Goal: Task Accomplishment & Management: Manage account settings

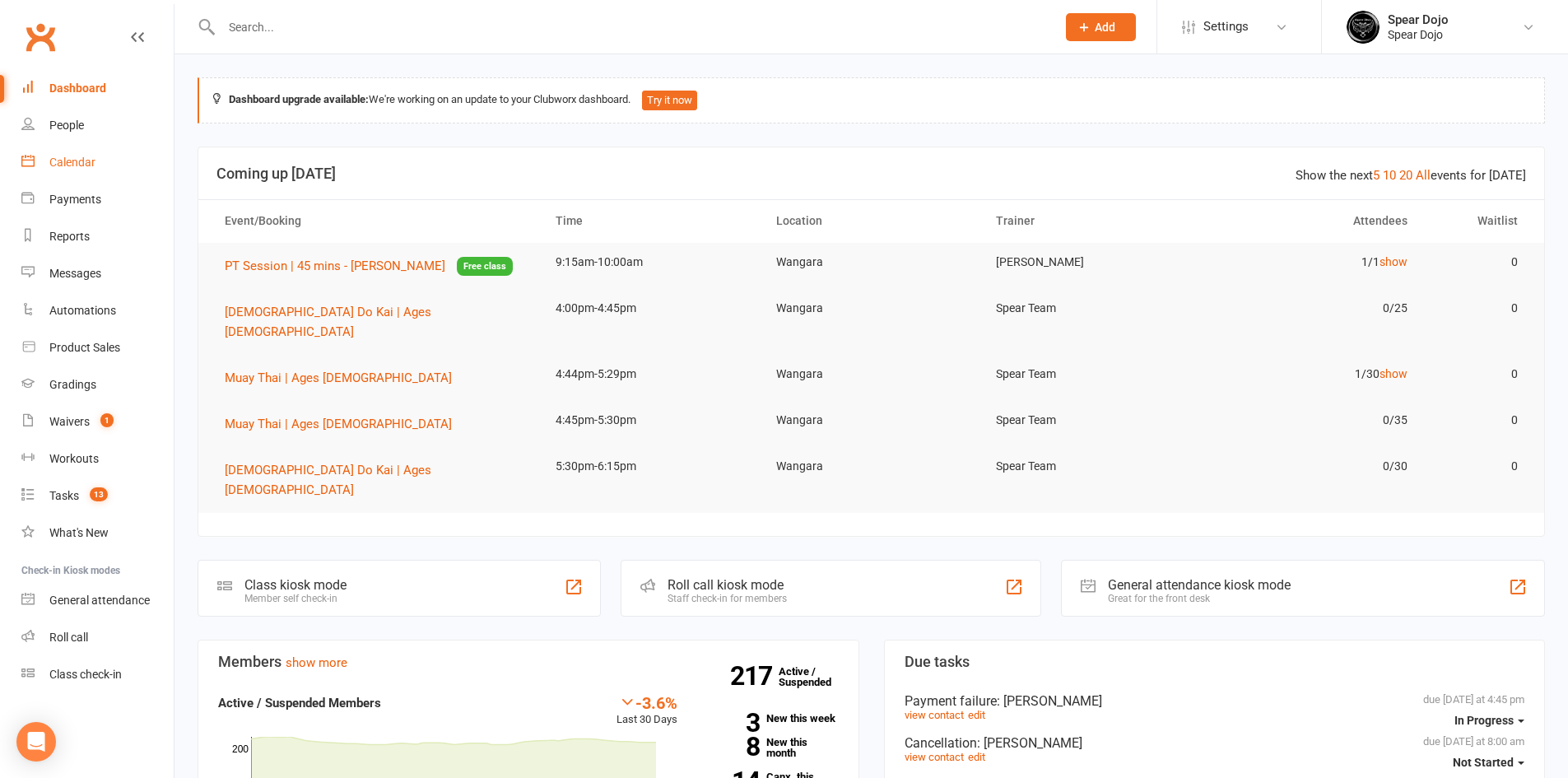
click at [81, 161] on div "Calendar" at bounding box center [72, 162] width 46 height 13
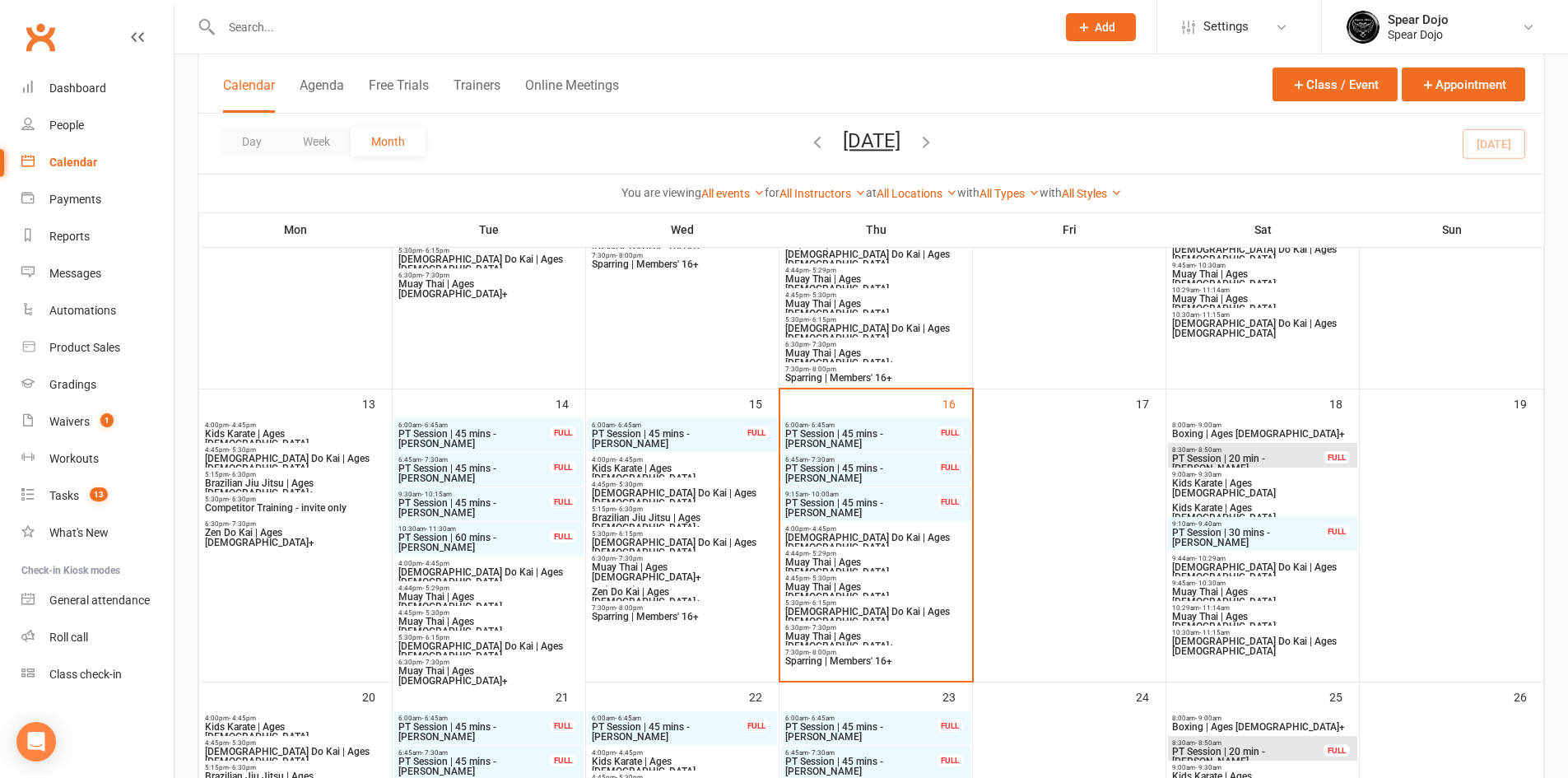
scroll to position [576, 0]
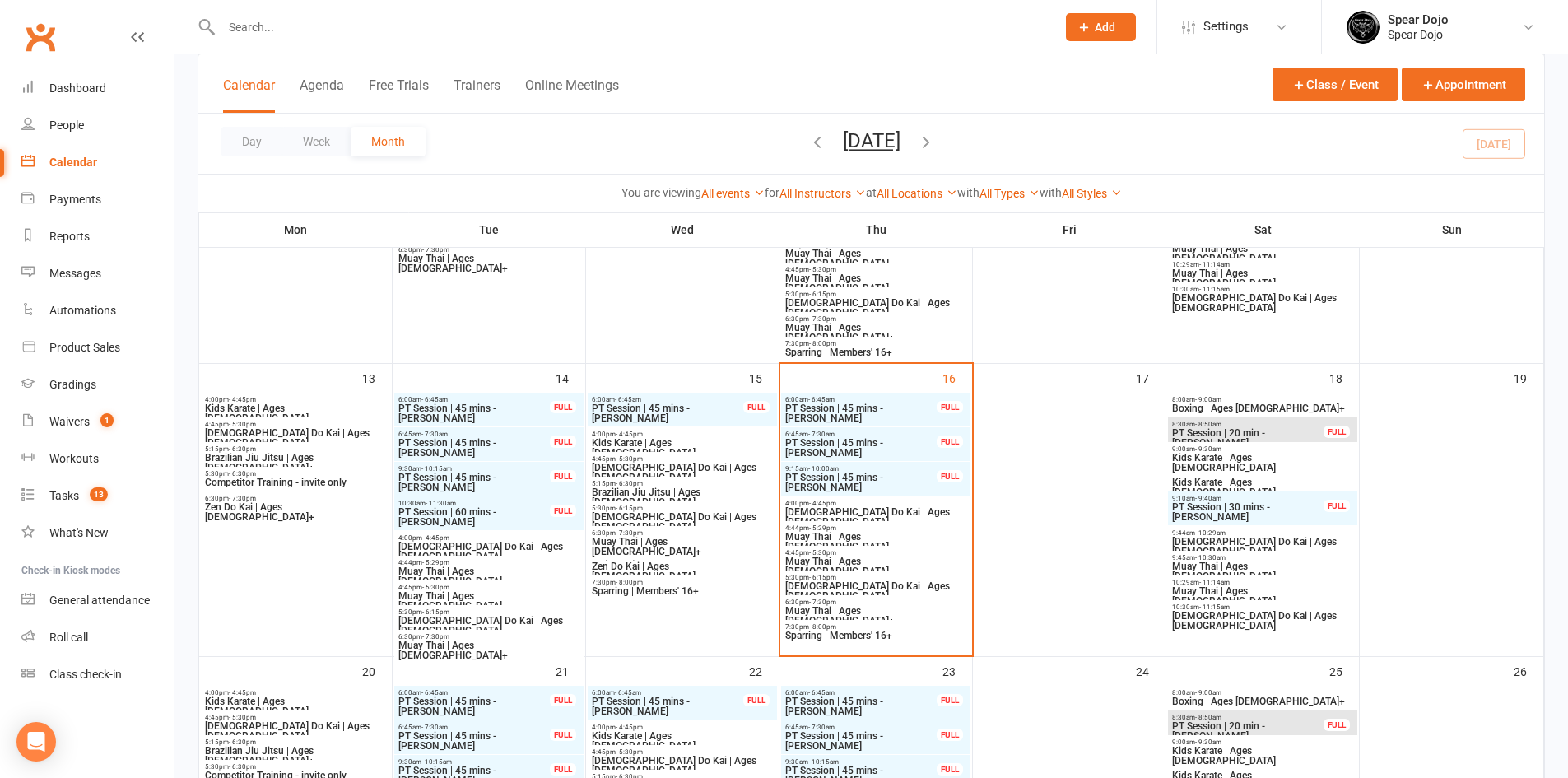
click at [846, 416] on span "PT Session | 45 mins - [PERSON_NAME]" at bounding box center [861, 413] width 153 height 19
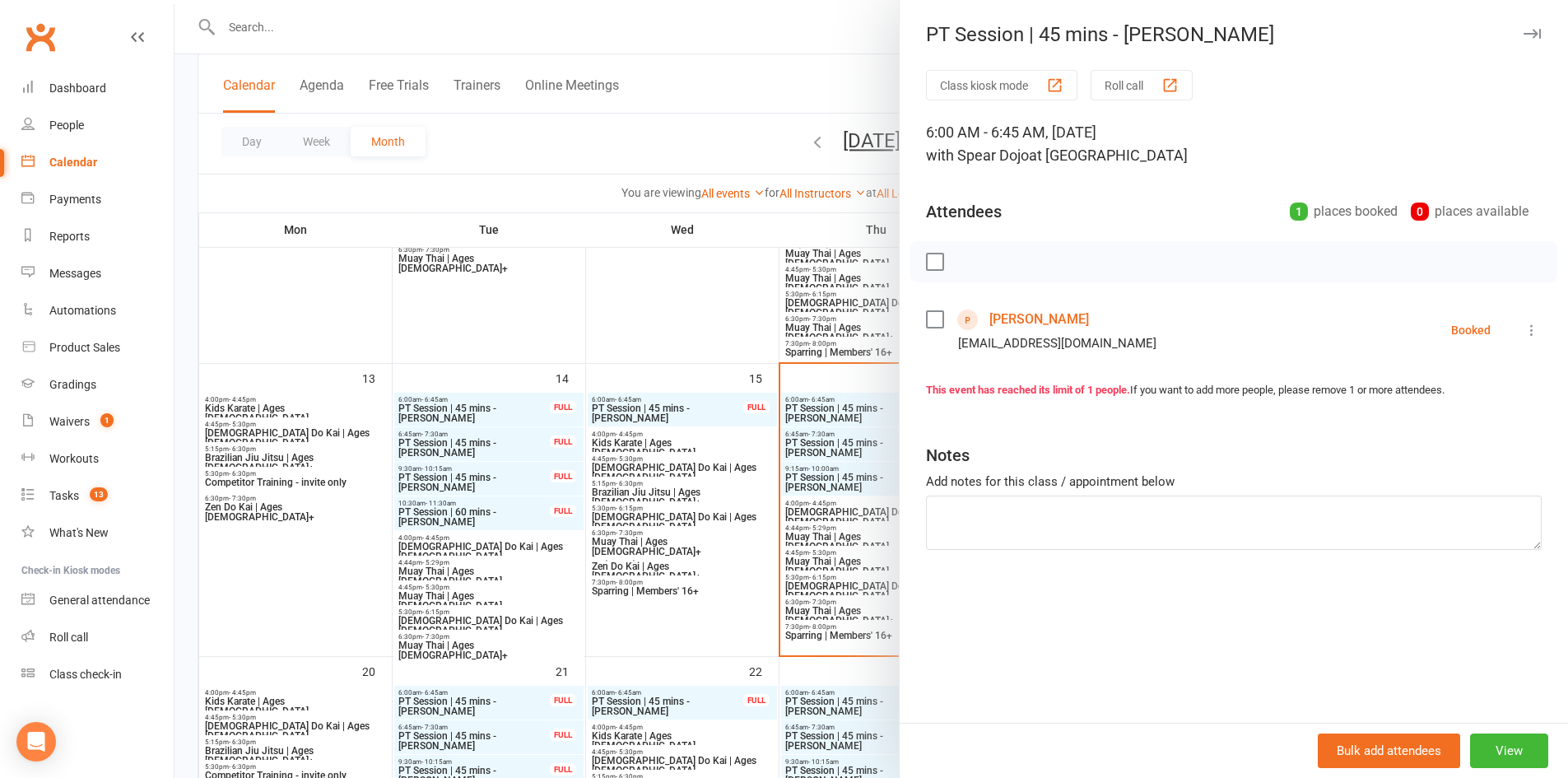
click at [1523, 332] on icon at bounding box center [1531, 330] width 17 height 17
click at [1435, 434] on link "Check in" at bounding box center [1459, 428] width 163 height 33
click at [831, 451] on div at bounding box center [871, 389] width 1394 height 778
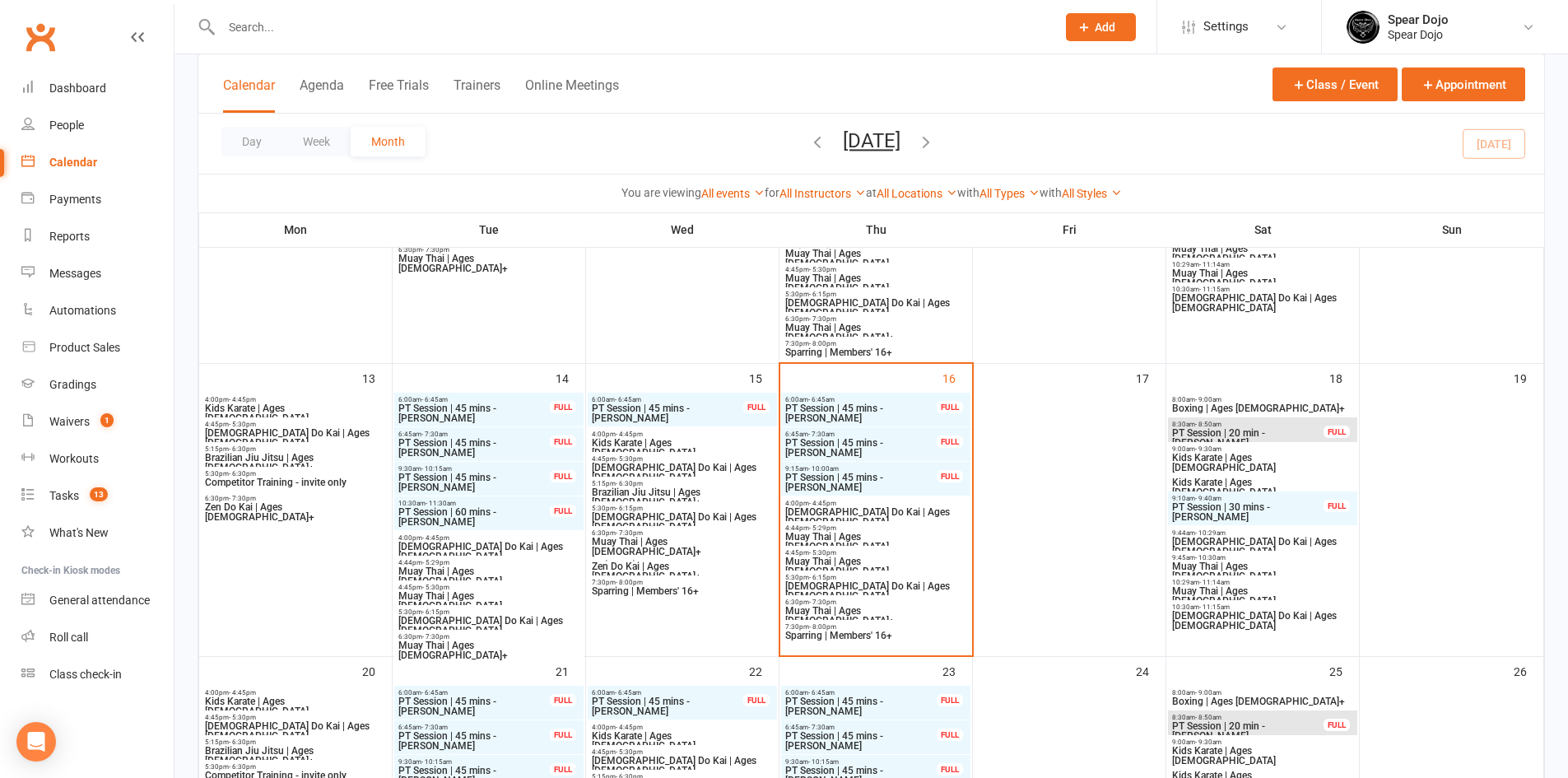
click at [902, 453] on span "PT Session | 45 mins - [PERSON_NAME]" at bounding box center [861, 448] width 153 height 19
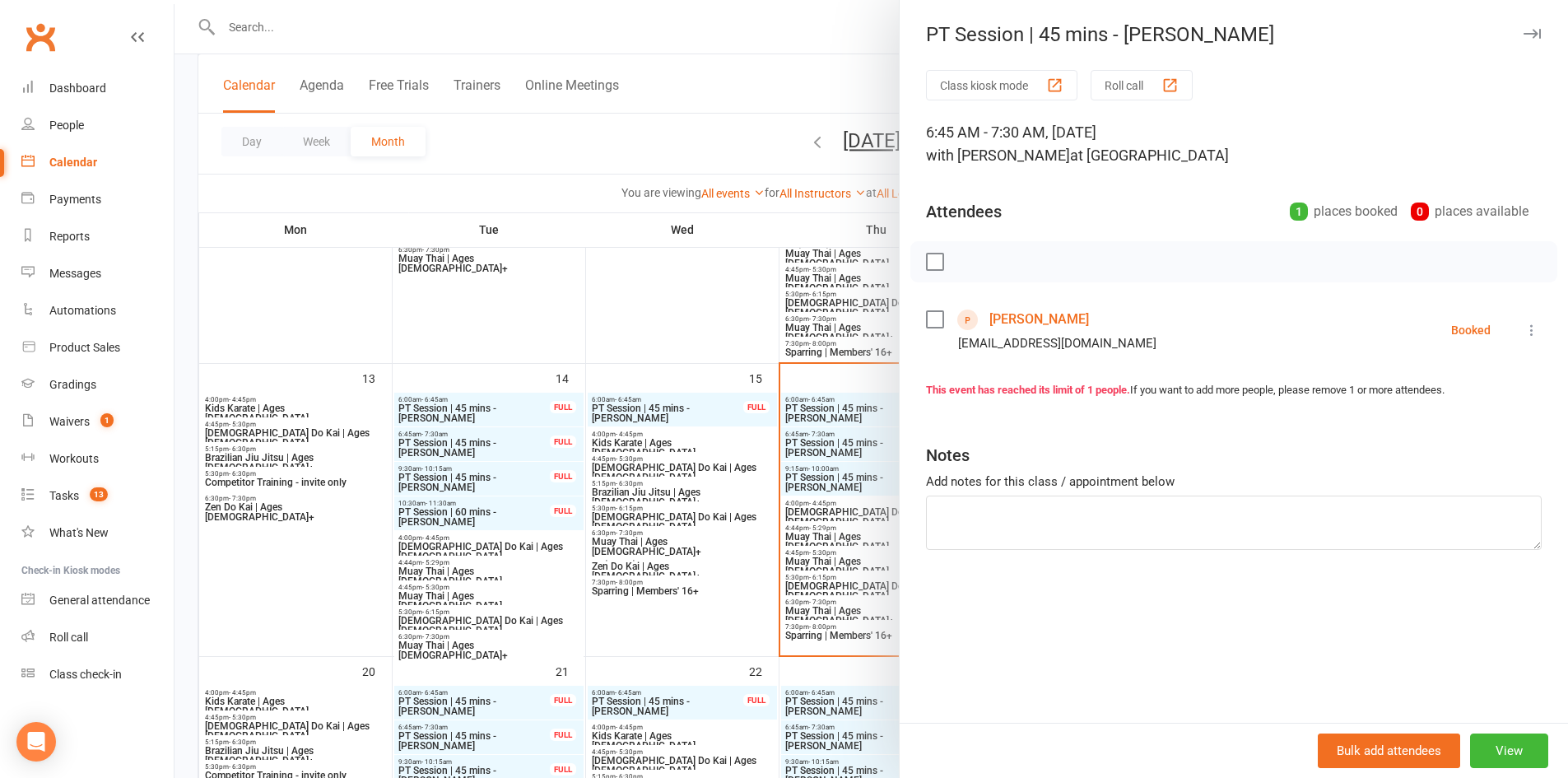
click at [1523, 331] on icon at bounding box center [1531, 330] width 17 height 17
click at [1435, 426] on link "Check in" at bounding box center [1459, 428] width 163 height 33
click at [824, 481] on div at bounding box center [871, 389] width 1394 height 778
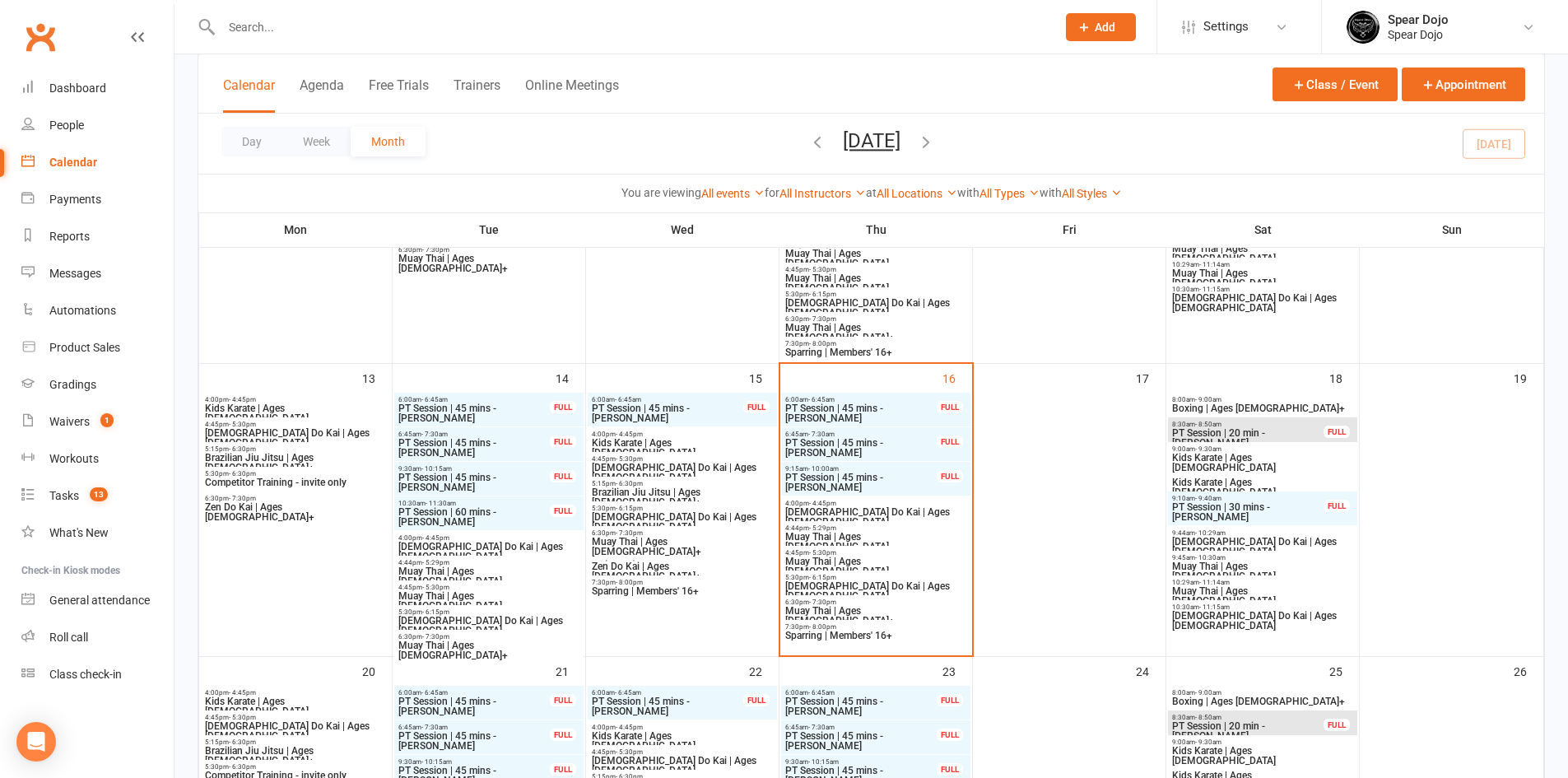
click at [824, 481] on span "PT Session | 45 mins - [PERSON_NAME]" at bounding box center [861, 482] width 153 height 19
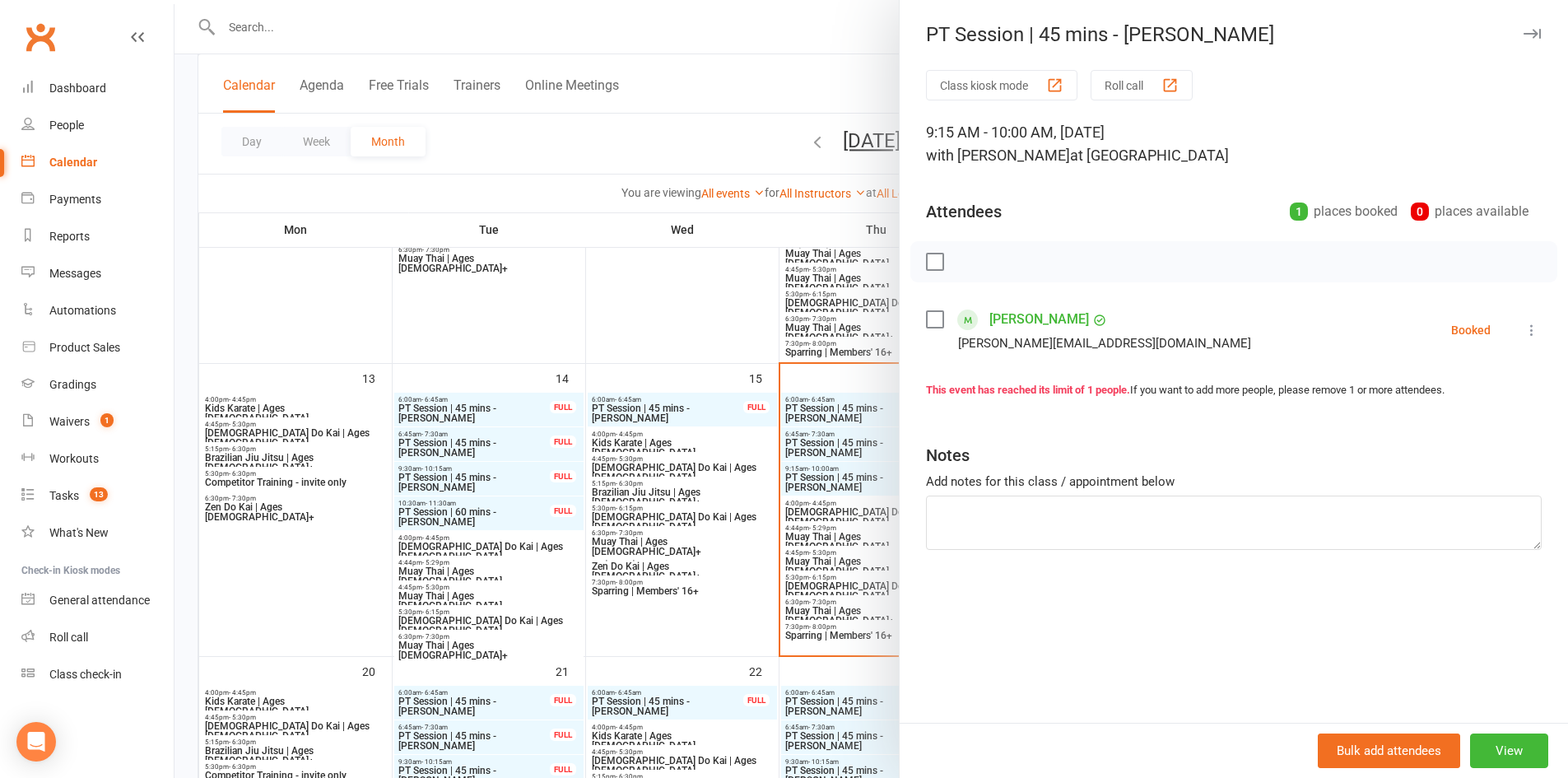
click at [1523, 329] on icon at bounding box center [1531, 330] width 17 height 17
click at [1409, 425] on link "Check in" at bounding box center [1452, 428] width 177 height 33
click at [665, 356] on div at bounding box center [871, 389] width 1394 height 778
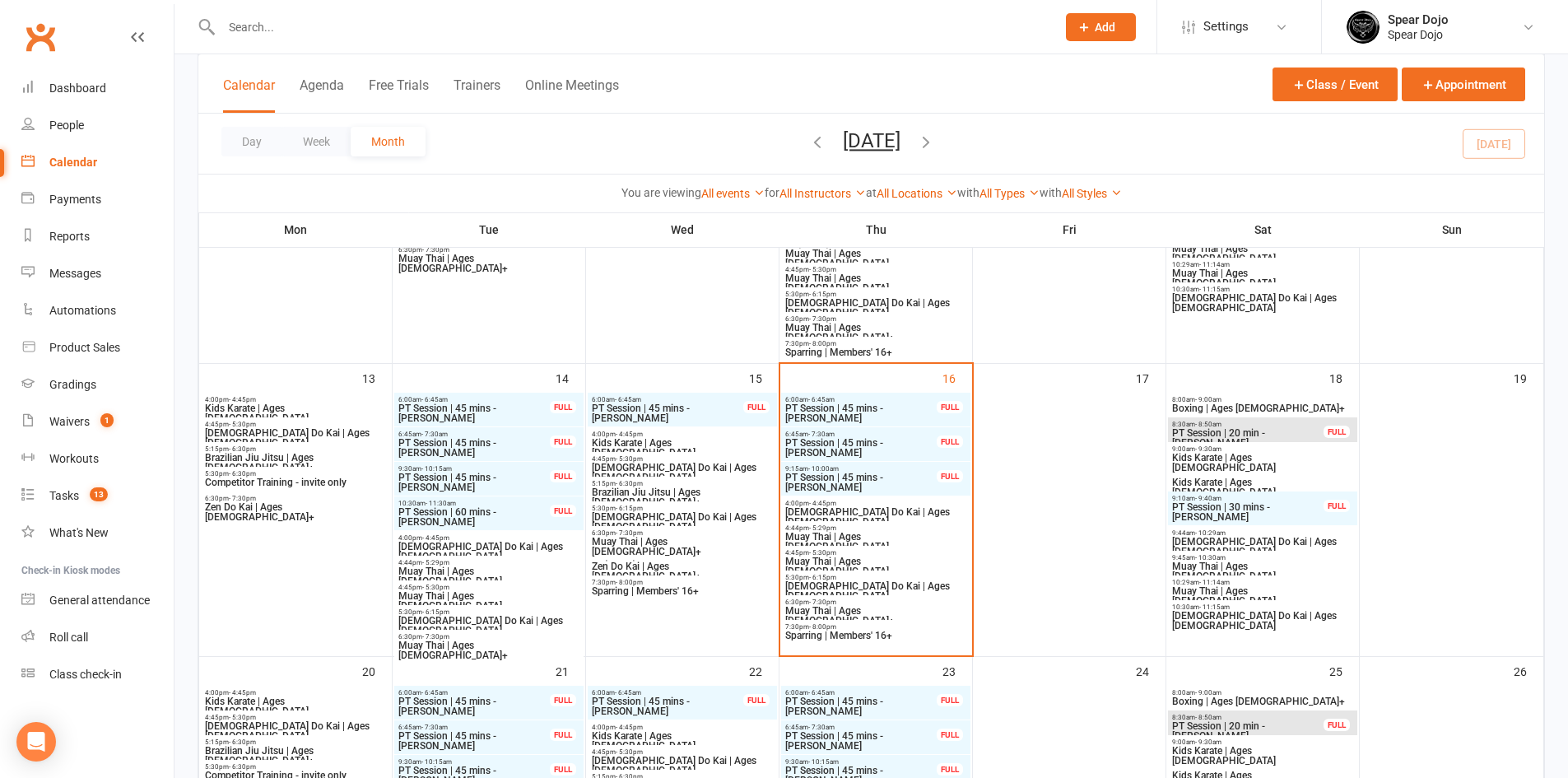
click at [660, 589] on span "Sparring | Members' 16+" at bounding box center [683, 591] width 183 height 10
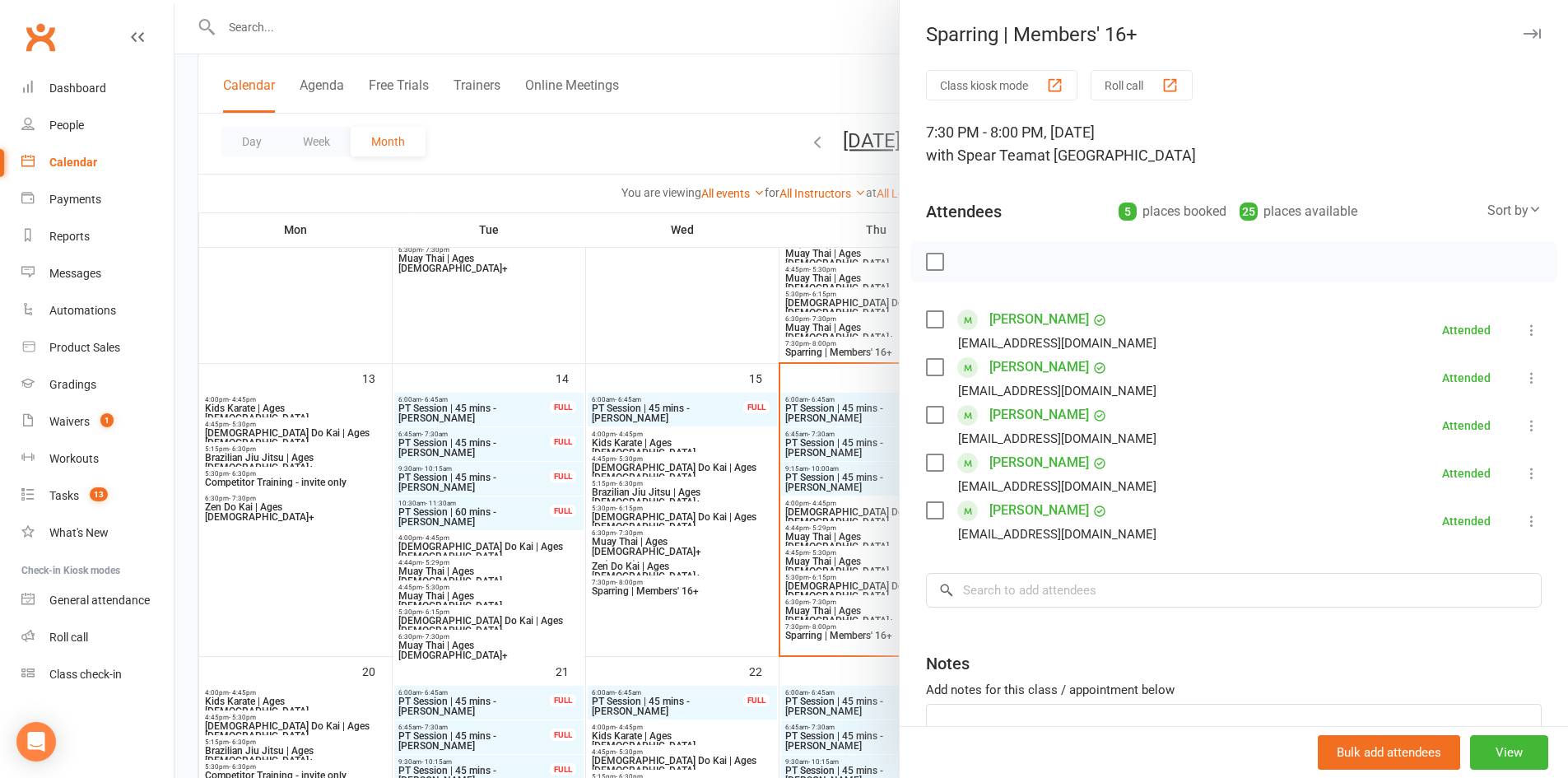
click at [632, 542] on div at bounding box center [871, 389] width 1394 height 778
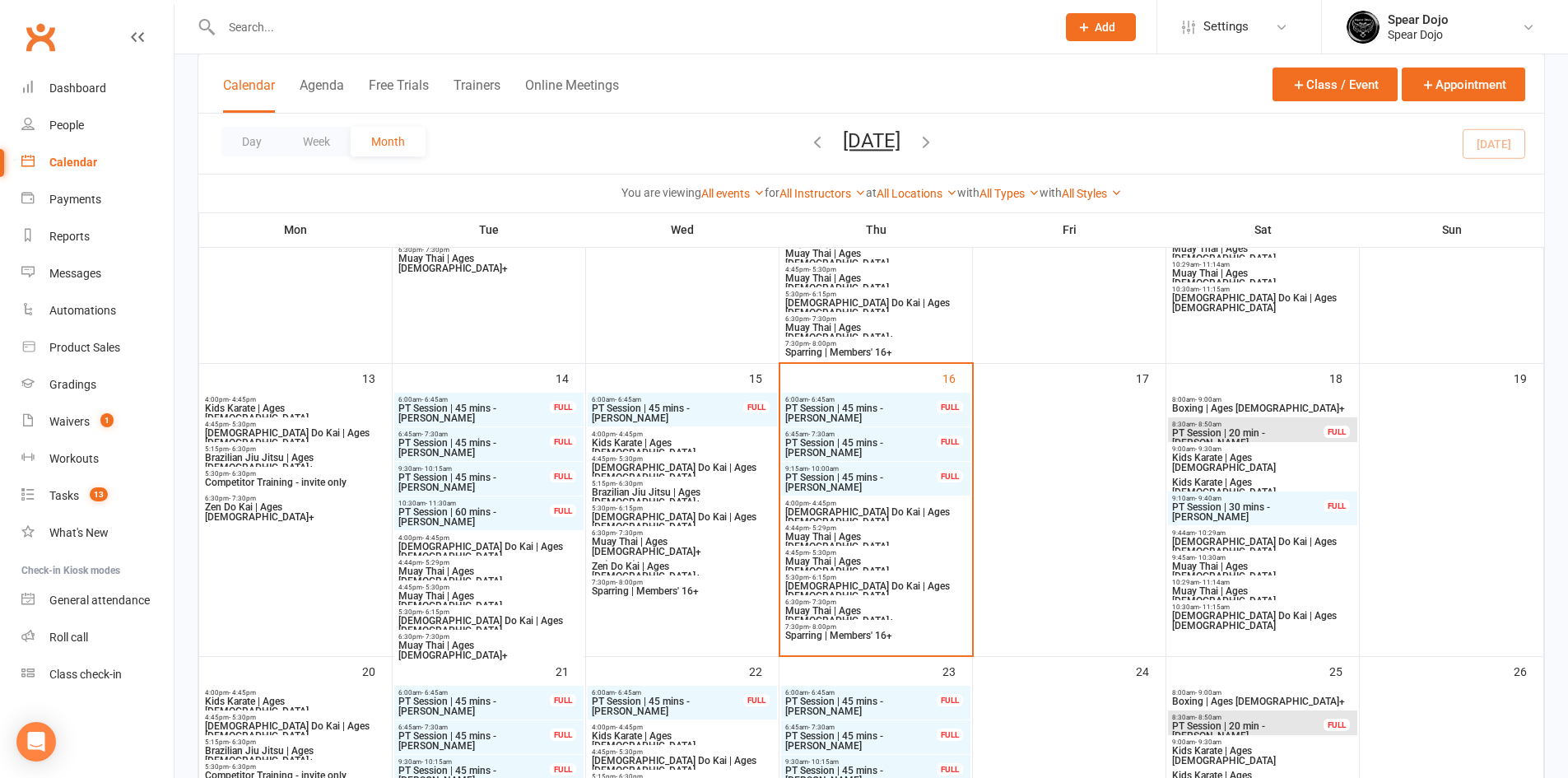
click at [632, 542] on span "Muay Thai | Ages [DEMOGRAPHIC_DATA]+" at bounding box center [683, 547] width 183 height 19
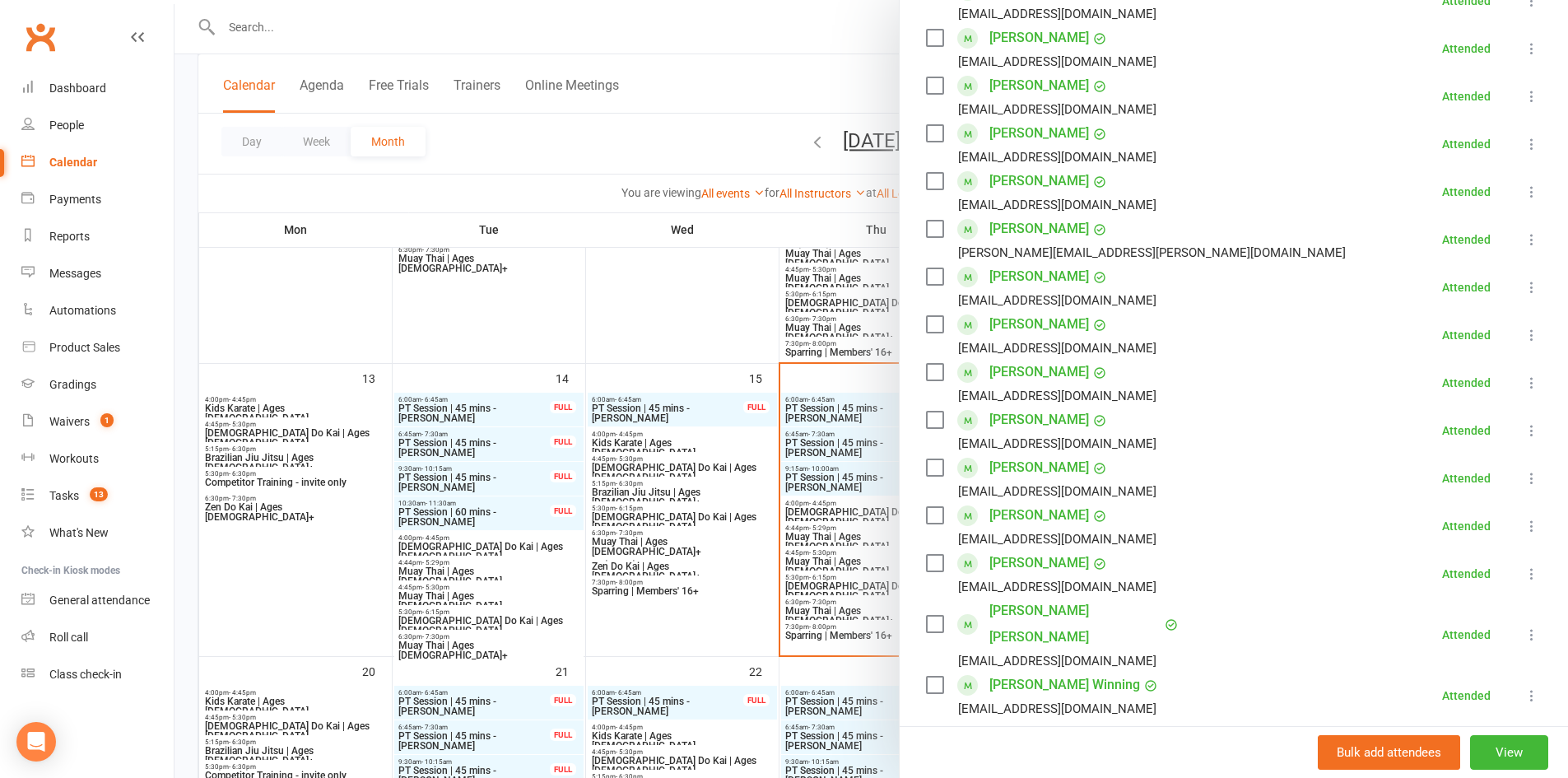
scroll to position [412, 0]
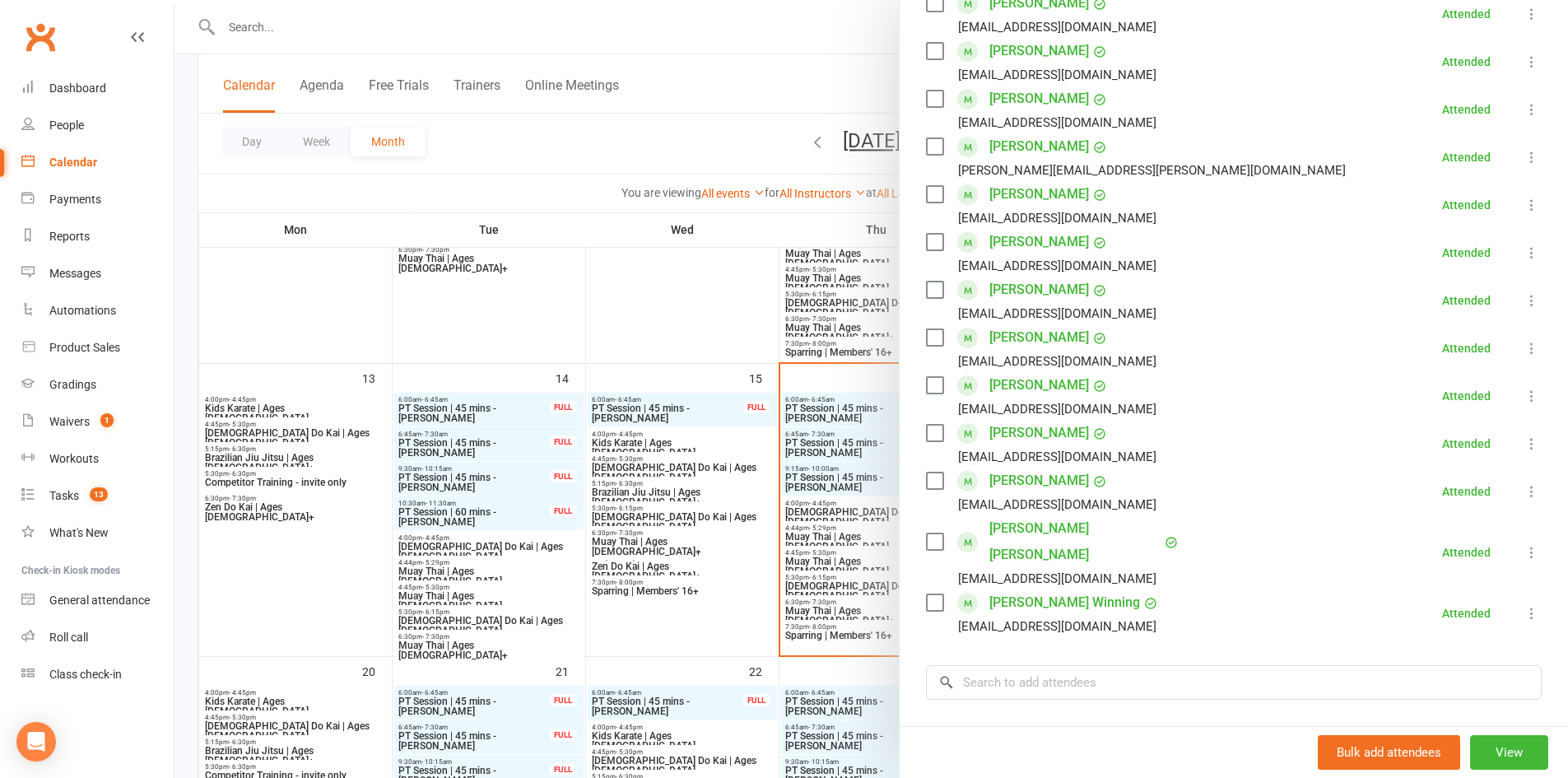
click at [1025, 590] on link "[PERSON_NAME] Winning" at bounding box center [1064, 603] width 150 height 26
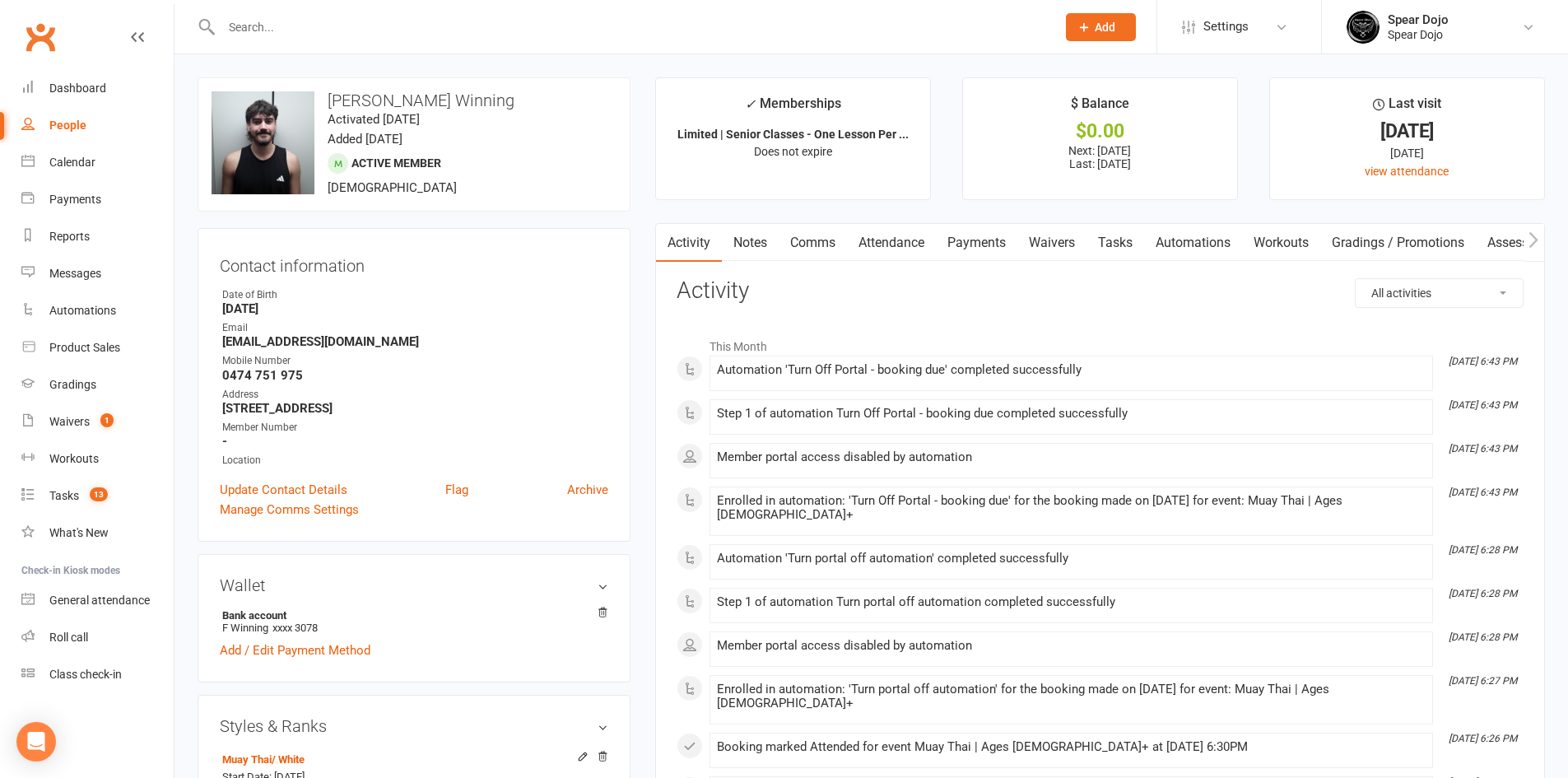
click at [1113, 248] on link "Tasks" at bounding box center [1115, 242] width 57 height 38
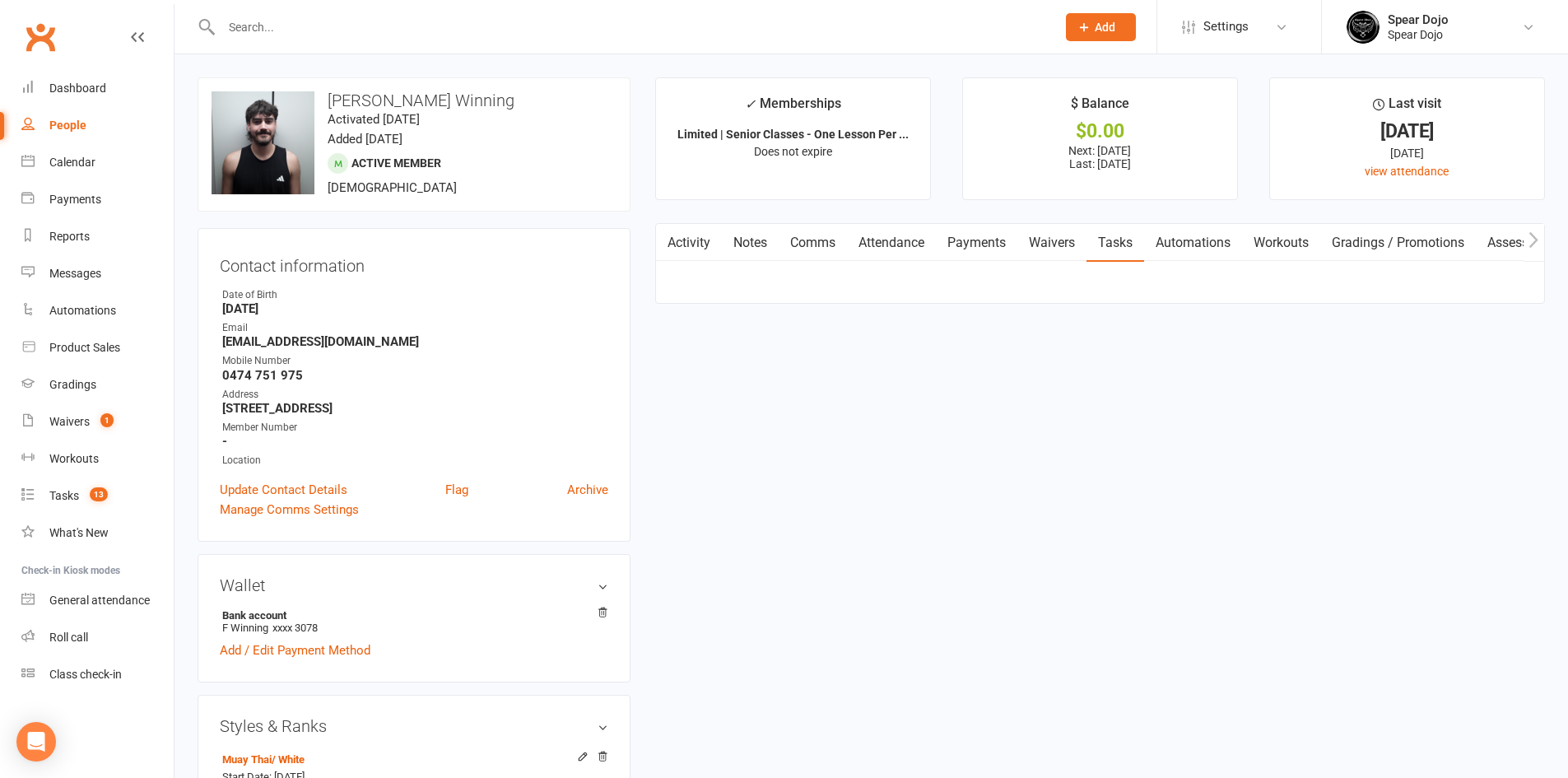
select select "incomplete"
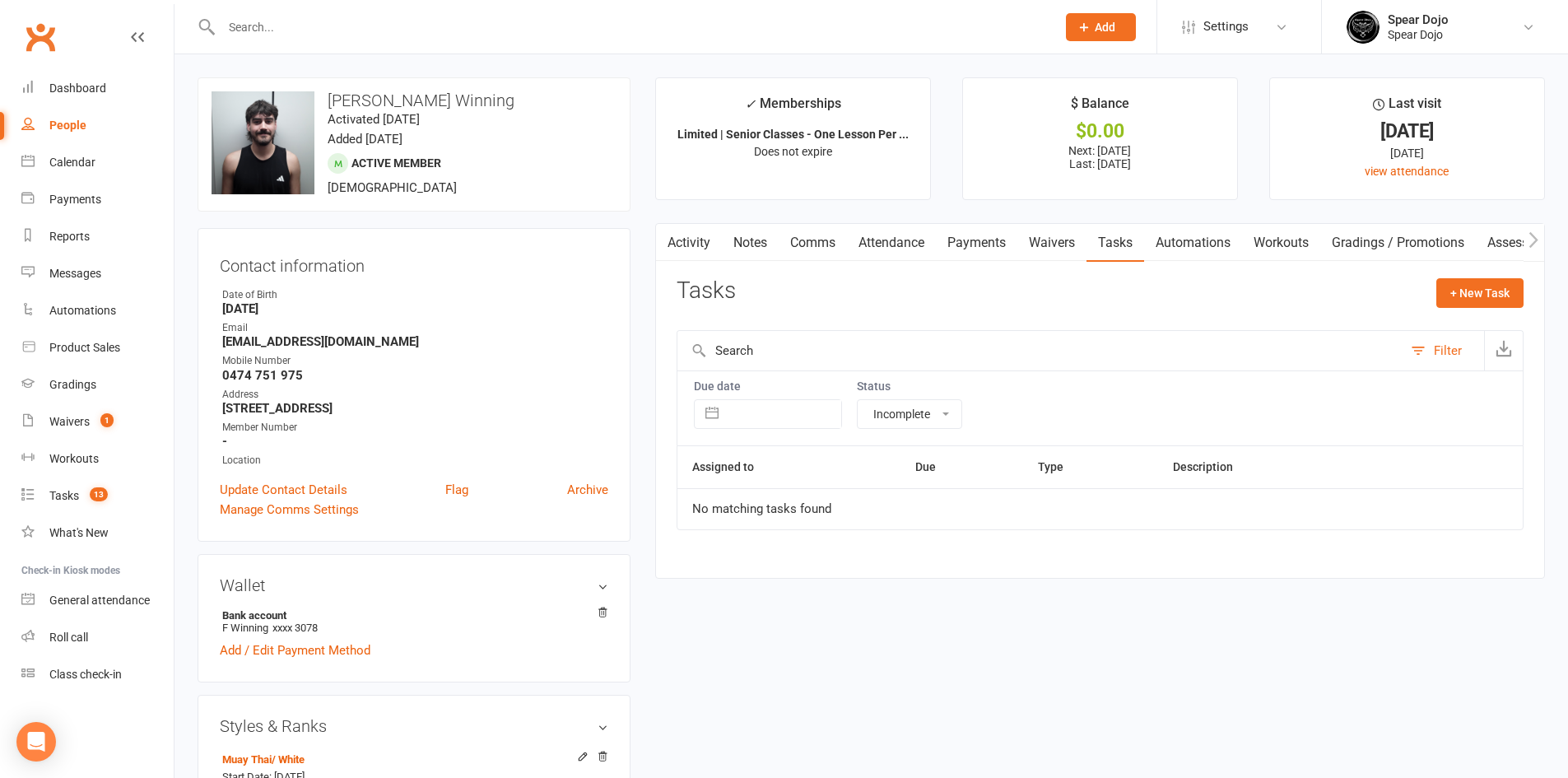
click at [971, 239] on link "Payments" at bounding box center [977, 242] width 82 height 38
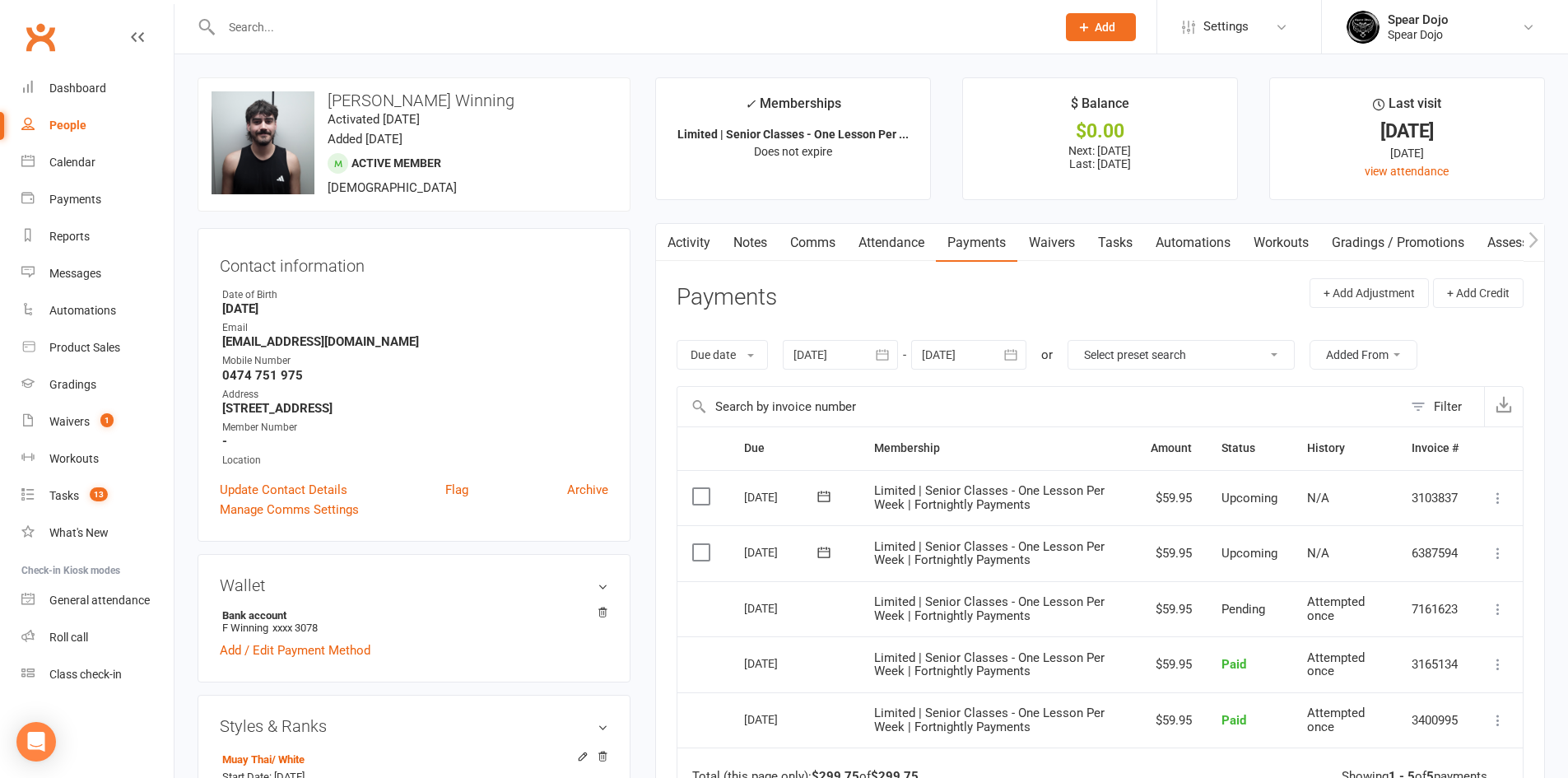
click at [883, 352] on icon "button" at bounding box center [882, 355] width 17 height 17
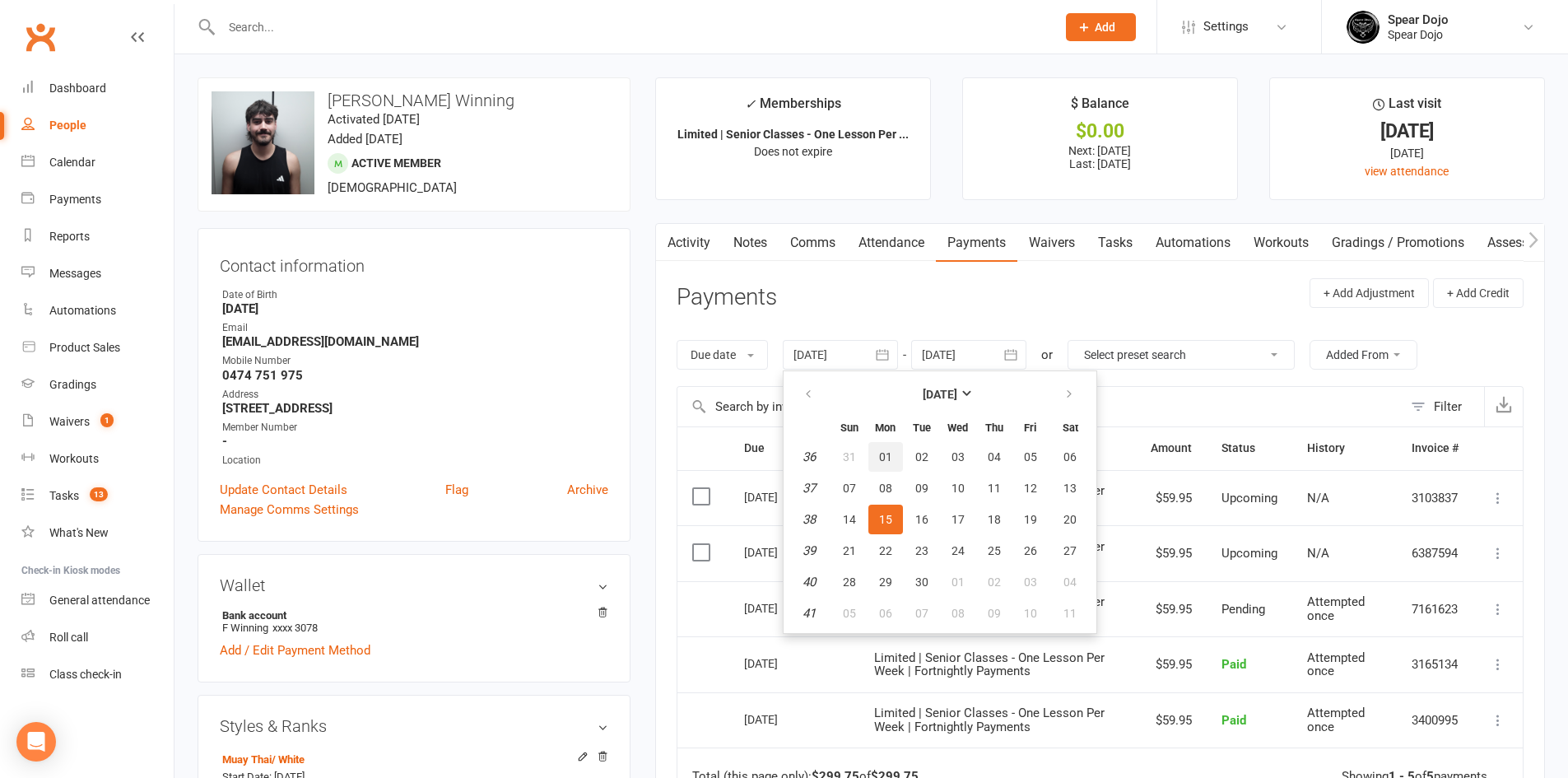
click at [883, 460] on span "01" at bounding box center [885, 457] width 13 height 13
type input "[DATE]"
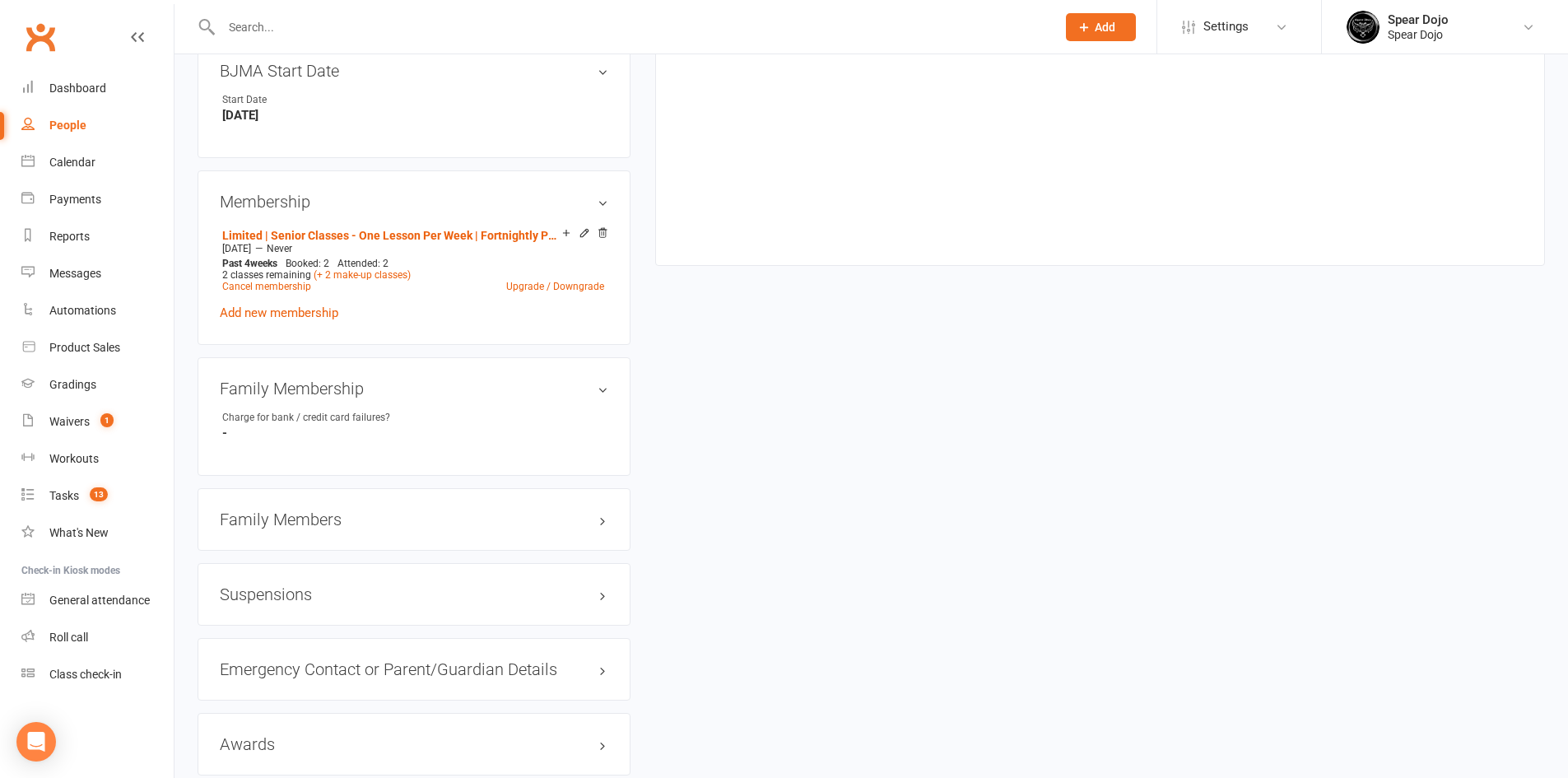
scroll to position [987, 0]
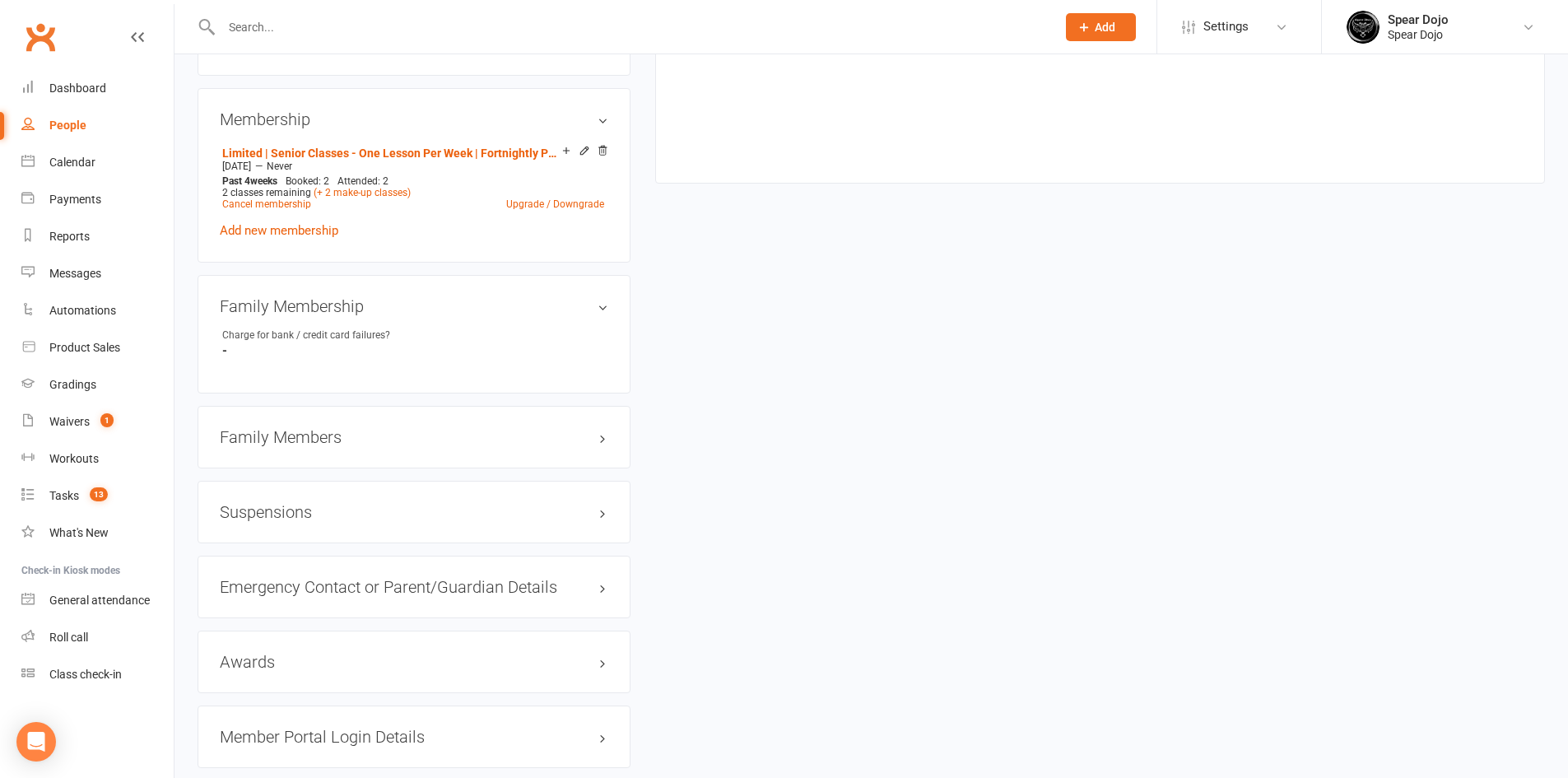
click at [598, 439] on h3 "Family Members" at bounding box center [414, 437] width 389 height 18
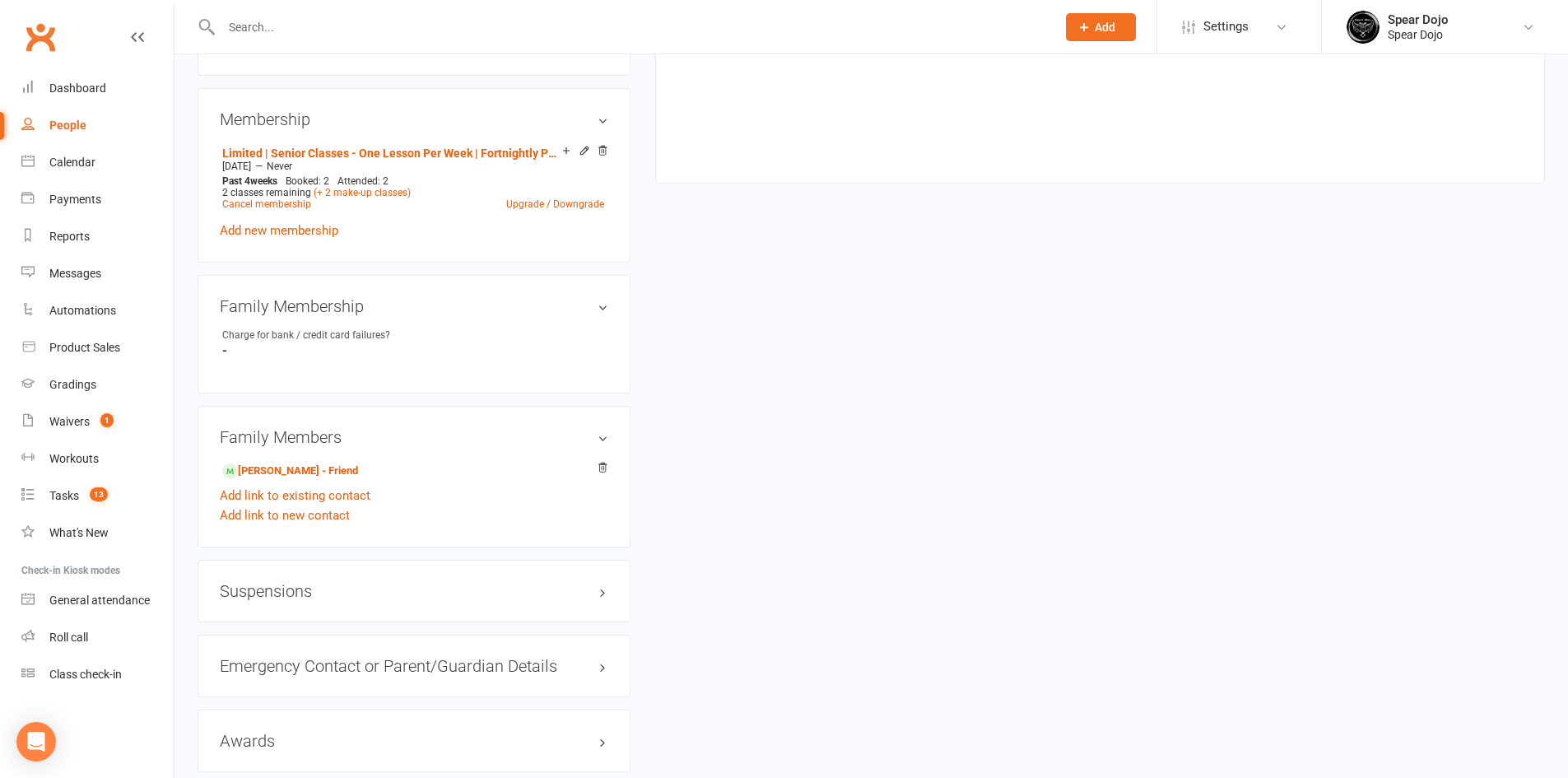
click at [598, 439] on h3 "Family Members" at bounding box center [414, 437] width 389 height 18
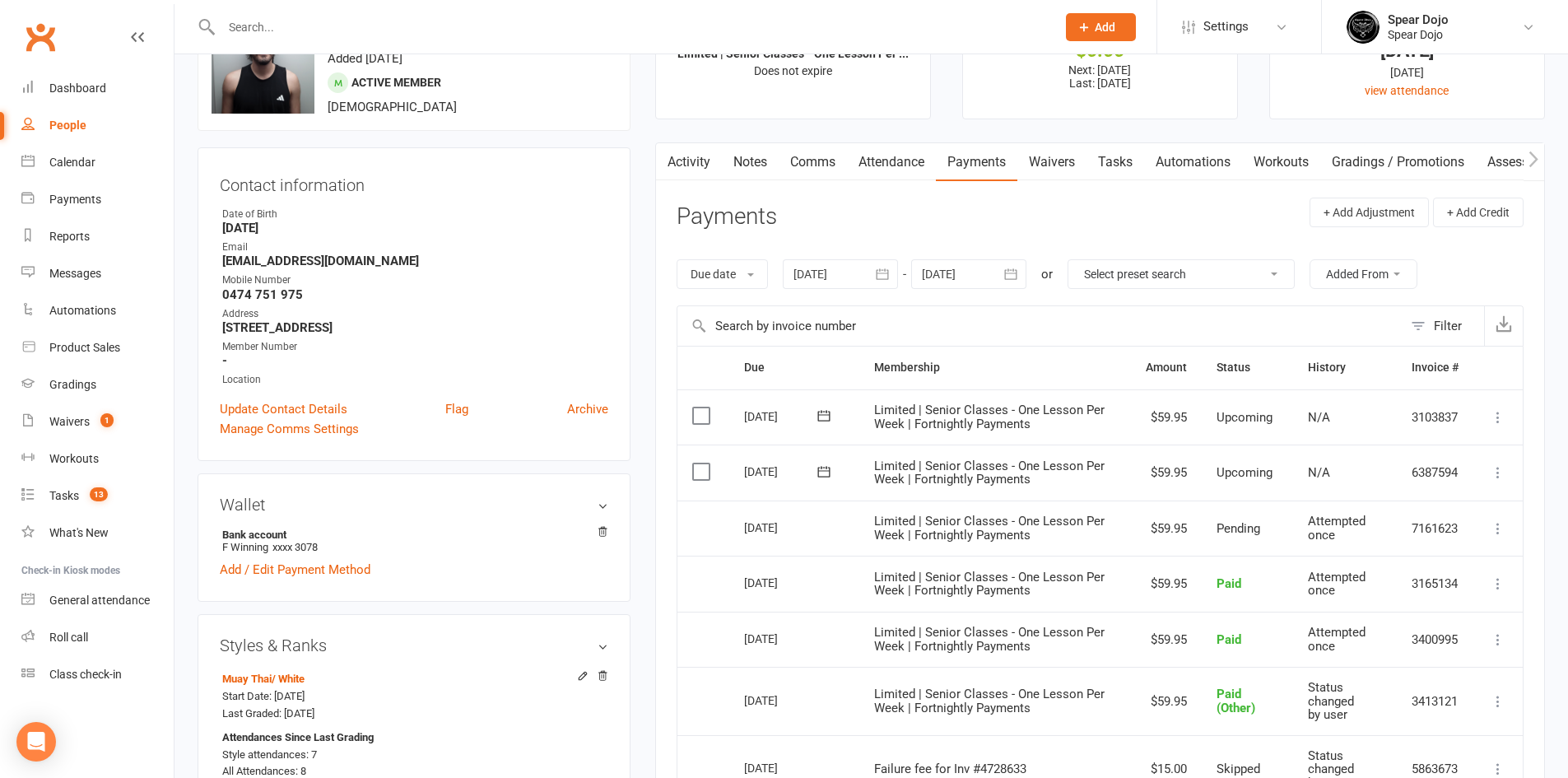
scroll to position [0, 0]
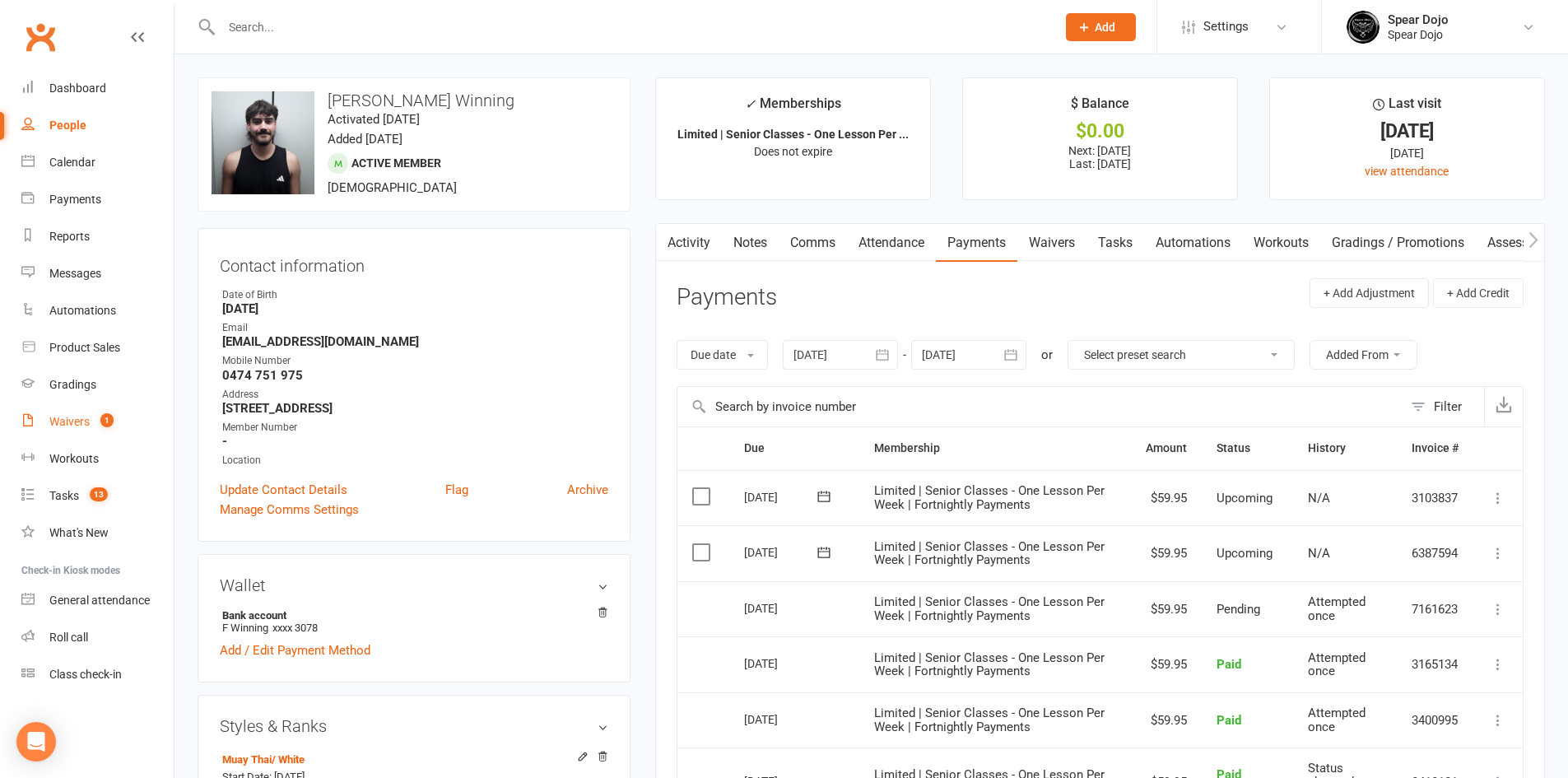
click at [57, 416] on div "Waivers" at bounding box center [70, 421] width 40 height 13
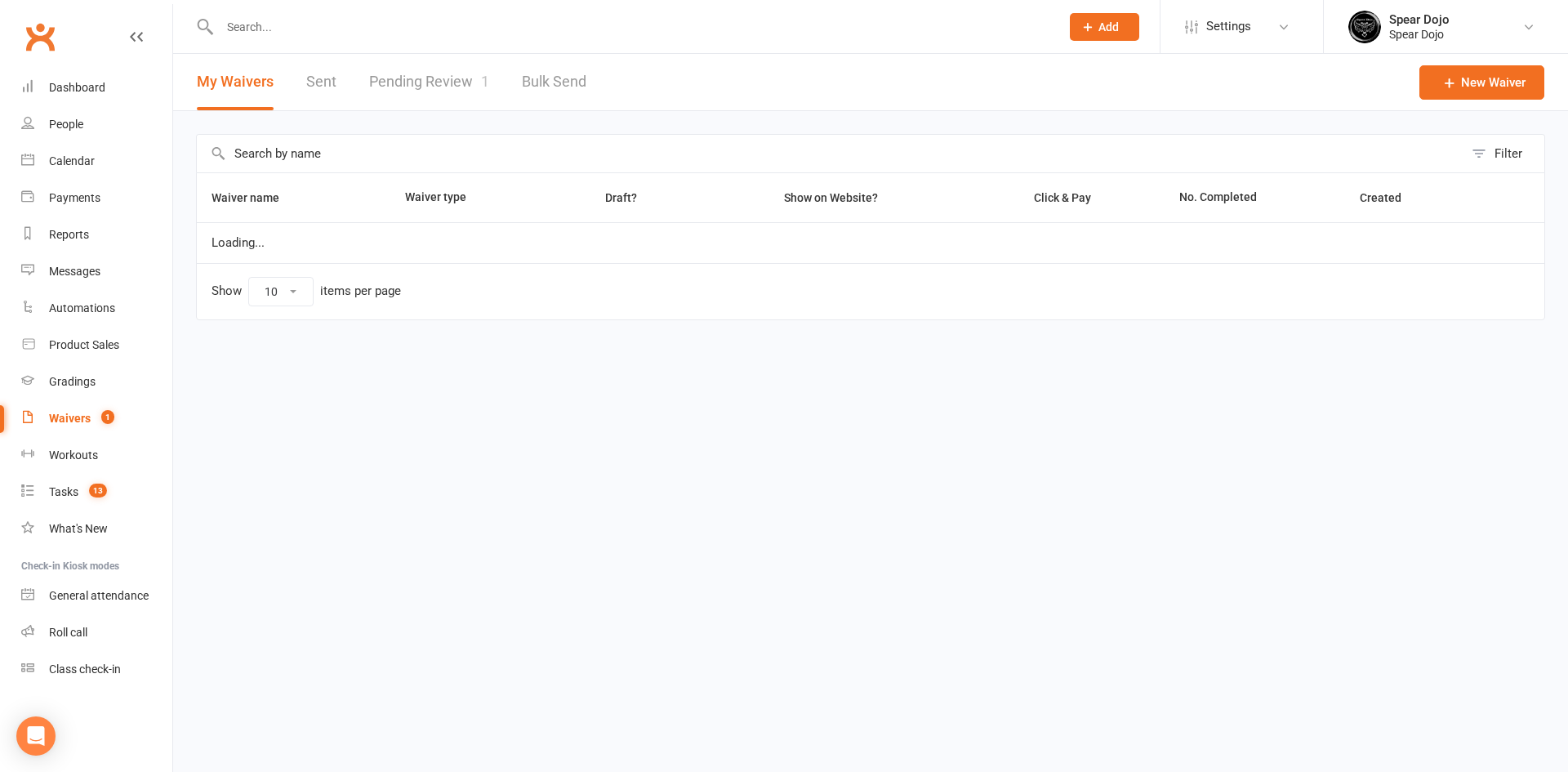
select select "100"
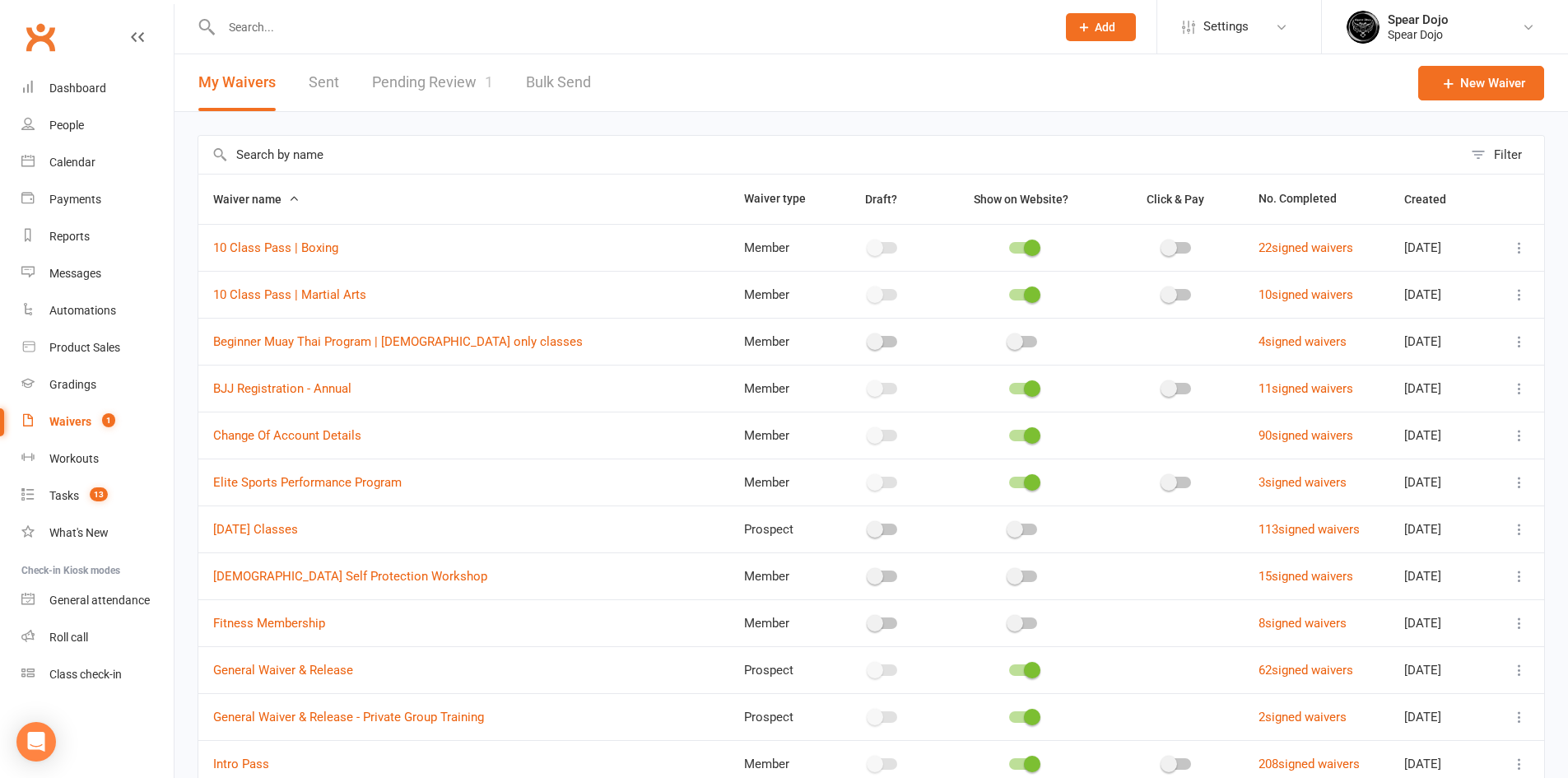
click at [414, 90] on link "Pending Review 1" at bounding box center [433, 83] width 121 height 57
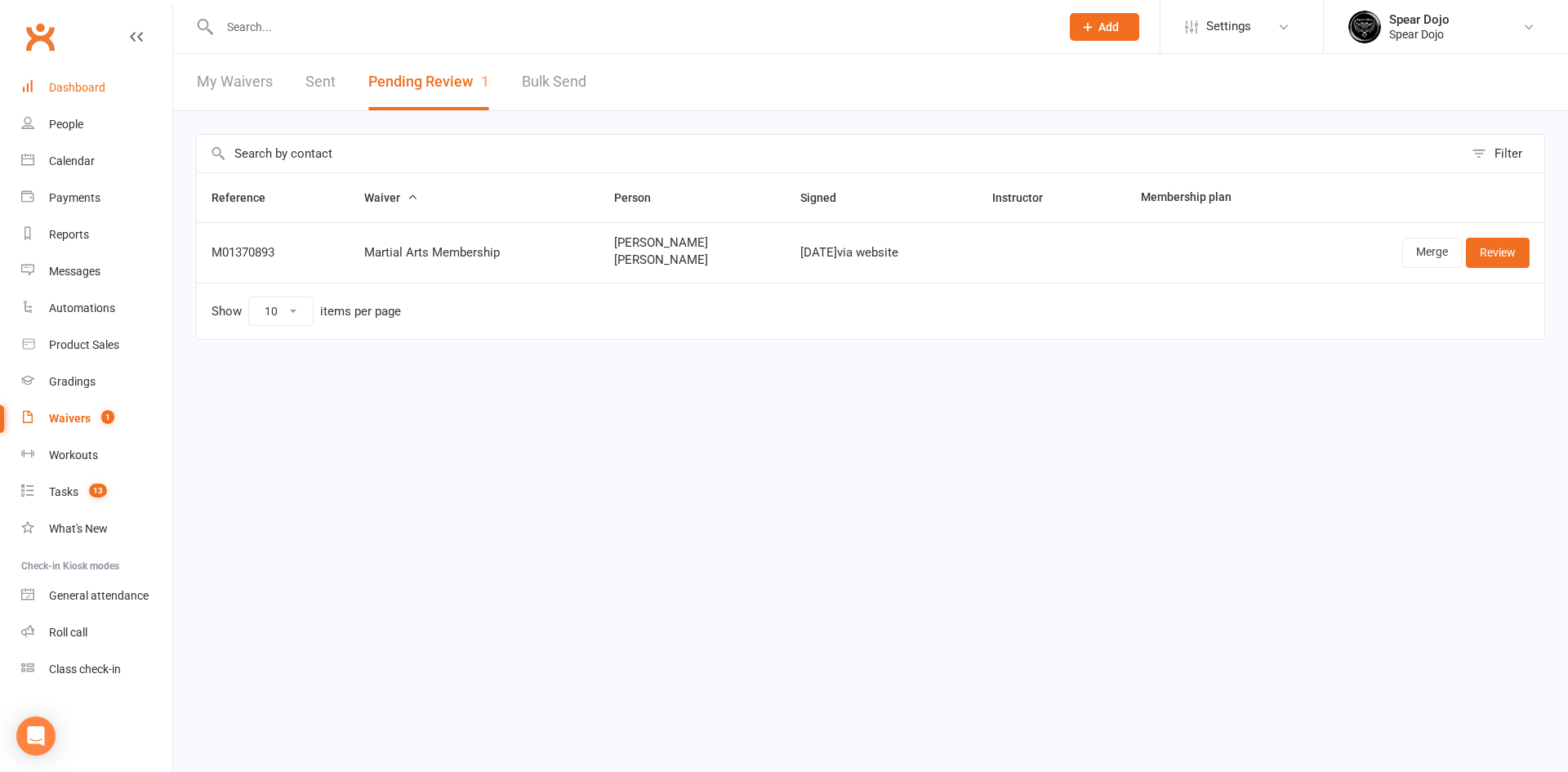
click at [96, 83] on div "Dashboard" at bounding box center [77, 87] width 57 height 13
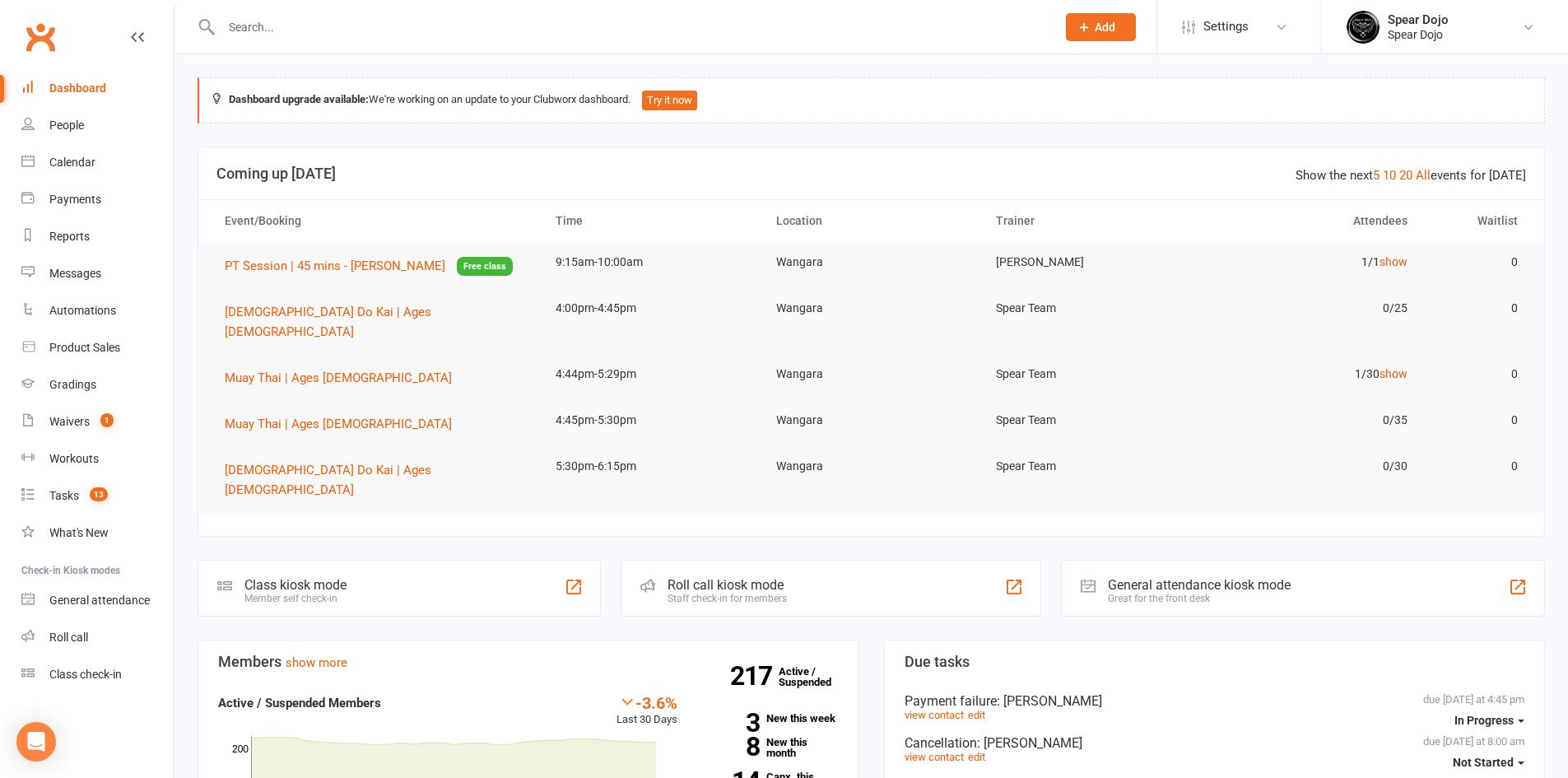
click at [340, 18] on input "text" at bounding box center [630, 27] width 828 height 23
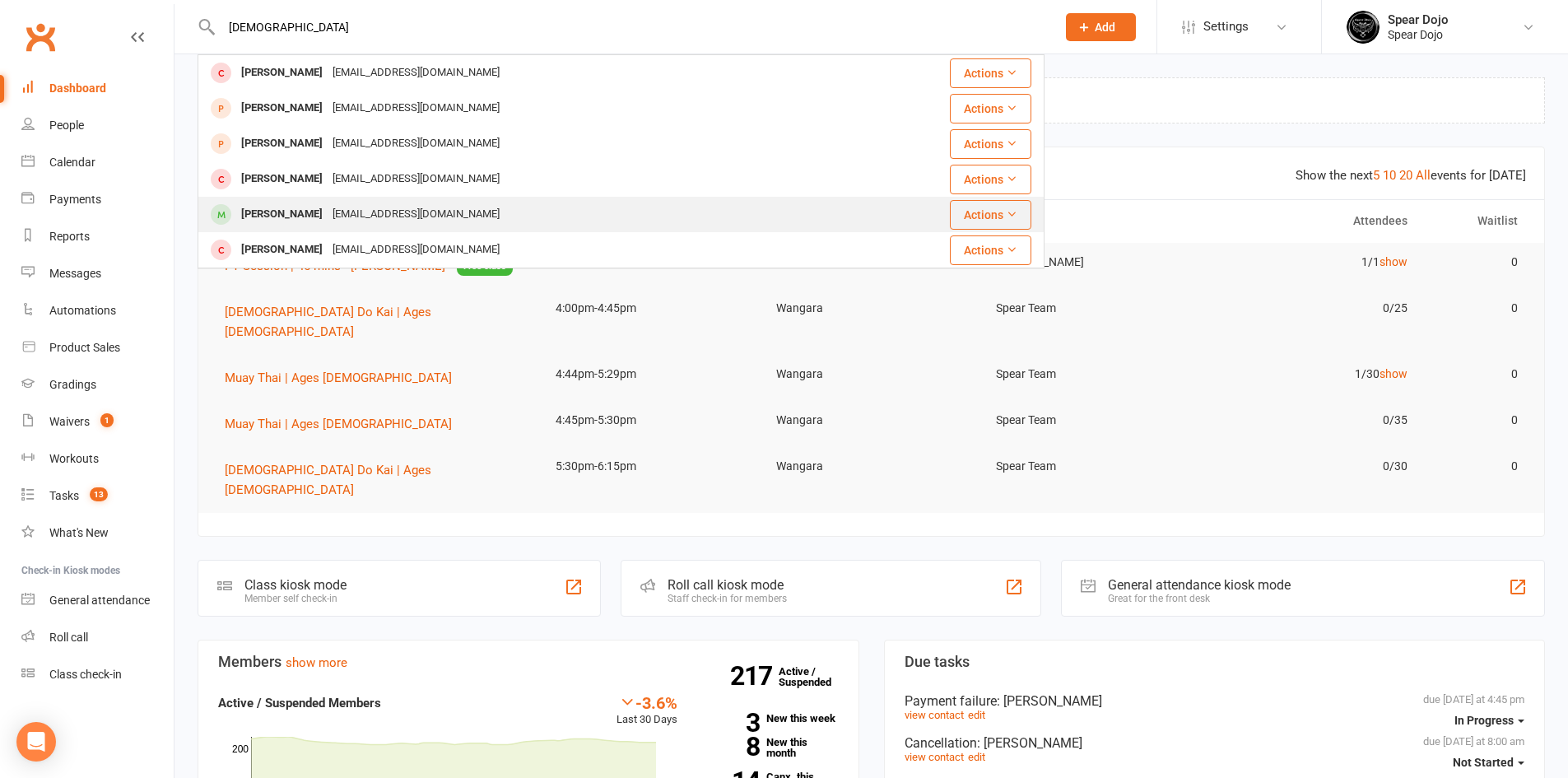
type input "[DEMOGRAPHIC_DATA]"
click at [281, 217] on div "[PERSON_NAME]" at bounding box center [282, 214] width 92 height 24
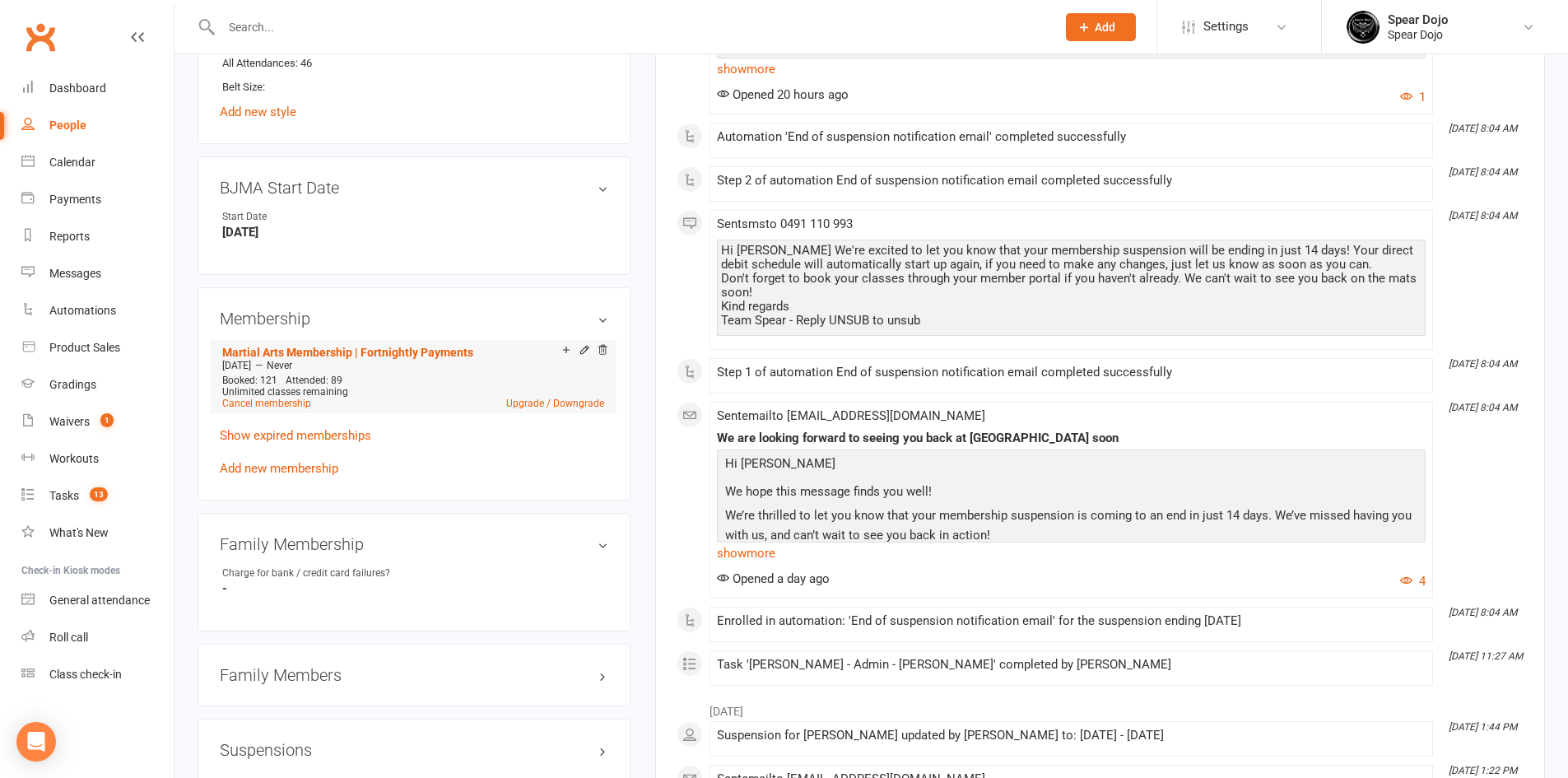
scroll to position [823, 0]
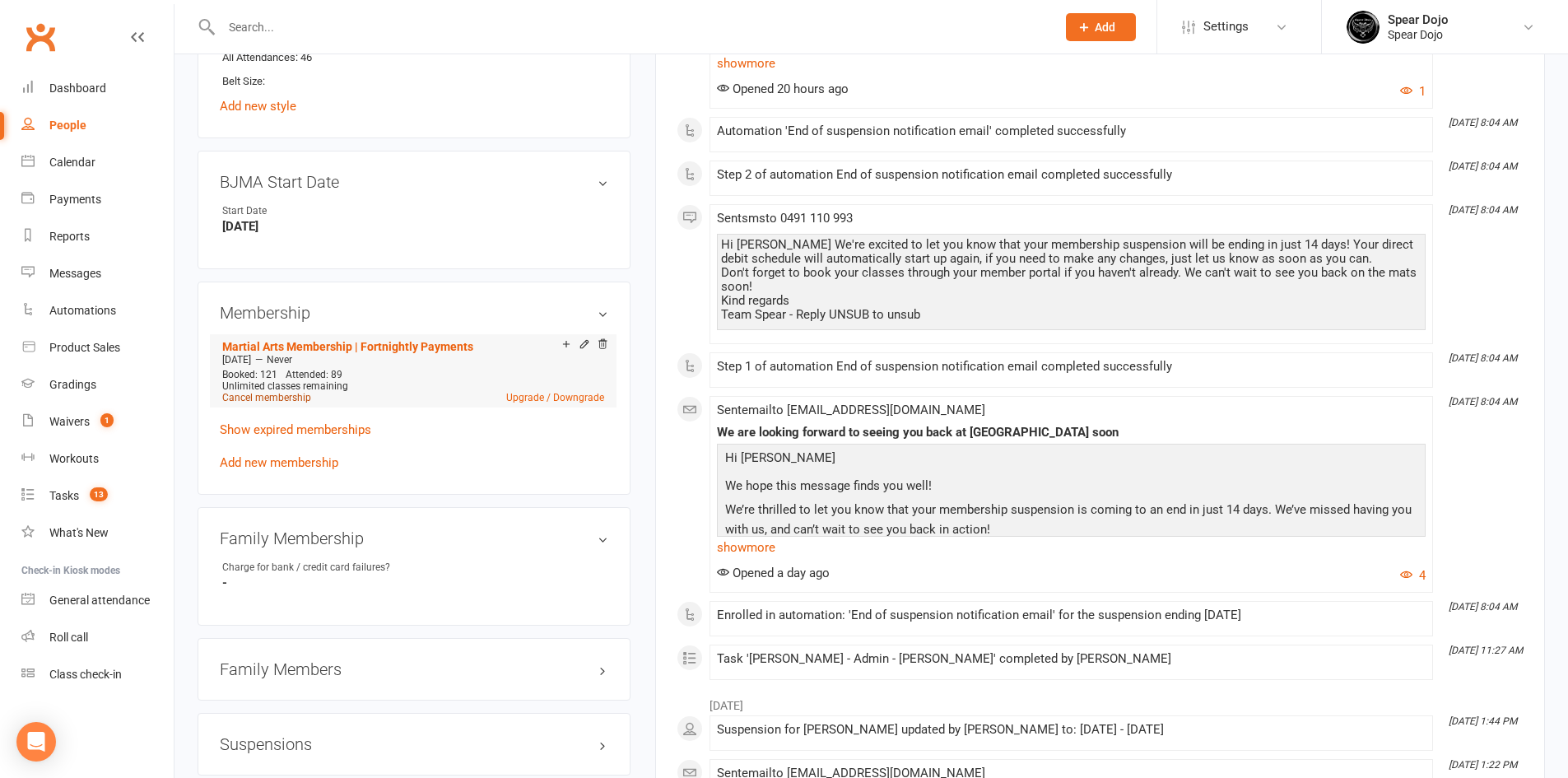
click at [245, 396] on link "Cancel membership" at bounding box center [267, 397] width 89 height 11
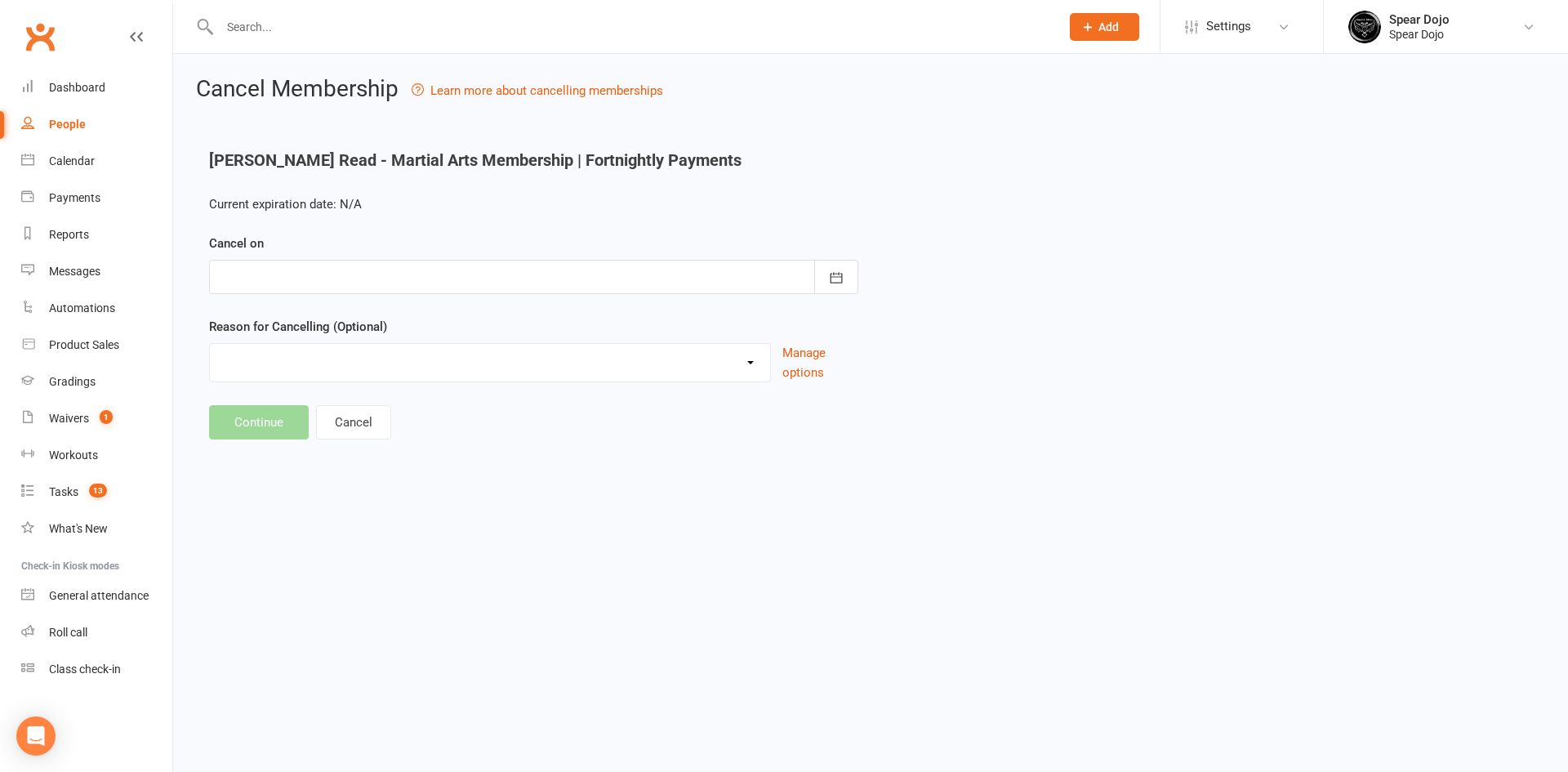
type input "[DATE]"
click at [759, 366] on select "Financial Lost Interest Medical Moved Away Other Sports Winter Sports Work/Scho…" at bounding box center [490, 360] width 560 height 32
select select "6"
click at [210, 344] on select "Financial Lost Interest Medical Moved Away Other Sports Winter Sports Work/Scho…" at bounding box center [490, 360] width 560 height 32
click at [287, 418] on button "Continue" at bounding box center [258, 422] width 100 height 34
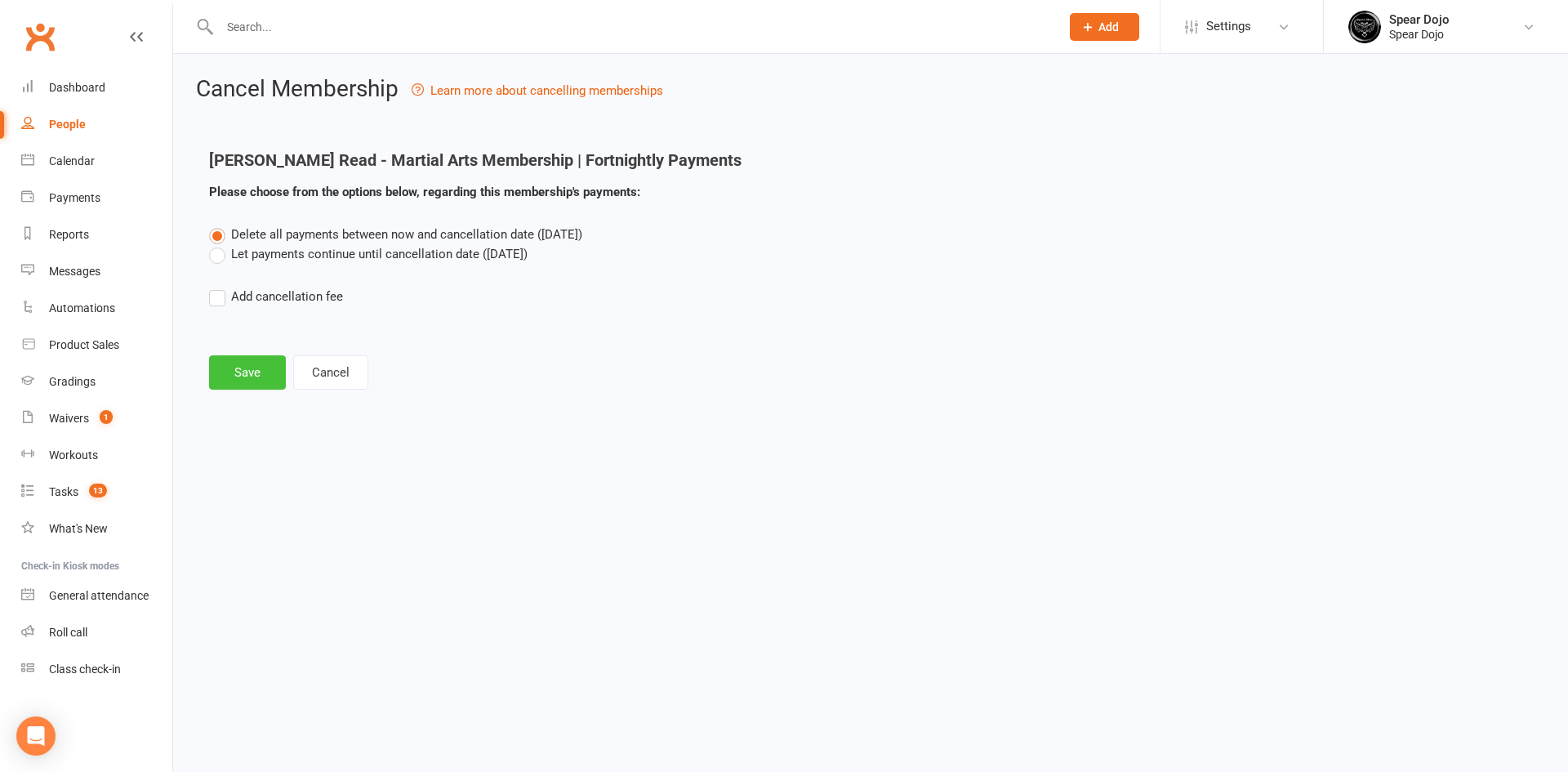
click at [269, 369] on button "Save" at bounding box center [247, 372] width 77 height 34
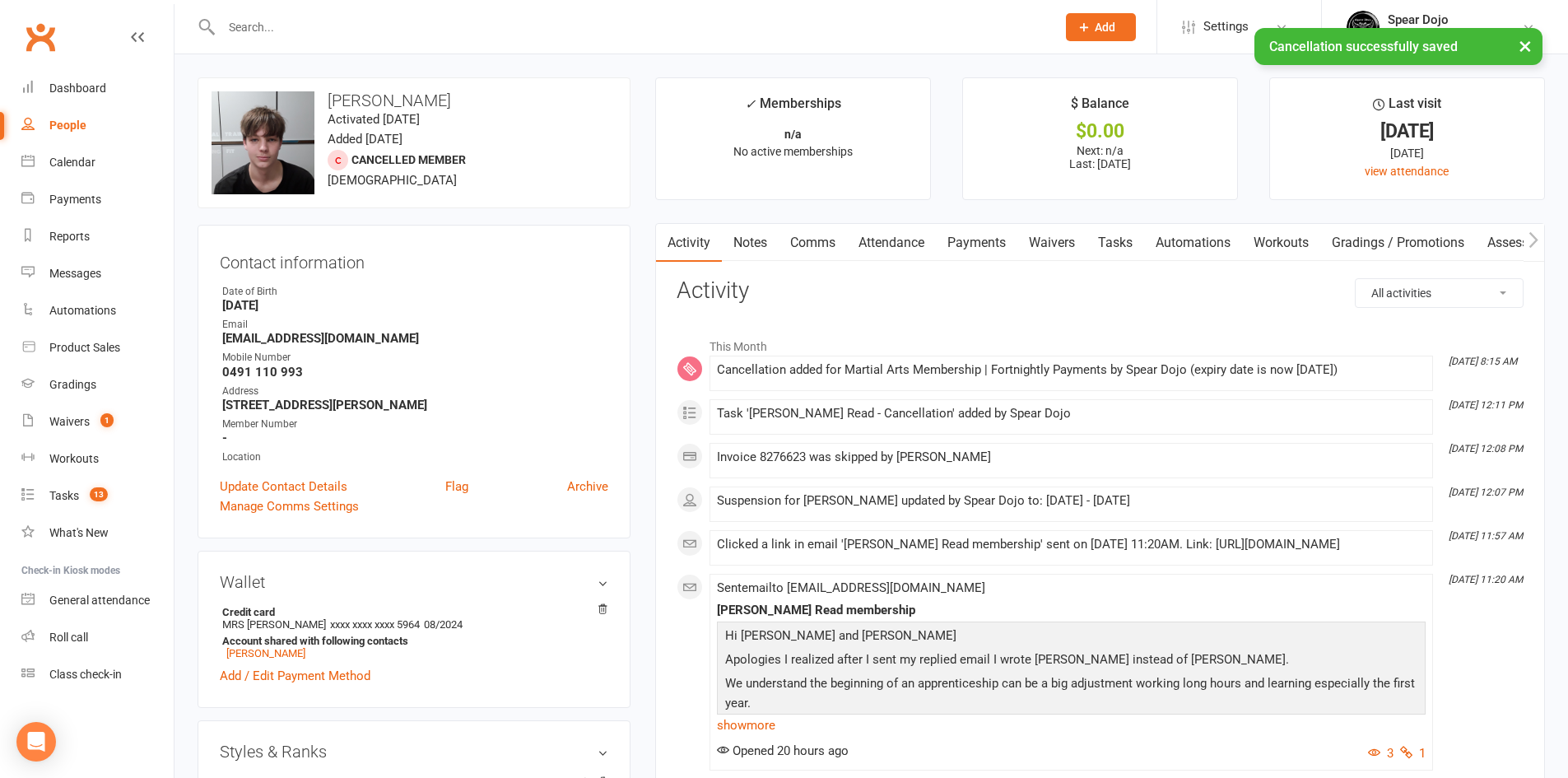
click at [822, 240] on link "Comms" at bounding box center [813, 242] width 69 height 38
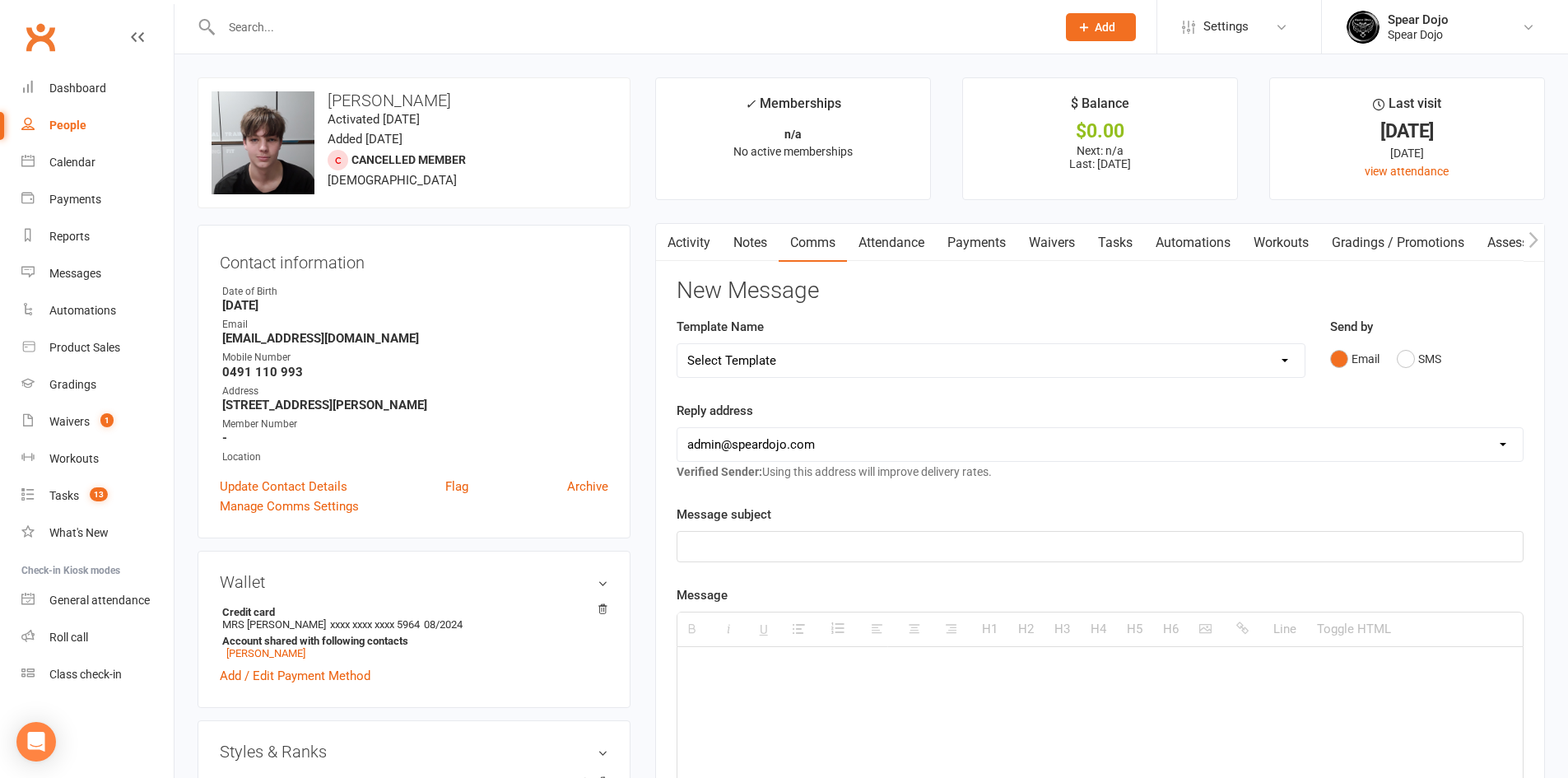
click at [1111, 363] on select "Select Template [Email] Fee Increase Notification (Parent) - Add [Parent's Name…" at bounding box center [991, 360] width 627 height 33
select select "26"
click at [678, 344] on select "Select Template [Email] Fee Increase Notification (Parent) - Add [Parent's Name…" at bounding box center [991, 360] width 627 height 33
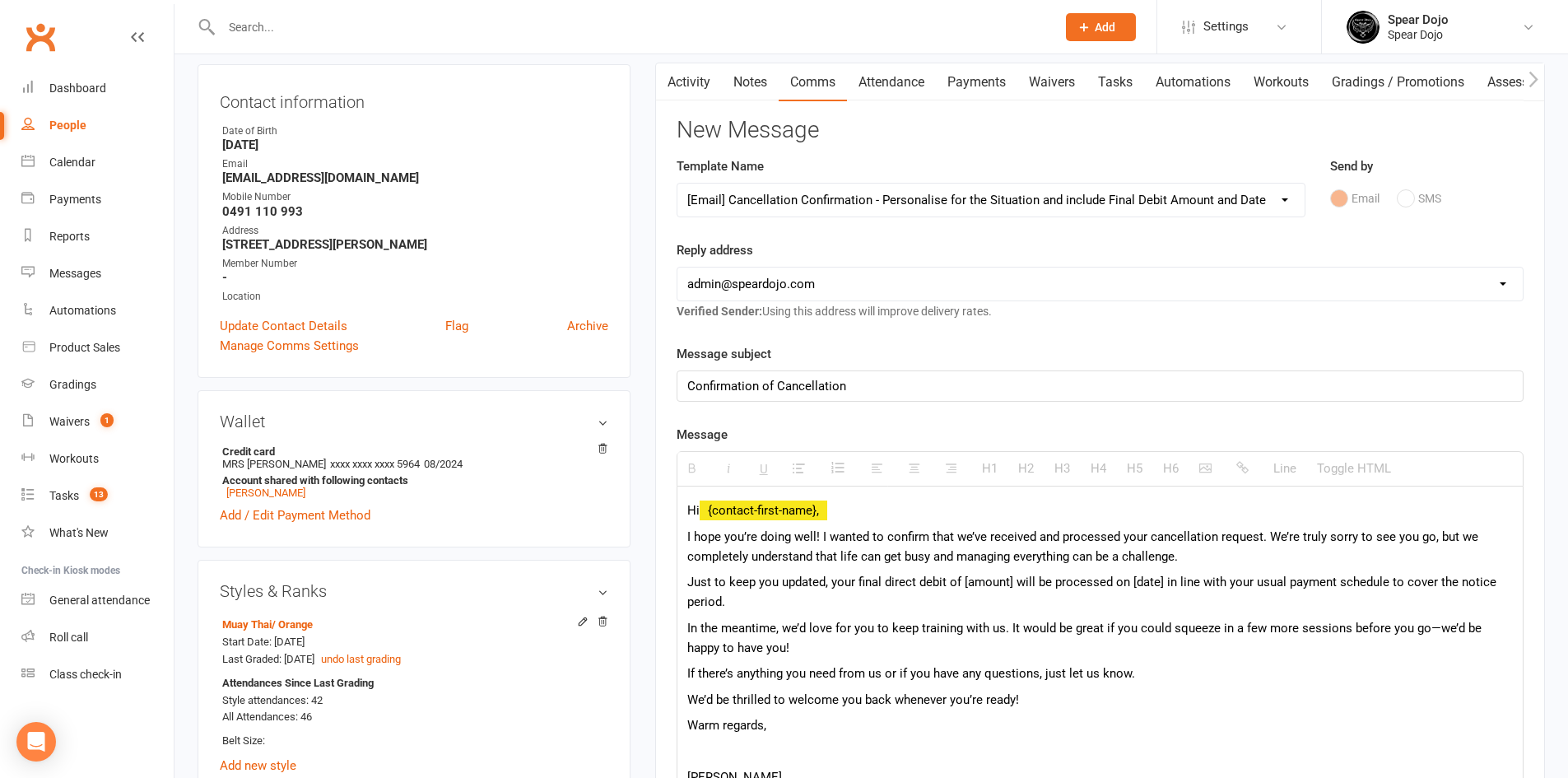
scroll to position [165, 0]
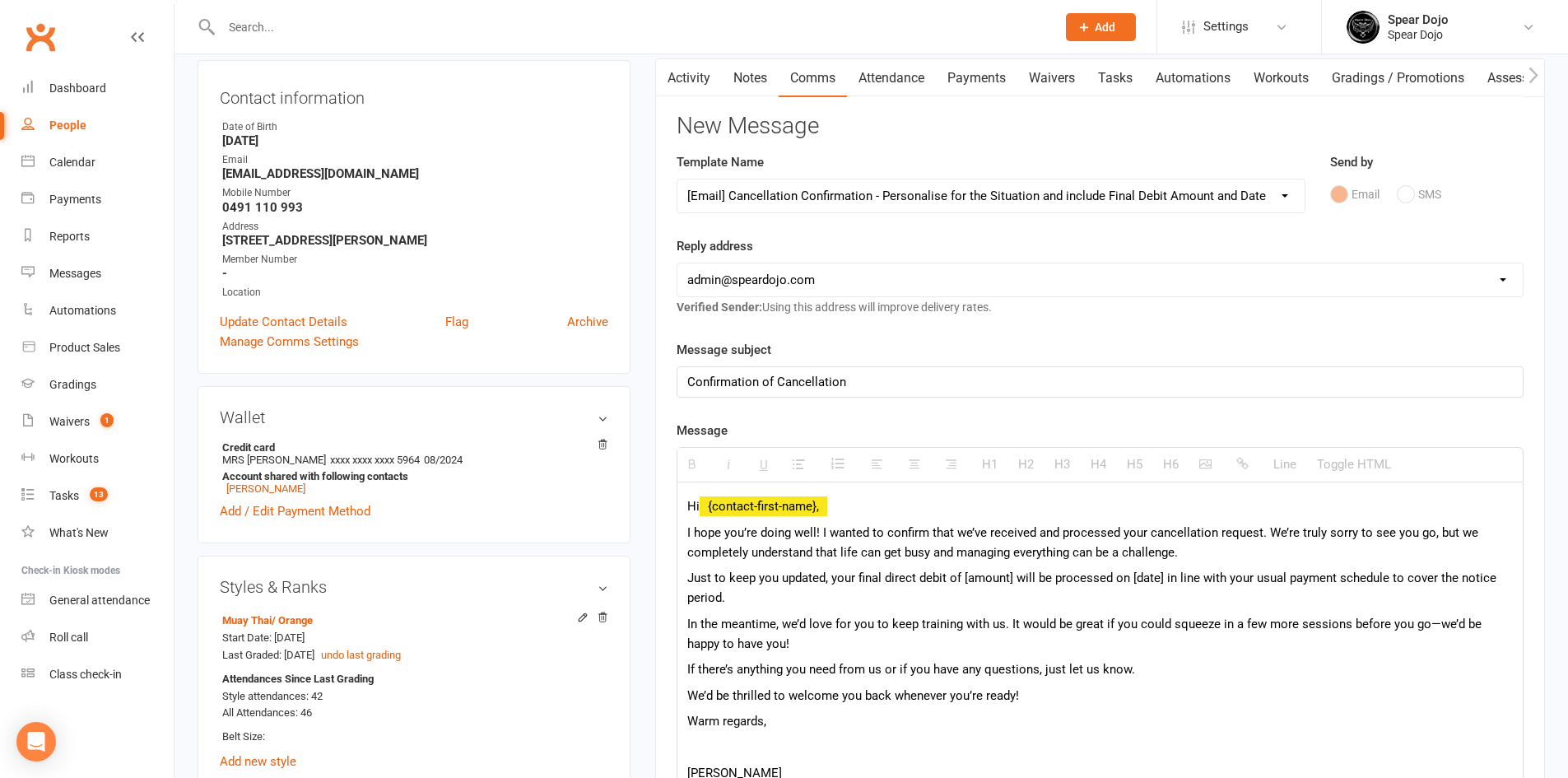
click at [819, 532] on p "I hope you’re doing well! I wanted to confirm that we’ve received and processed…" at bounding box center [1100, 542] width 825 height 40
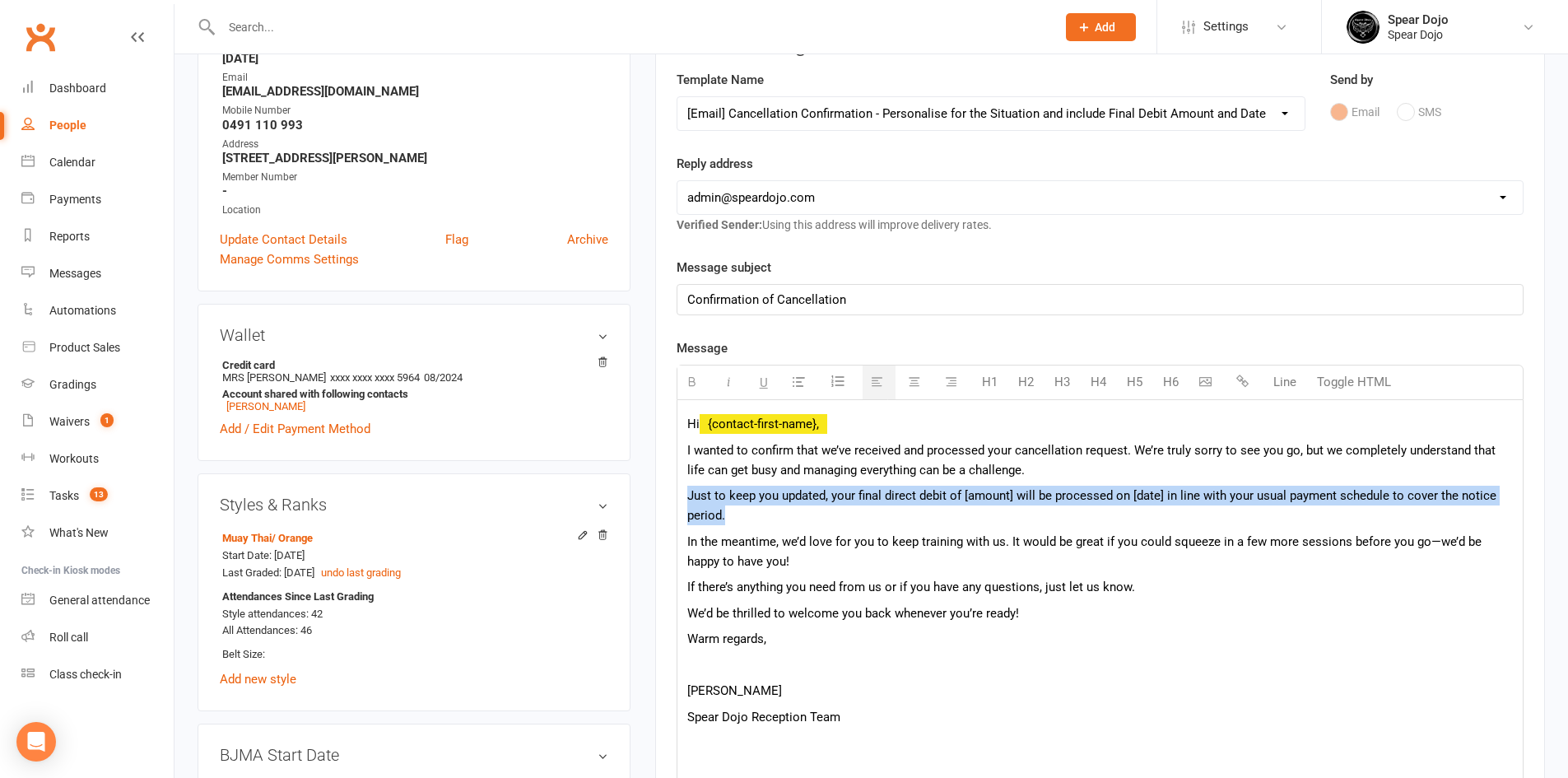
drag, startPoint x: 738, startPoint y: 517, endPoint x: 689, endPoint y: 496, distance: 53.3
click at [689, 496] on p "Just to keep you updated, your final direct debit of [amount] will be processed…" at bounding box center [1100, 505] width 825 height 40
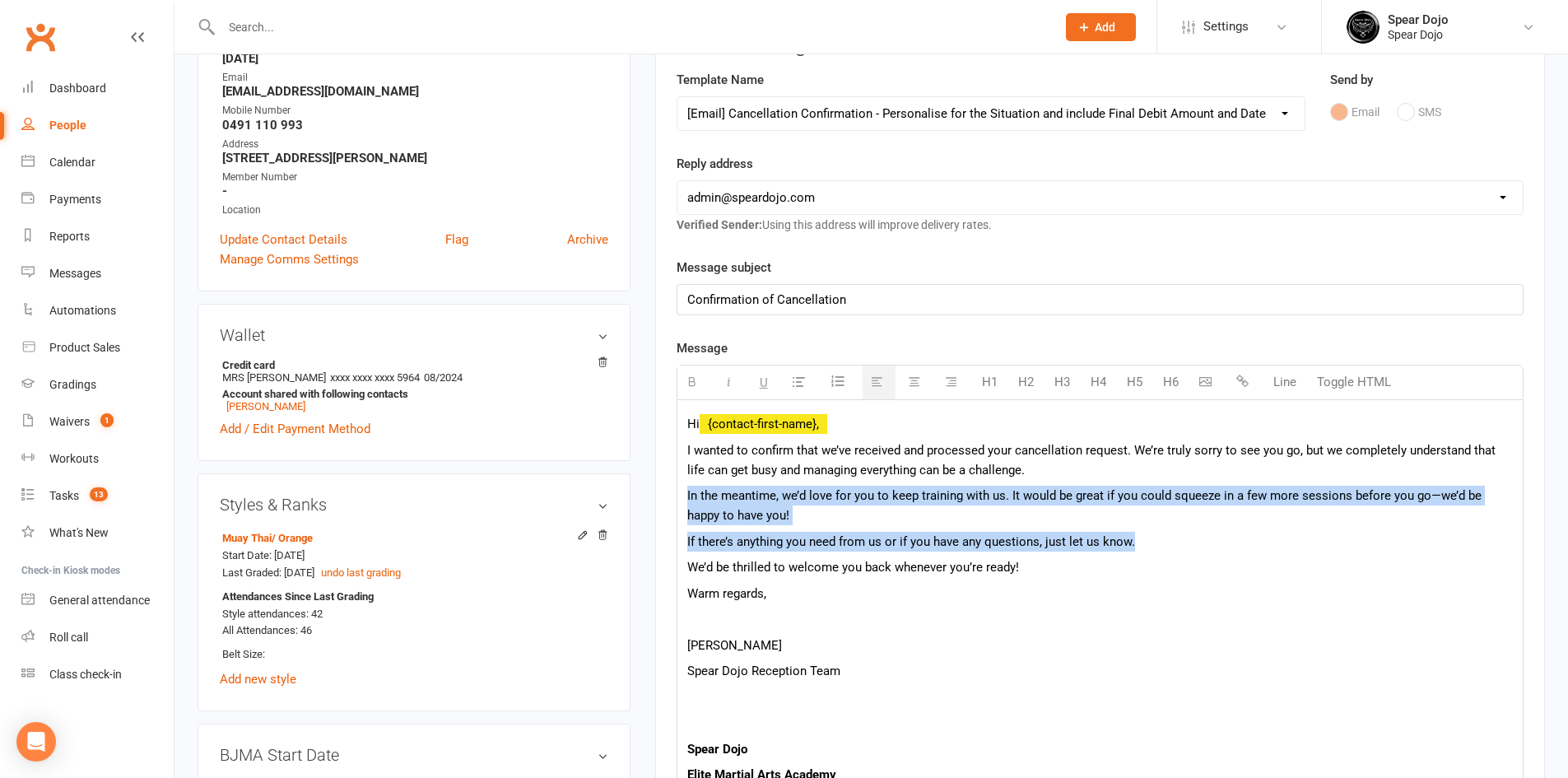
drag, startPoint x: 1140, startPoint y: 546, endPoint x: 686, endPoint y: 503, distance: 456.0
click at [686, 503] on div "Hi {contact-first-name}, I wanted to confirm that we’ve received and processed …" at bounding box center [1100, 664] width 846 height 526
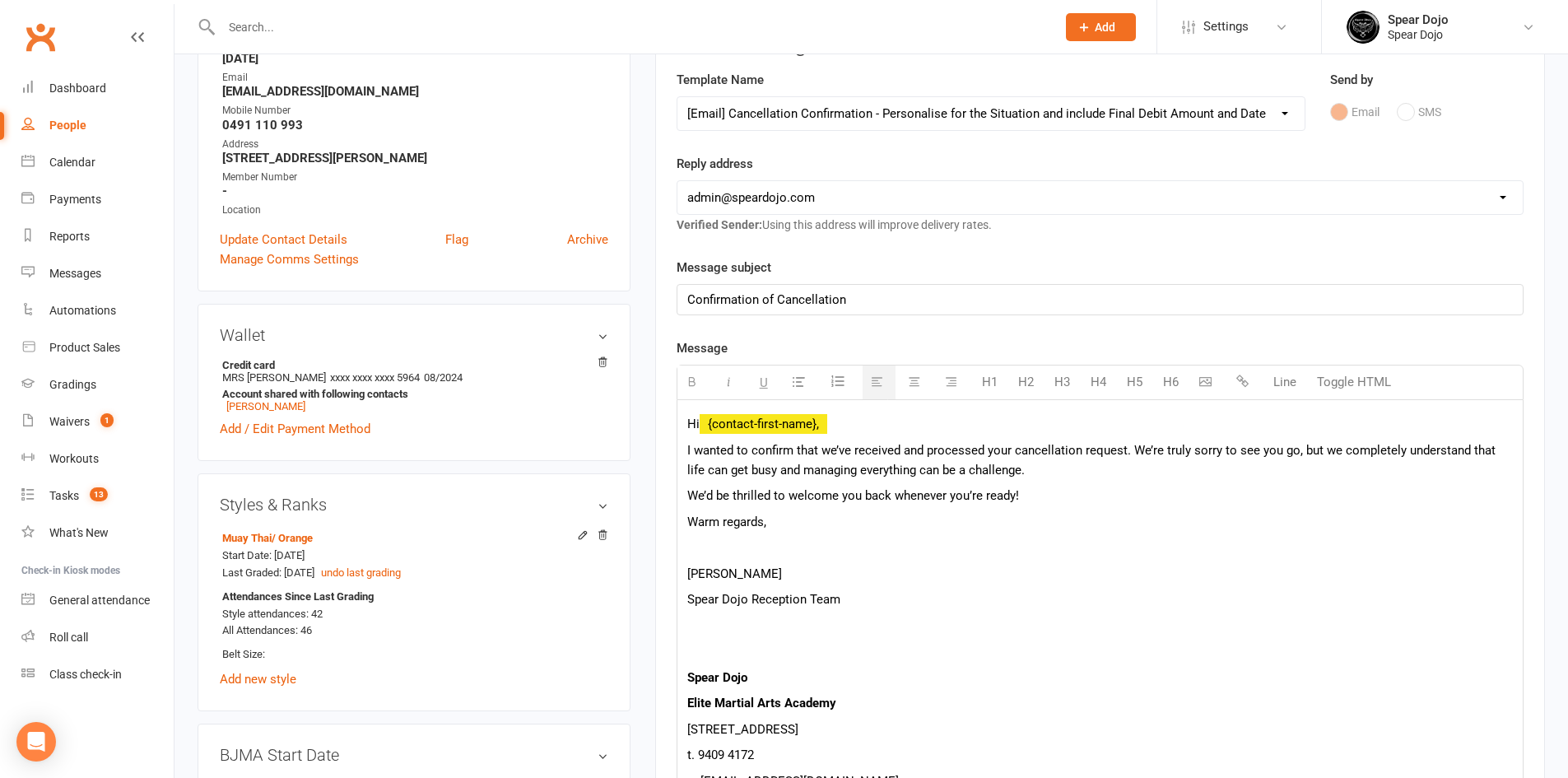
click at [687, 450] on p "I wanted to confirm that we’ve received and processed your cancellation request…" at bounding box center [1100, 459] width 825 height 40
click at [690, 453] on span "I wanted to confirm that we’ve received and processed your cancellation request…" at bounding box center [1091, 459] width 809 height 34
click at [702, 557] on p at bounding box center [1100, 547] width 825 height 19
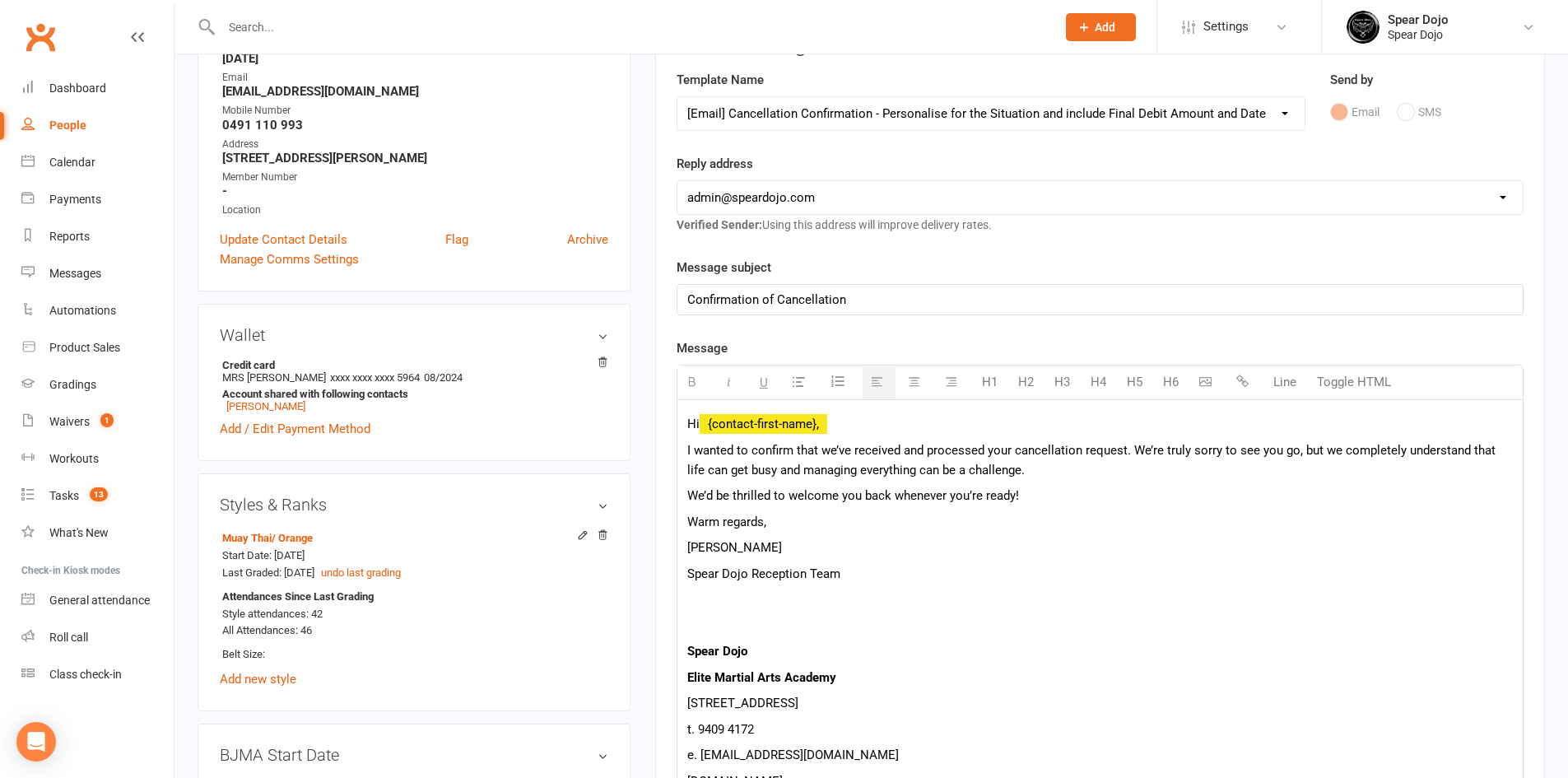
click at [715, 547] on p "[PERSON_NAME]" at bounding box center [1100, 547] width 825 height 19
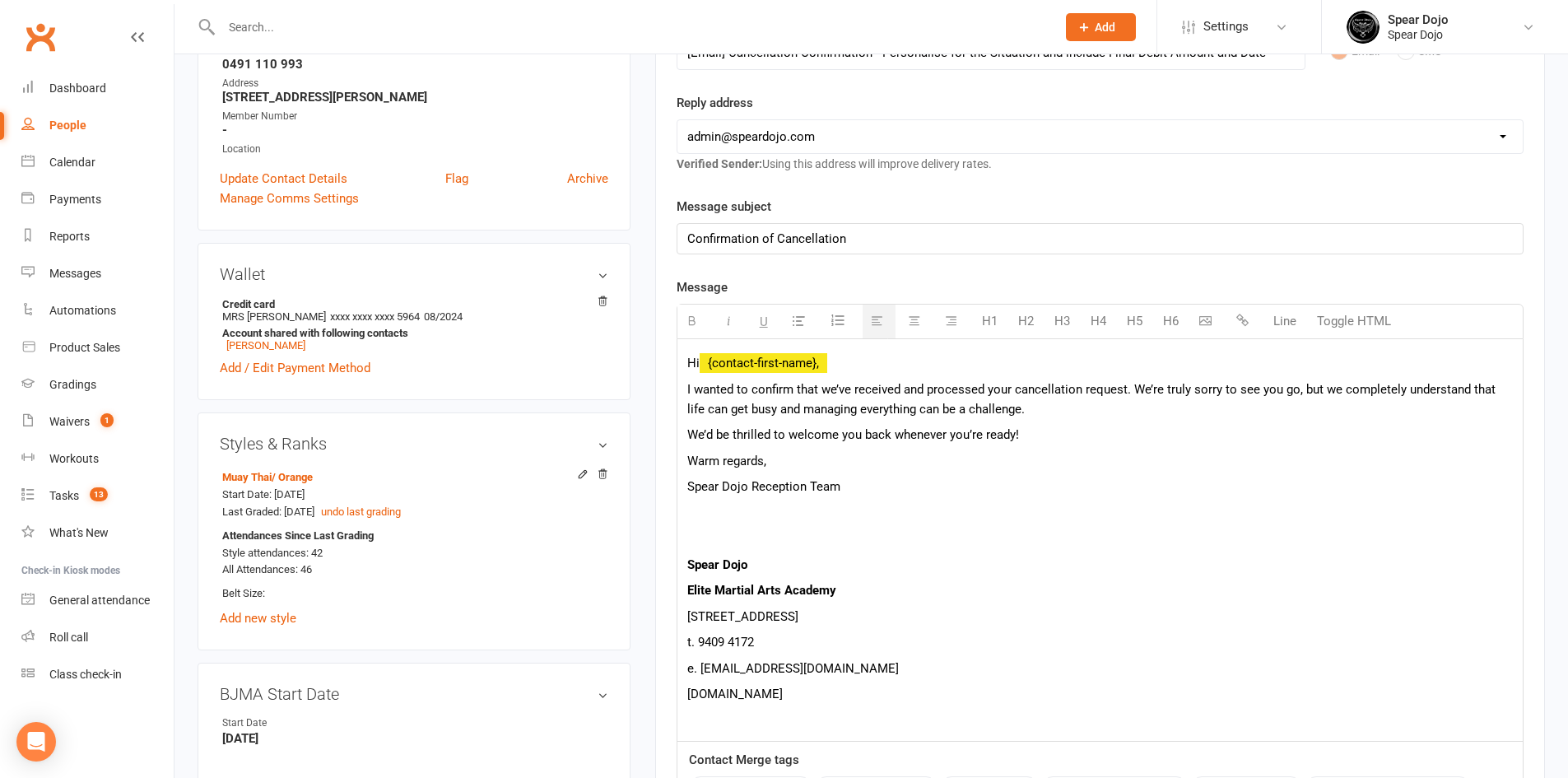
scroll to position [658, 0]
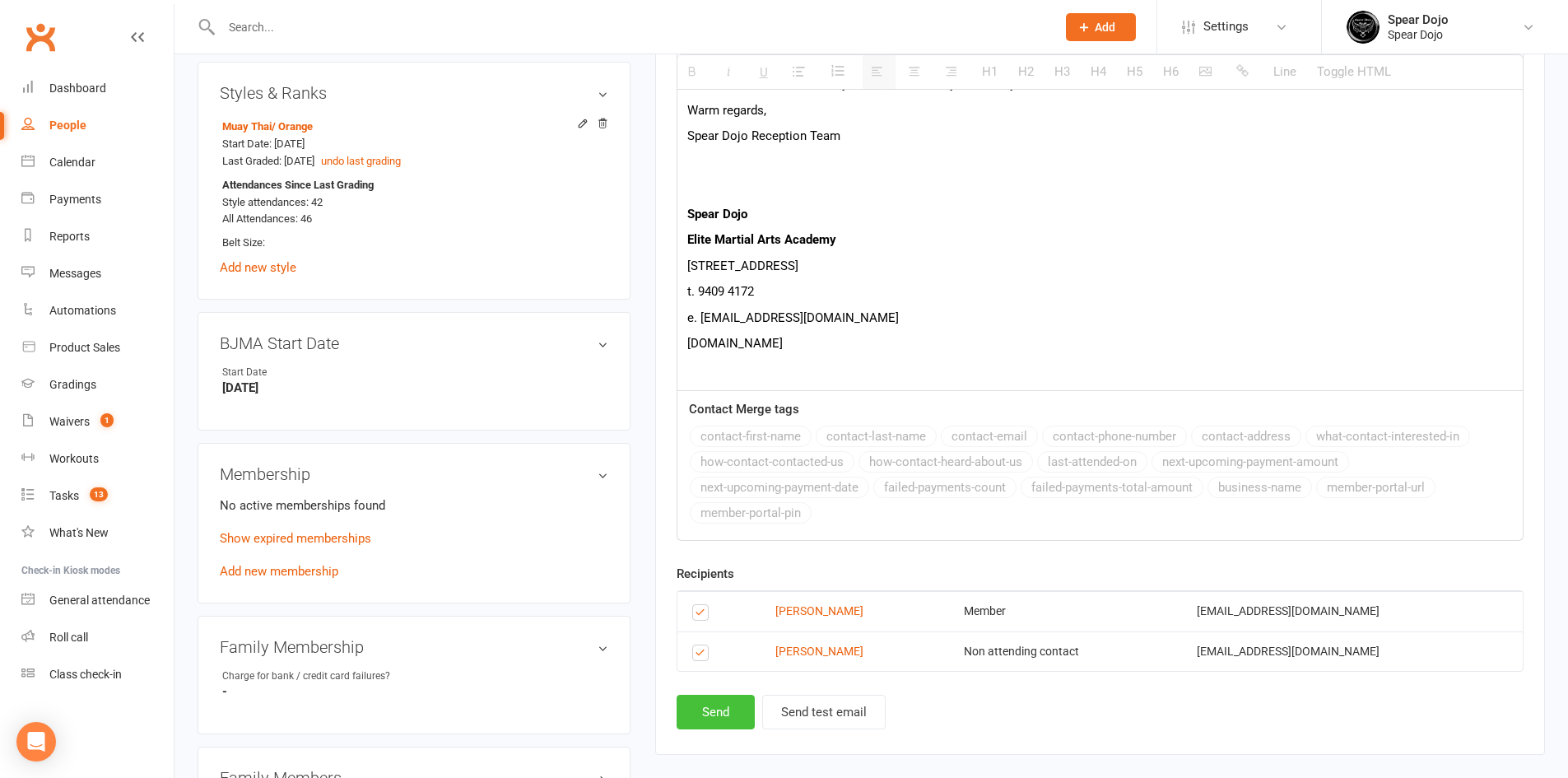
click at [716, 707] on button "Send" at bounding box center [715, 711] width 78 height 34
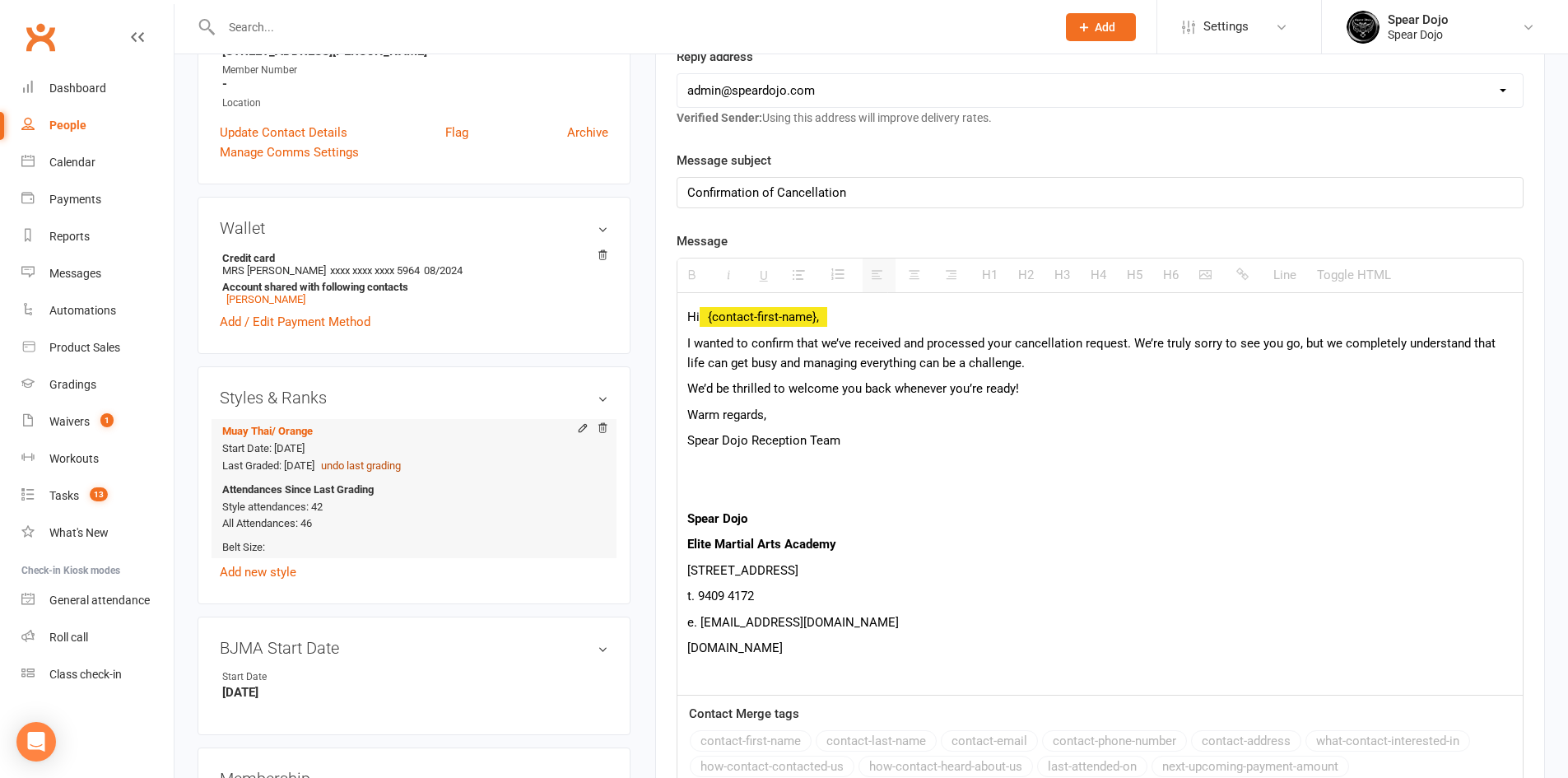
scroll to position [247, 0]
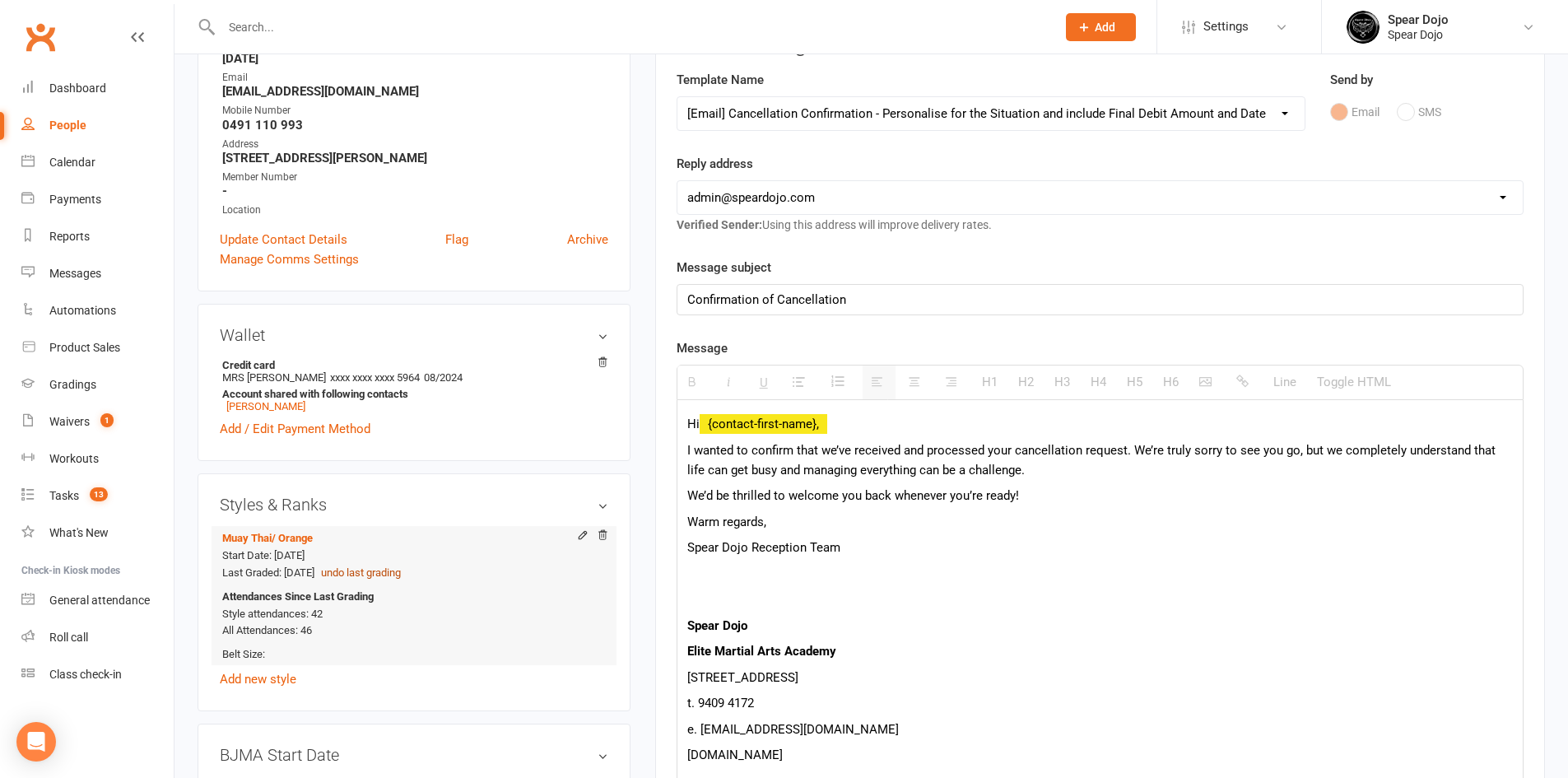
select select
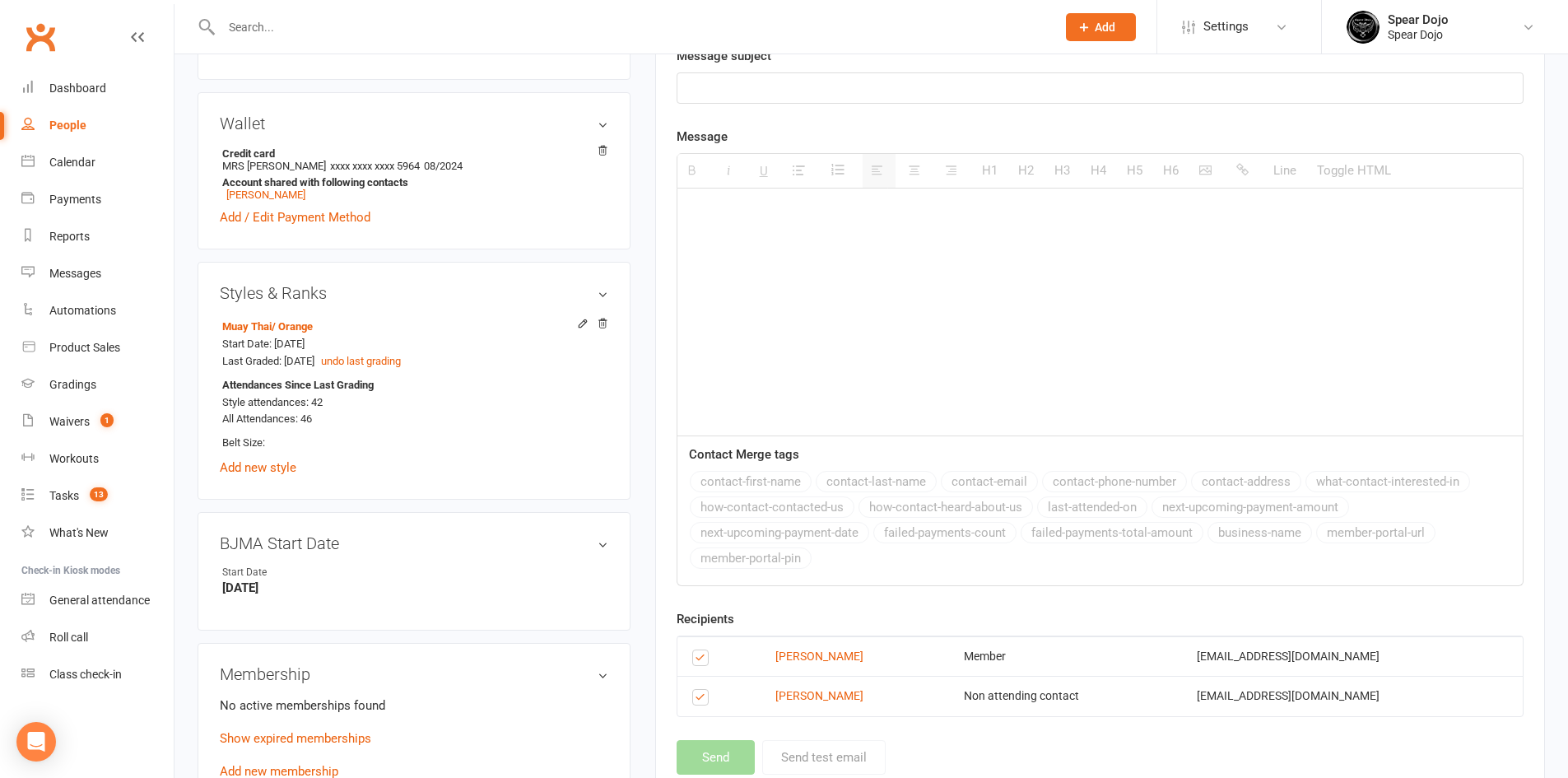
scroll to position [494, 0]
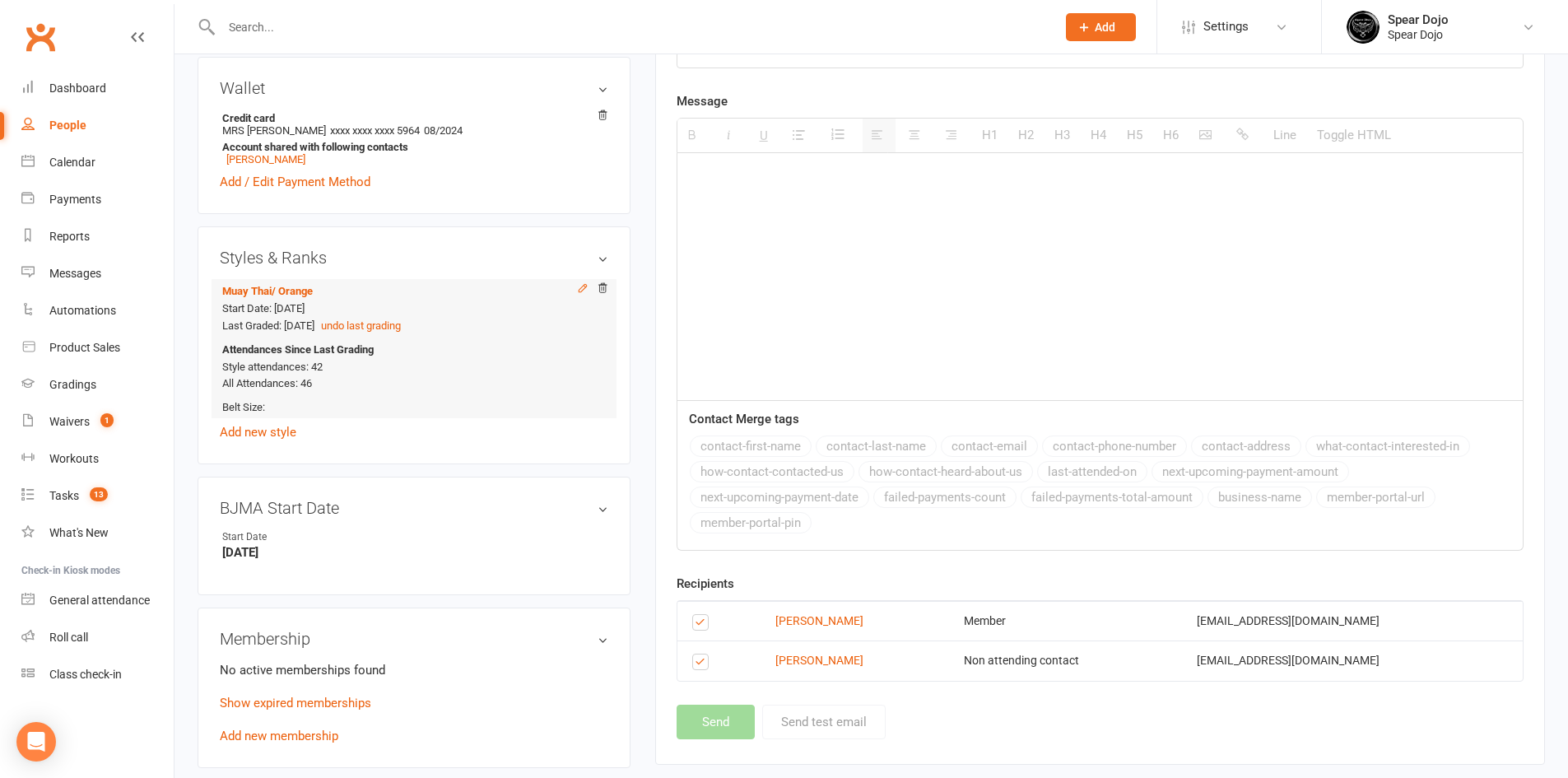
click at [579, 289] on icon at bounding box center [583, 288] width 11 height 11
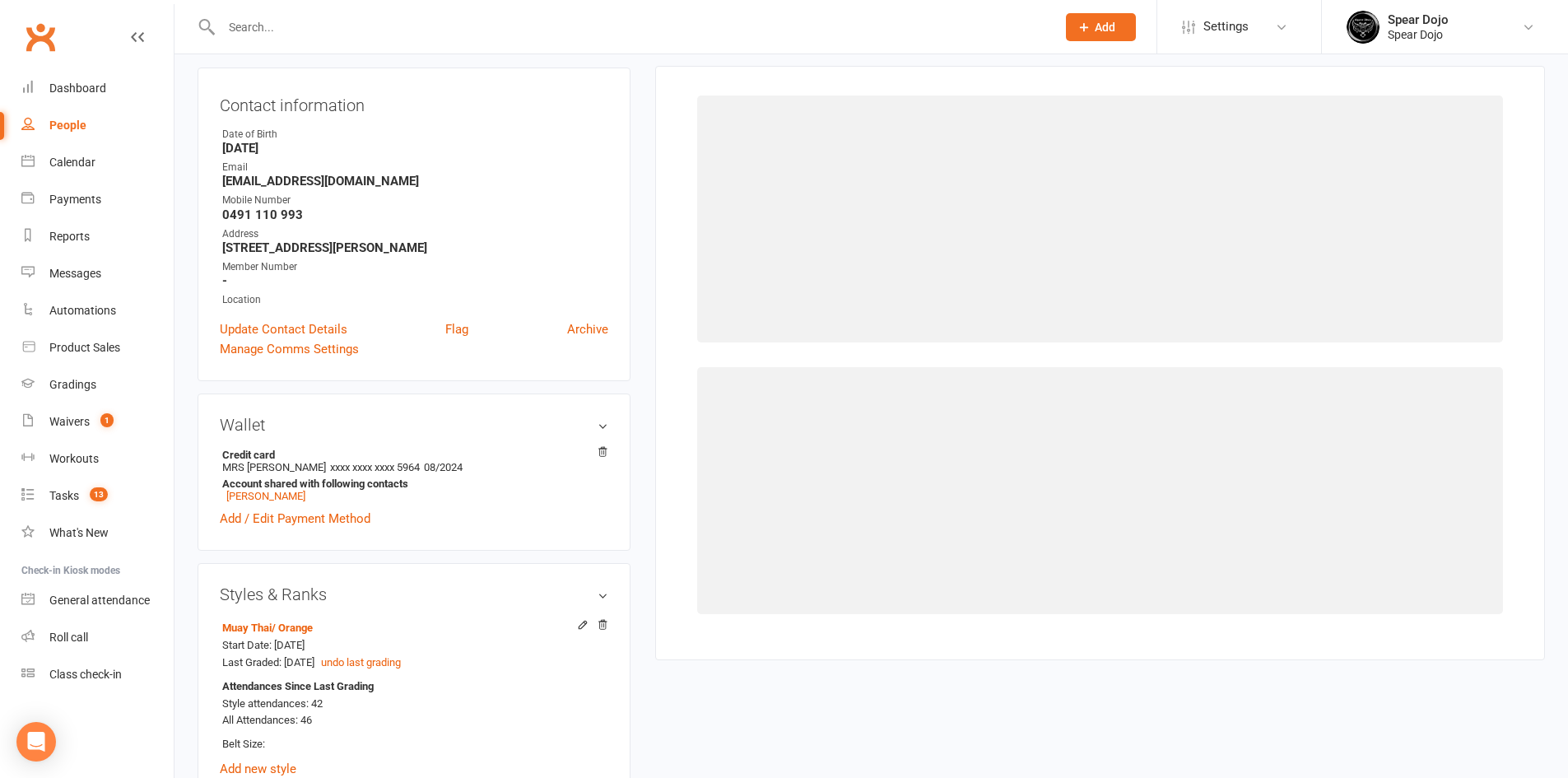
scroll to position [141, 0]
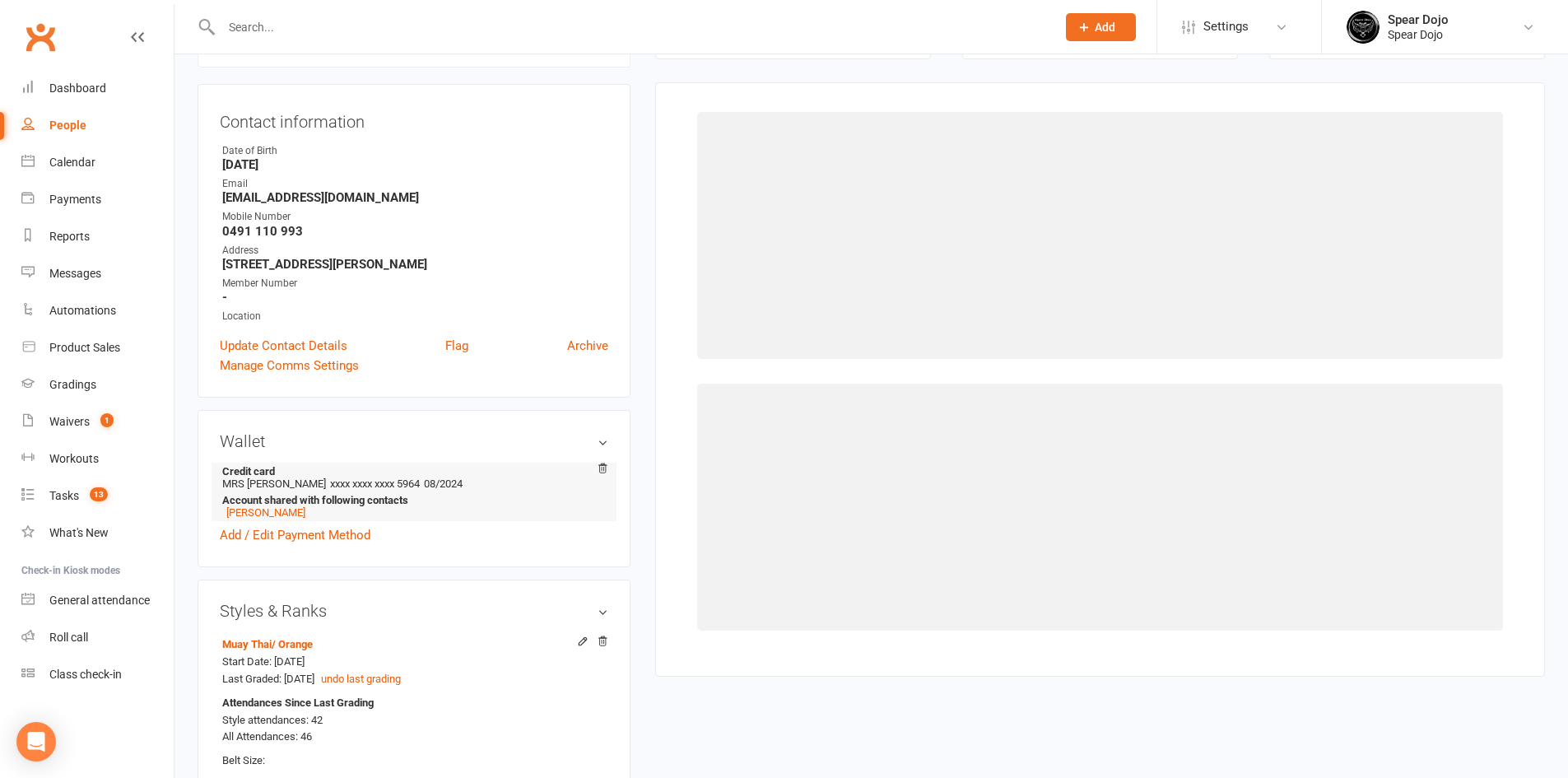
select select "1957"
select select "19316"
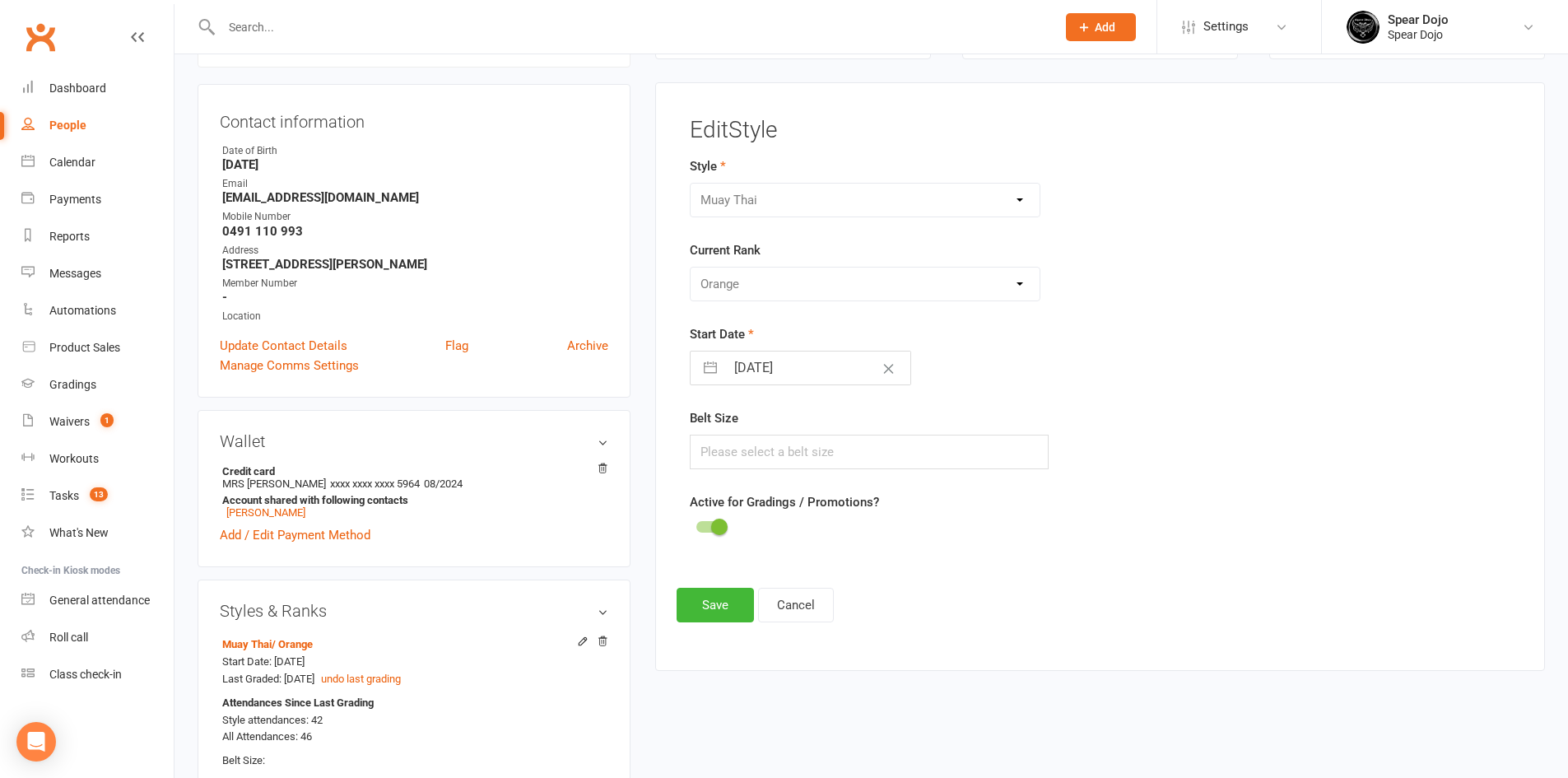
click at [709, 526] on div at bounding box center [710, 526] width 28 height 11
click at [696, 525] on input "checkbox" at bounding box center [696, 525] width 0 height 0
click at [716, 604] on button "Save" at bounding box center [715, 605] width 77 height 34
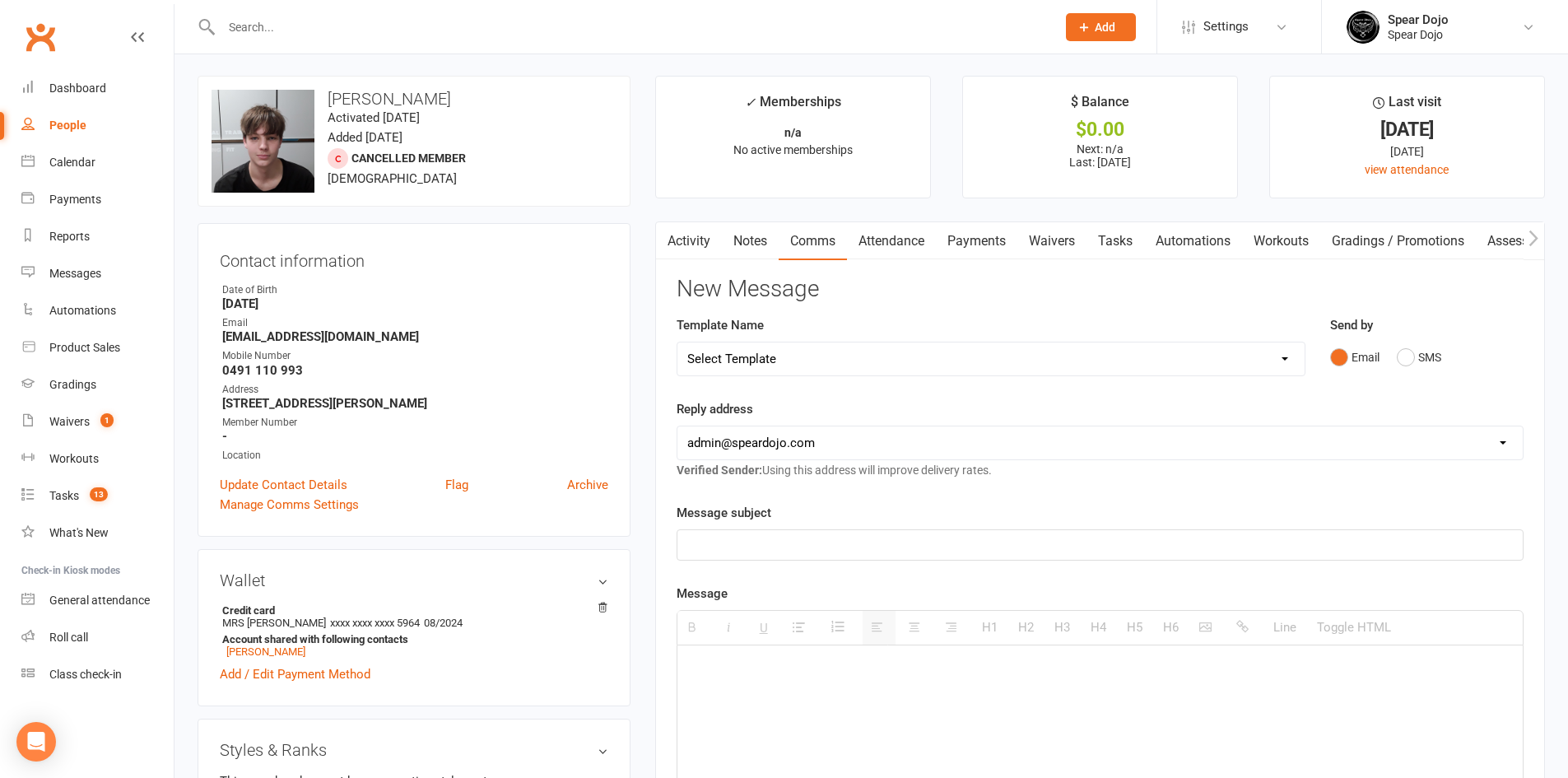
scroll to position [0, 0]
click at [745, 241] on link "Notes" at bounding box center [750, 242] width 57 height 38
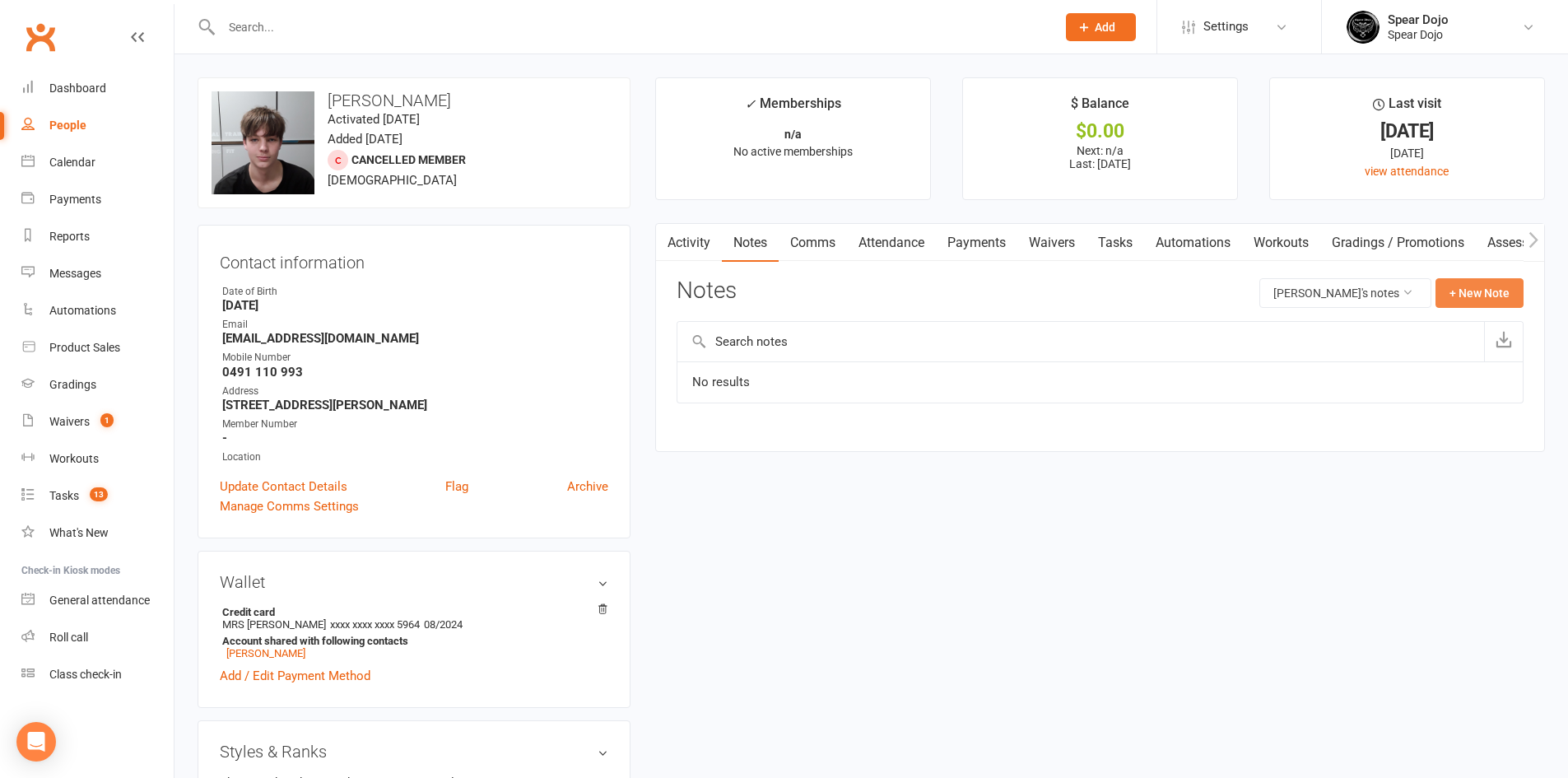
click at [1462, 291] on button "+ New Note" at bounding box center [1479, 293] width 88 height 30
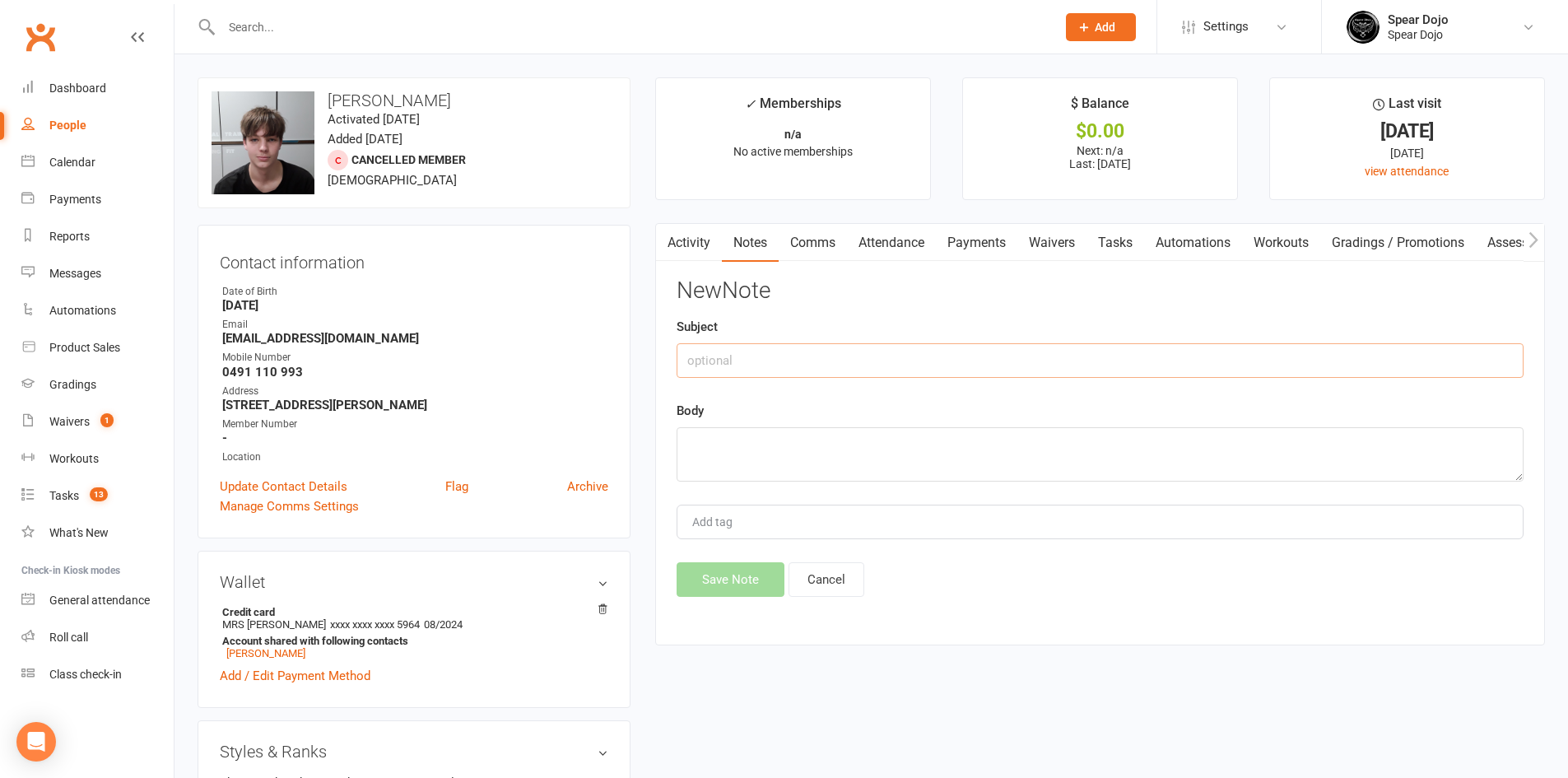
click at [707, 352] on input "text" at bounding box center [1100, 360] width 847 height 34
type input "c"
type input "Cancellation [DATE]"
click at [690, 430] on textarea at bounding box center [1100, 454] width 847 height 55
click at [684, 442] on textarea "Should have really be charged another 2 weeks" at bounding box center [1100, 454] width 847 height 55
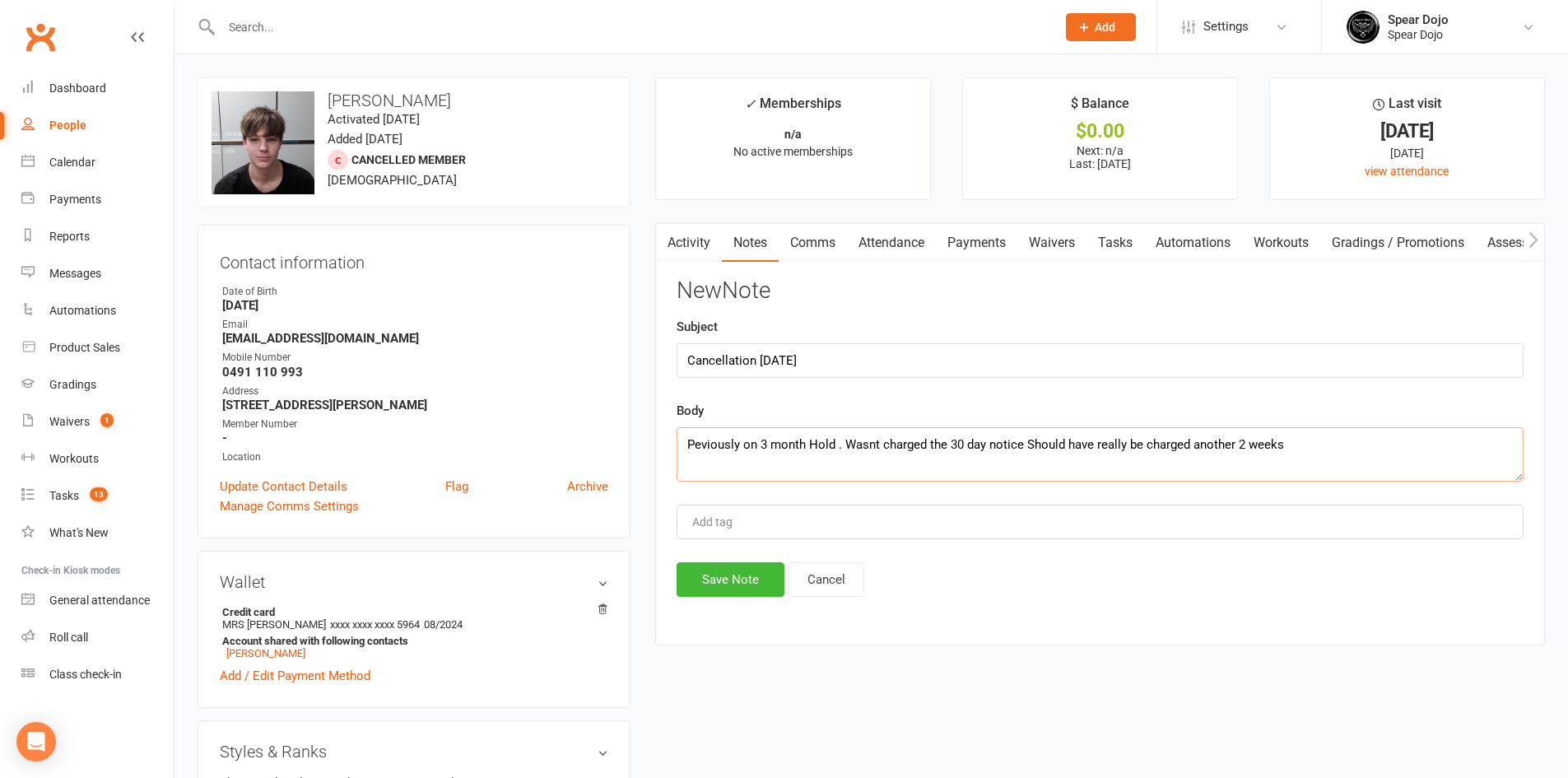
click at [714, 445] on textarea "Peviously on 3 month Hold . Wasnt charged the 30 day notice Should have really …" at bounding box center [1100, 454] width 847 height 55
click at [861, 441] on textarea "Previously on 3 month Hold . Wasnt charged the 30 day notice Should have really…" at bounding box center [1100, 454] width 847 height 55
click at [1032, 447] on textarea "Previously on 3 month Hold . Wasn't charged the 30 day notice Should have reall…" at bounding box center [1100, 454] width 847 height 55
click at [842, 462] on textarea "Previously on 3 month Hold . Wasn't charged the 30 day notice at that time , ho…" at bounding box center [1100, 454] width 847 height 55
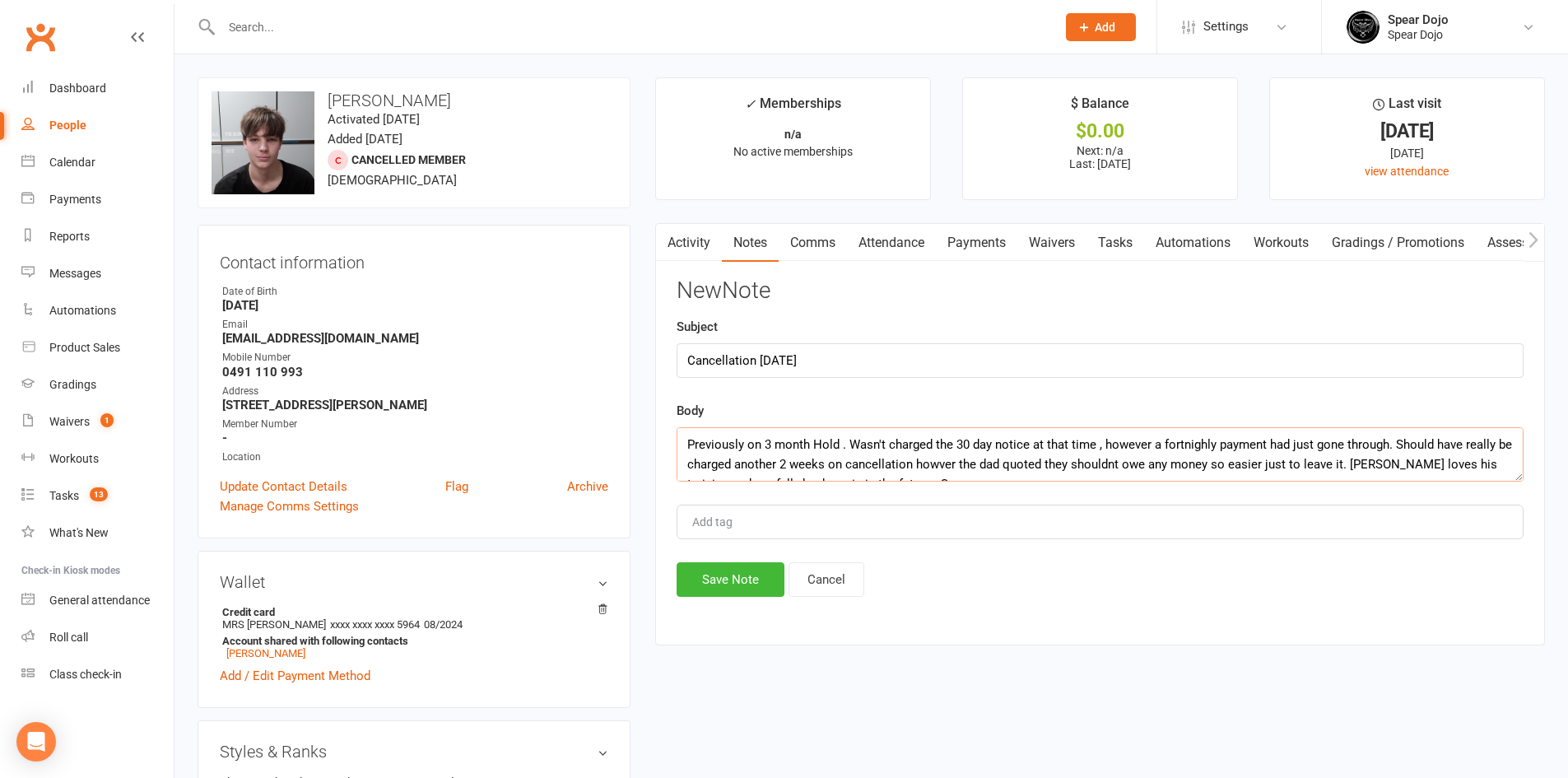
click at [1186, 442] on textarea "Previously on 3 month Hold . Wasn't charged the 30 day notice at that time , ho…" at bounding box center [1100, 454] width 847 height 55
click at [1112, 463] on textarea "Previously on 3 month Hold . Wasn't charged the 30 day notice at that time , ho…" at bounding box center [1100, 454] width 847 height 55
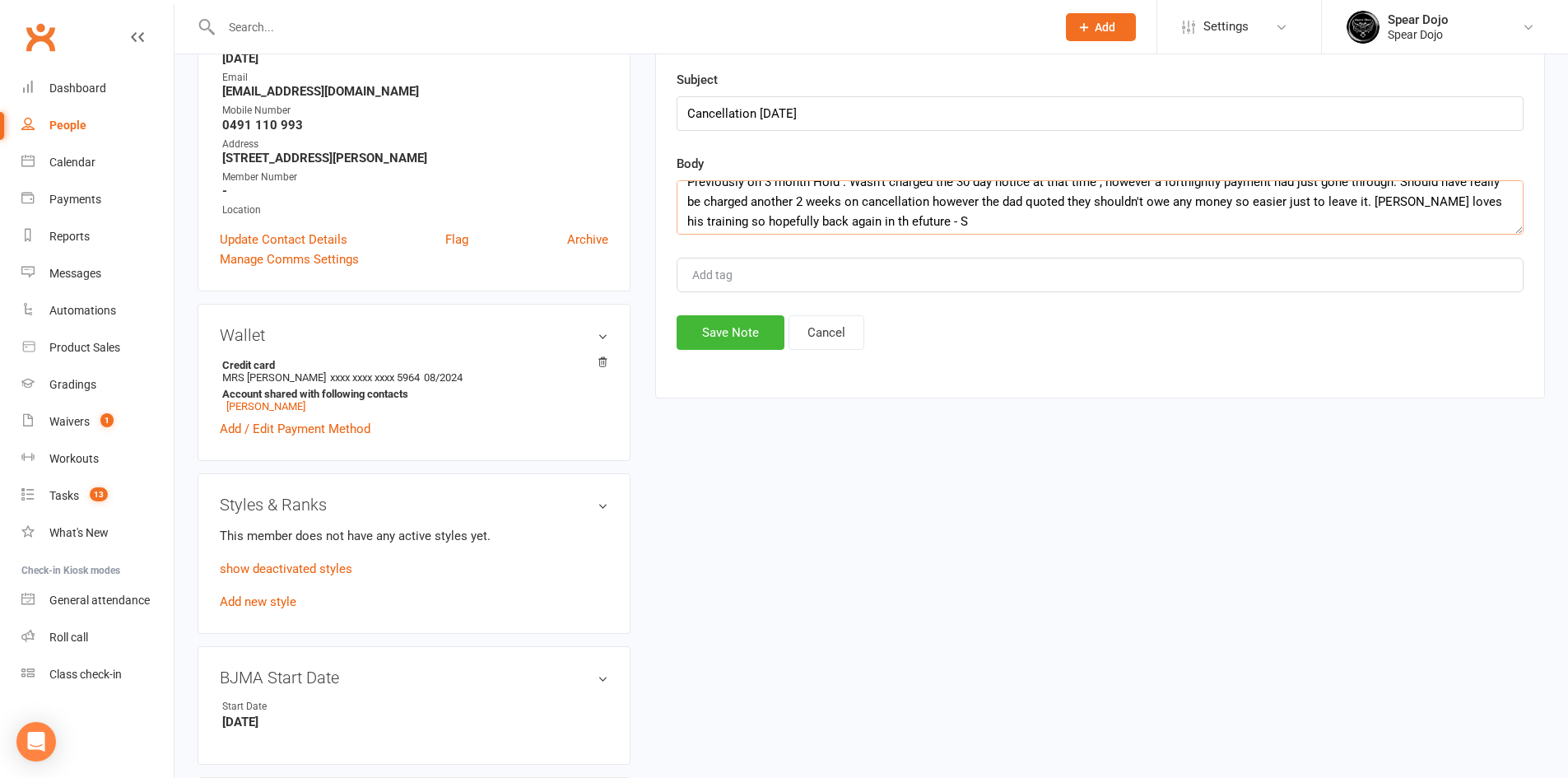
scroll to position [19, 0]
click at [839, 218] on textarea "Previously on 3 month Hold . Wasn't charged the 30 day notice at that time , ho…" at bounding box center [1100, 208] width 847 height 55
click at [841, 218] on textarea "Previously on 3 month Hold . Wasn't charged the 30 day notice at that time , ho…" at bounding box center [1100, 208] width 847 height 55
click at [876, 221] on textarea "Previously on 3 month Hold . Wasn't charged the 30 day notice at that time , ho…" at bounding box center [1100, 208] width 847 height 55
click at [857, 217] on textarea "Previously on 3 month Hold . Wasn't charged the 30 day notice at that time , ho…" at bounding box center [1100, 208] width 847 height 55
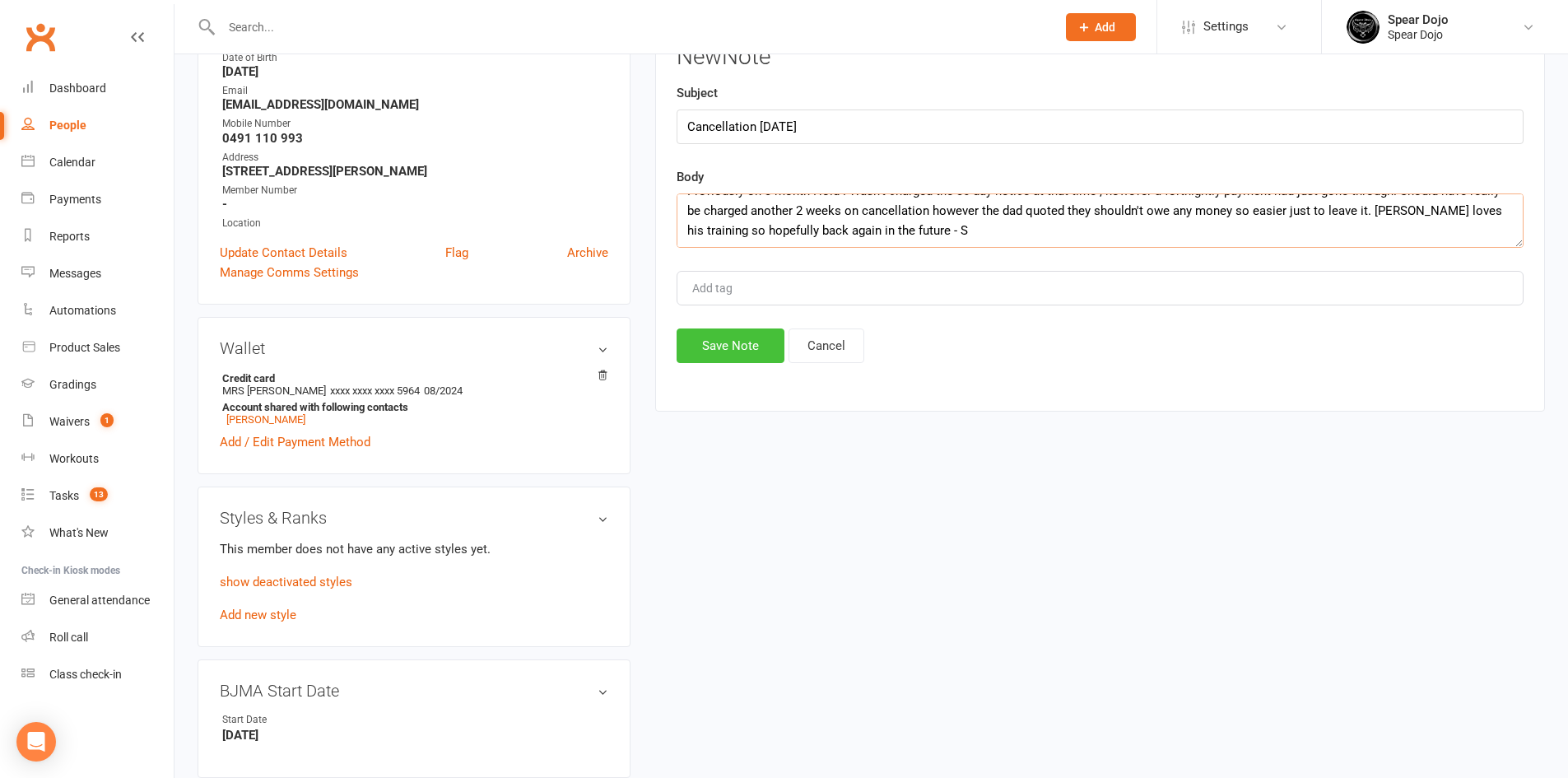
scroll to position [247, 0]
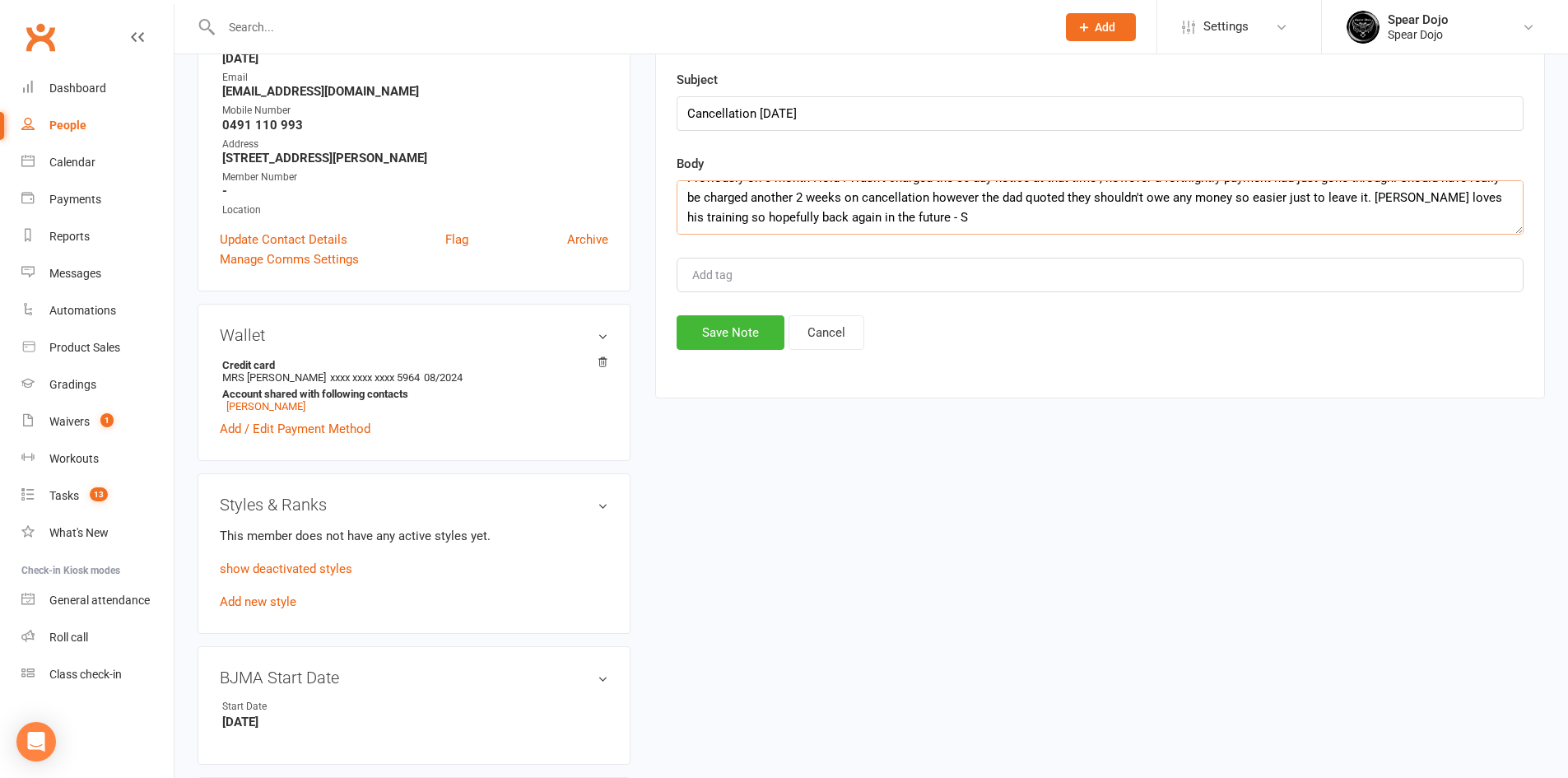
type textarea "Previously on 3 month Hold . Wasn't charged the 30 day notice at that time , ho…"
click at [715, 274] on input "Add tag" at bounding box center [719, 275] width 57 height 19
click at [739, 330] on button "Save Note" at bounding box center [730, 332] width 108 height 34
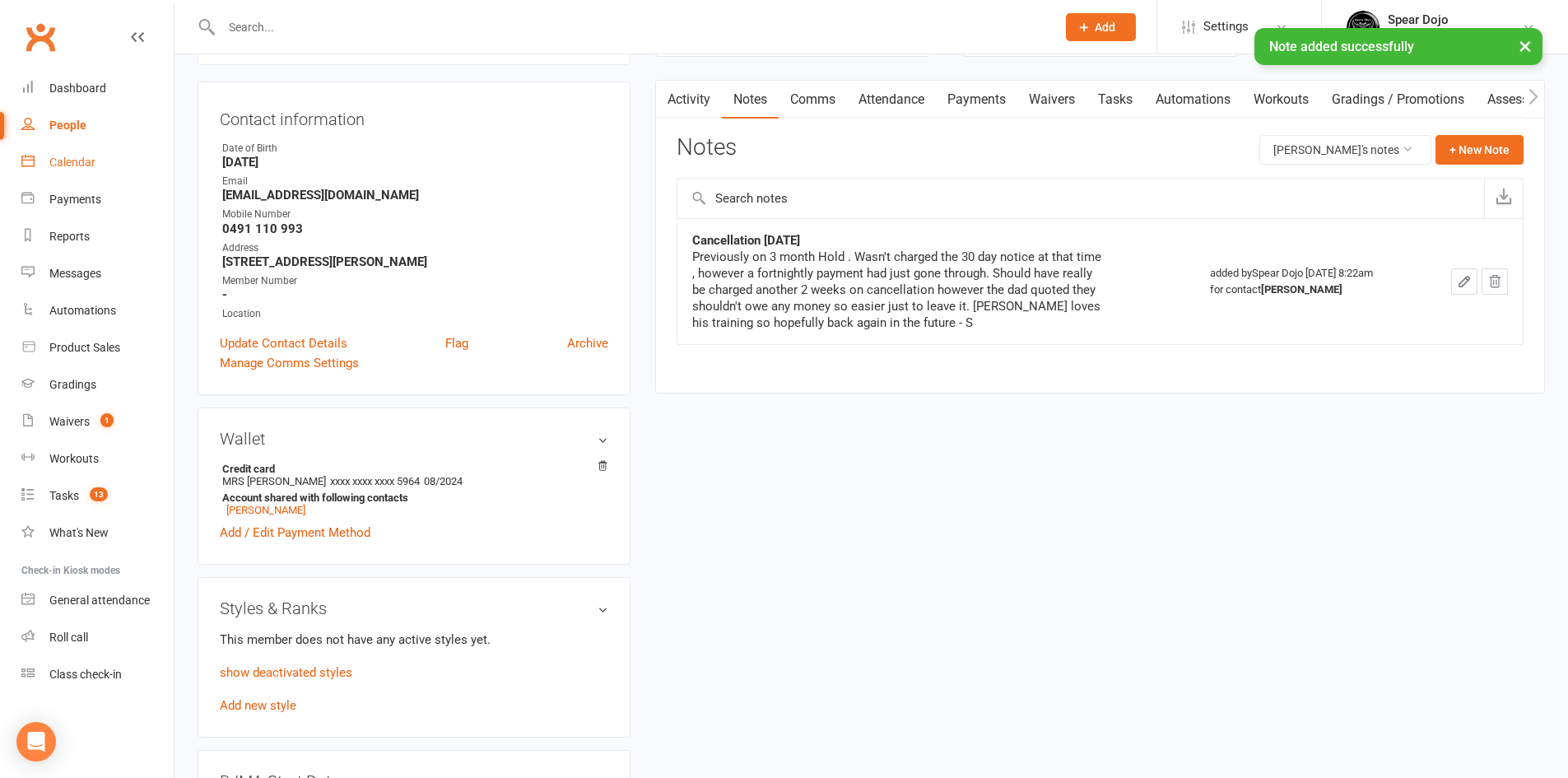
scroll to position [0, 0]
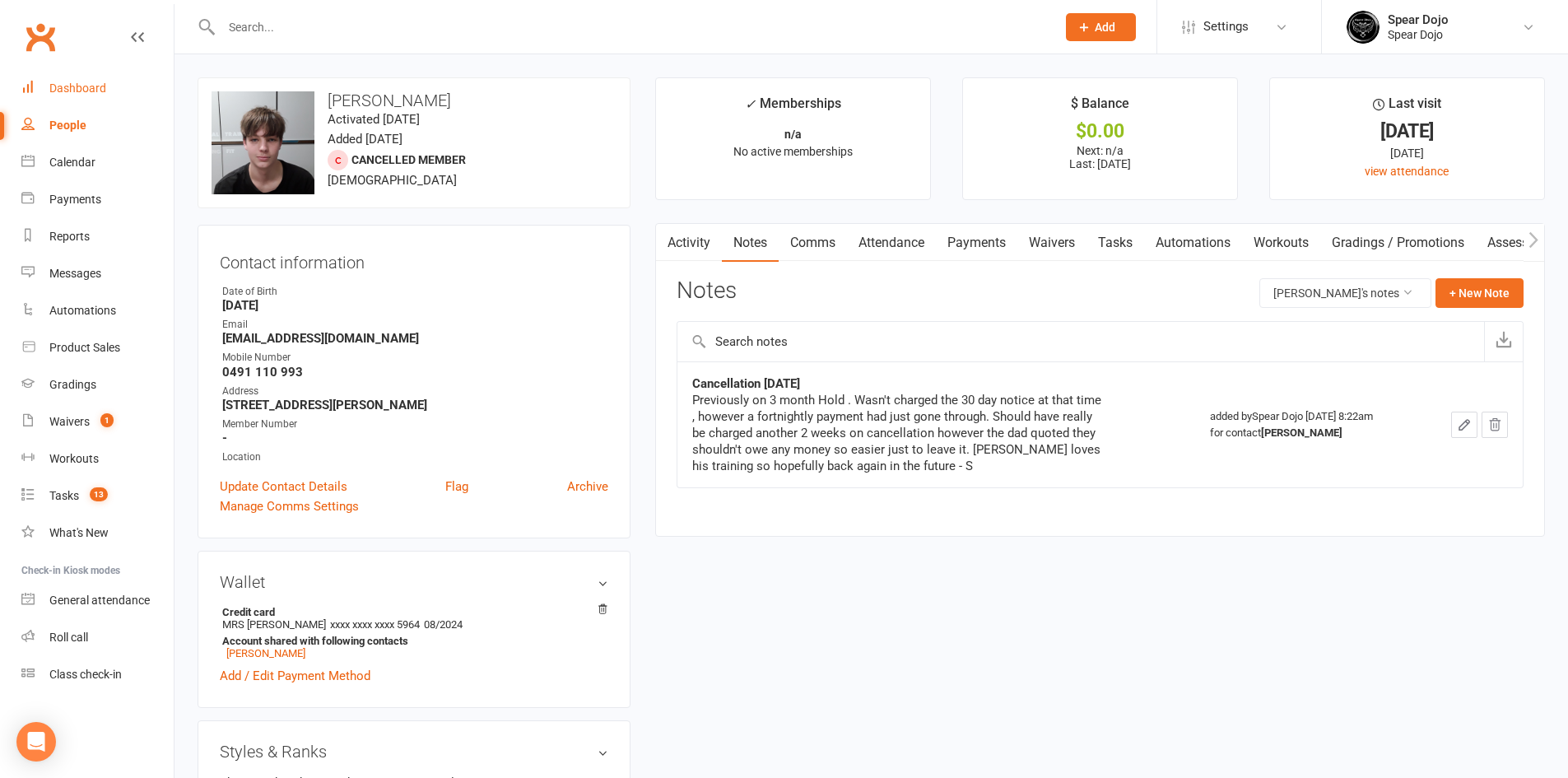
click at [92, 92] on div "Dashboard" at bounding box center [77, 88] width 57 height 13
